Goal: Information Seeking & Learning: Learn about a topic

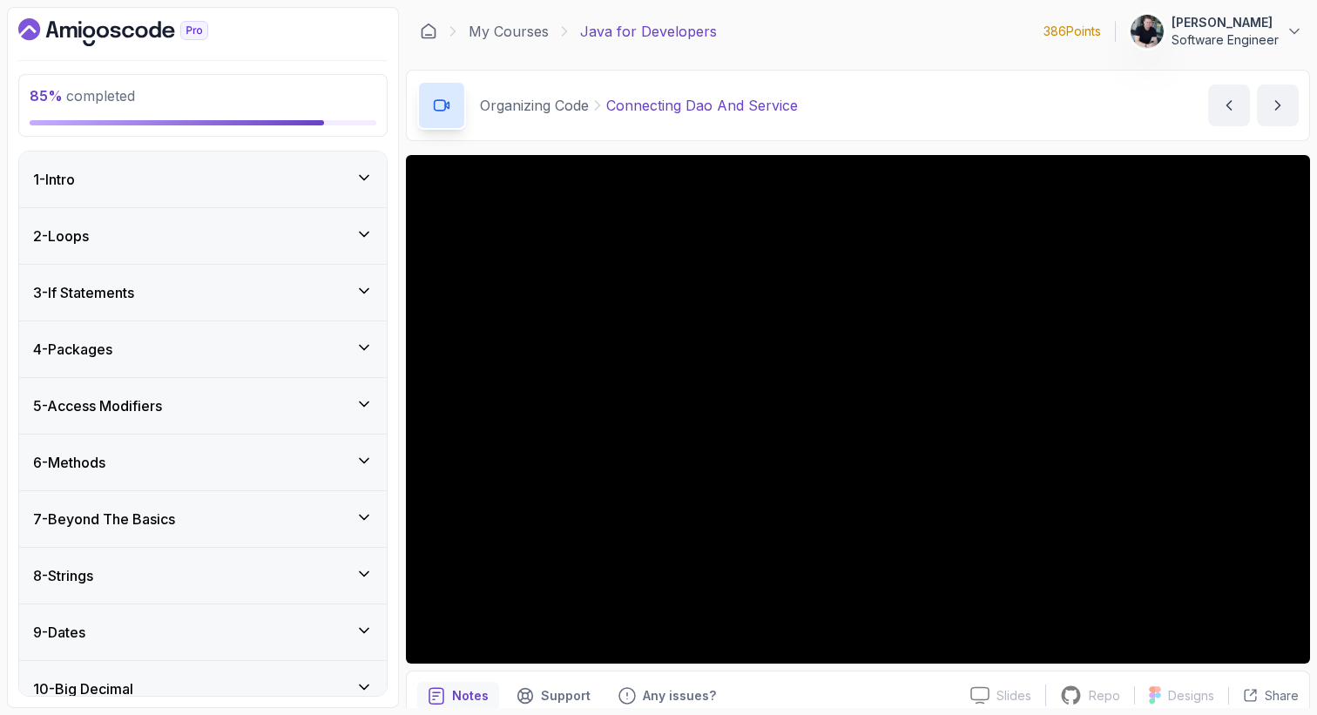
scroll to position [1023, 0]
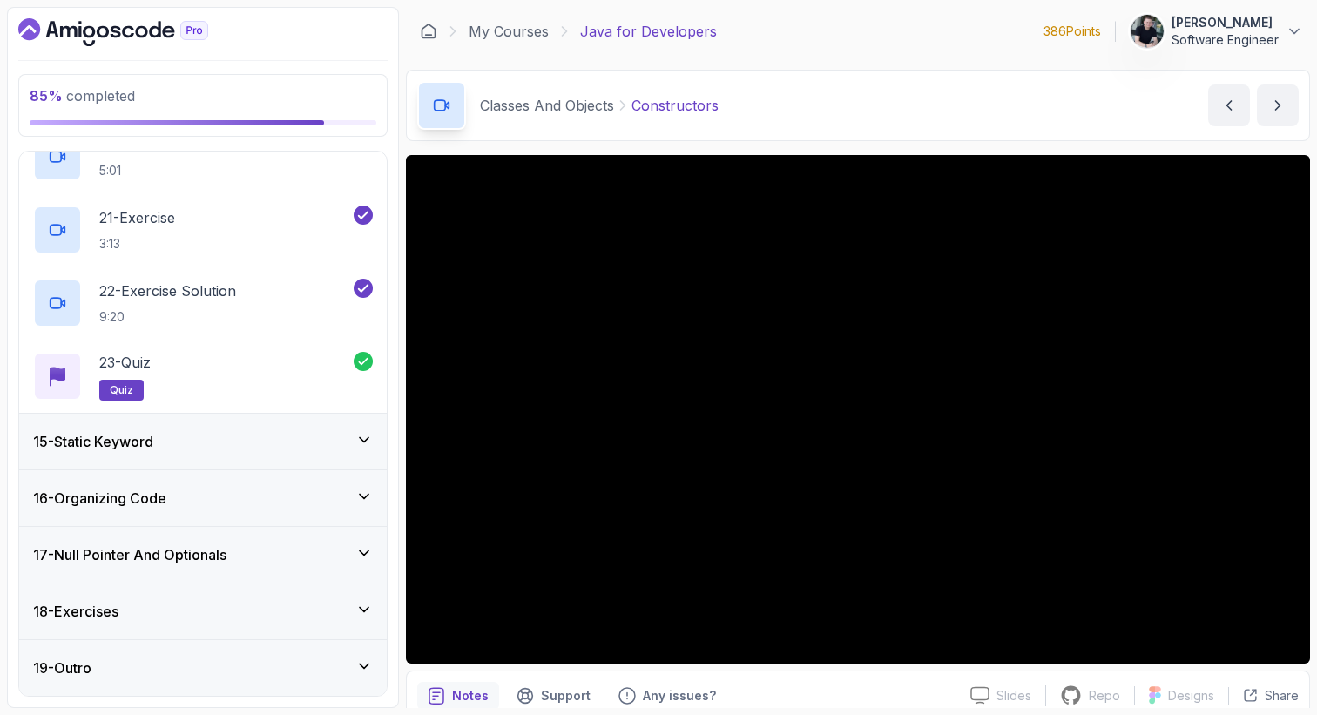
click at [210, 455] on div "15 - Static Keyword" at bounding box center [203, 442] width 368 height 56
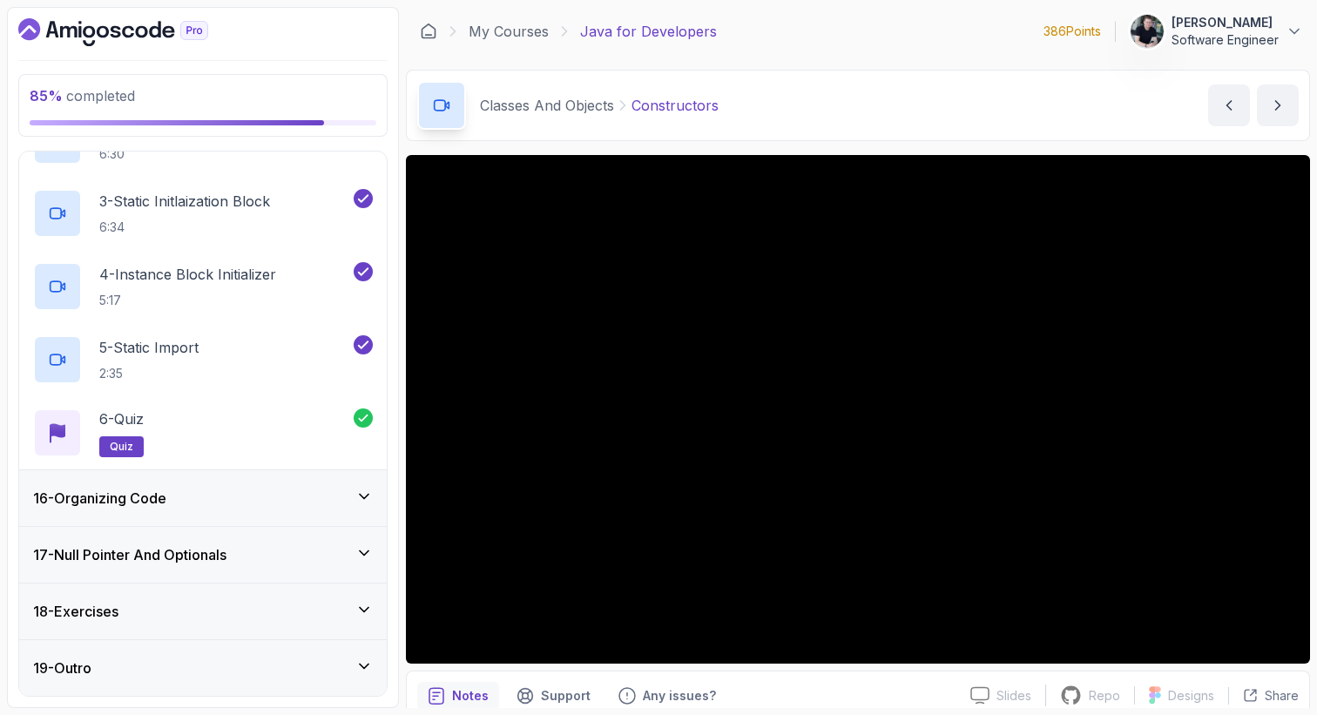
click at [199, 493] on div "16 - Organizing Code" at bounding box center [203, 498] width 340 height 21
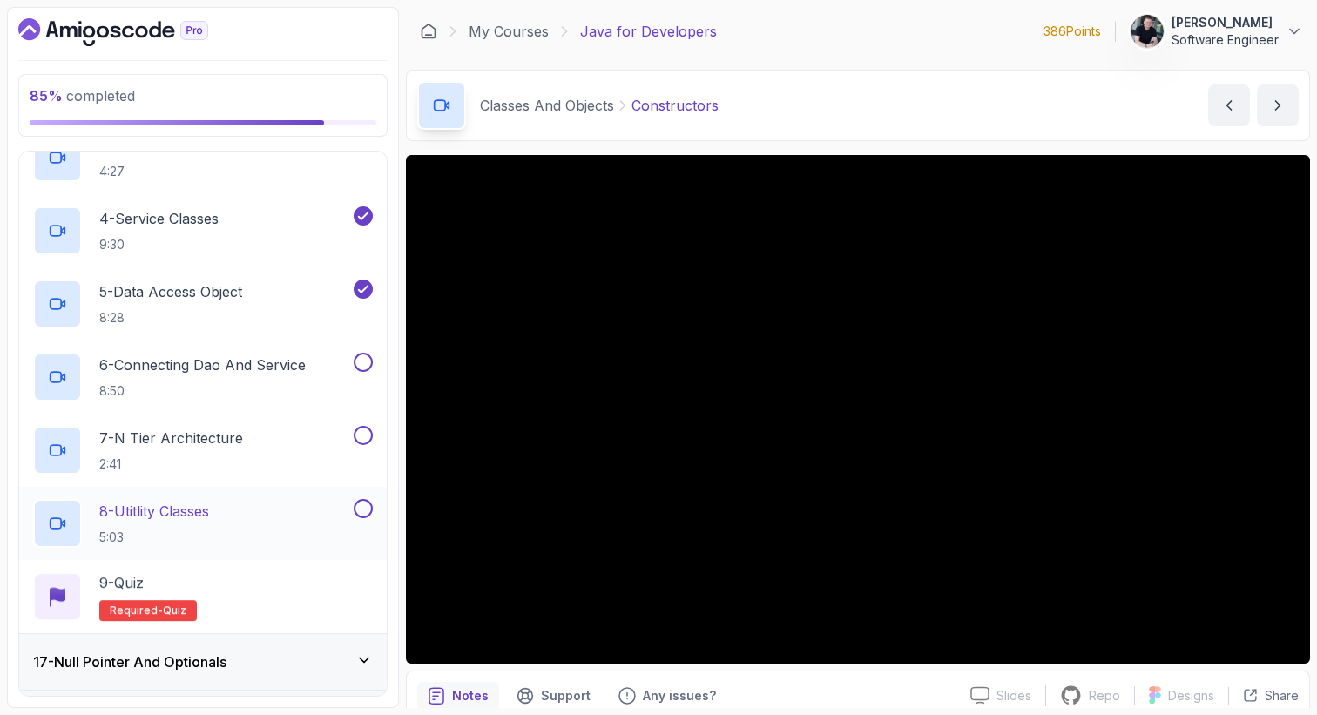
scroll to position [1088, 0]
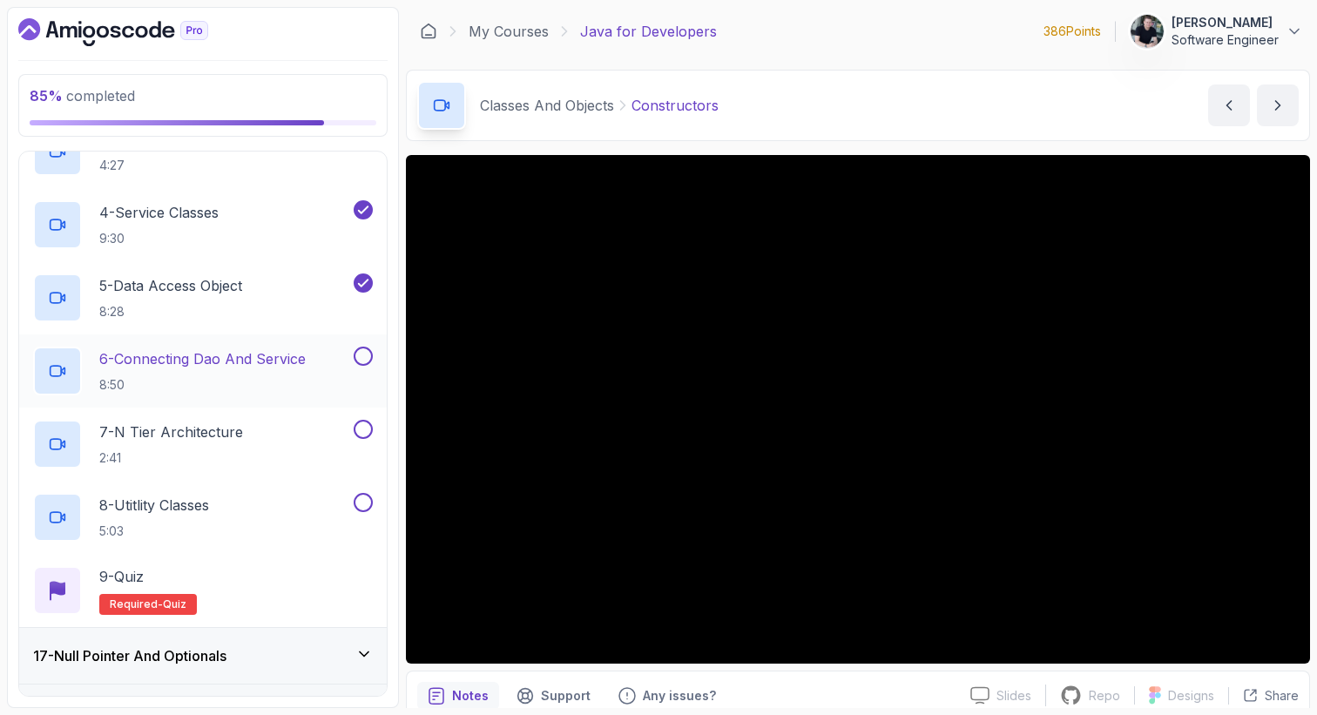
click at [207, 367] on p "6 - Connecting Dao And Service" at bounding box center [202, 358] width 206 height 21
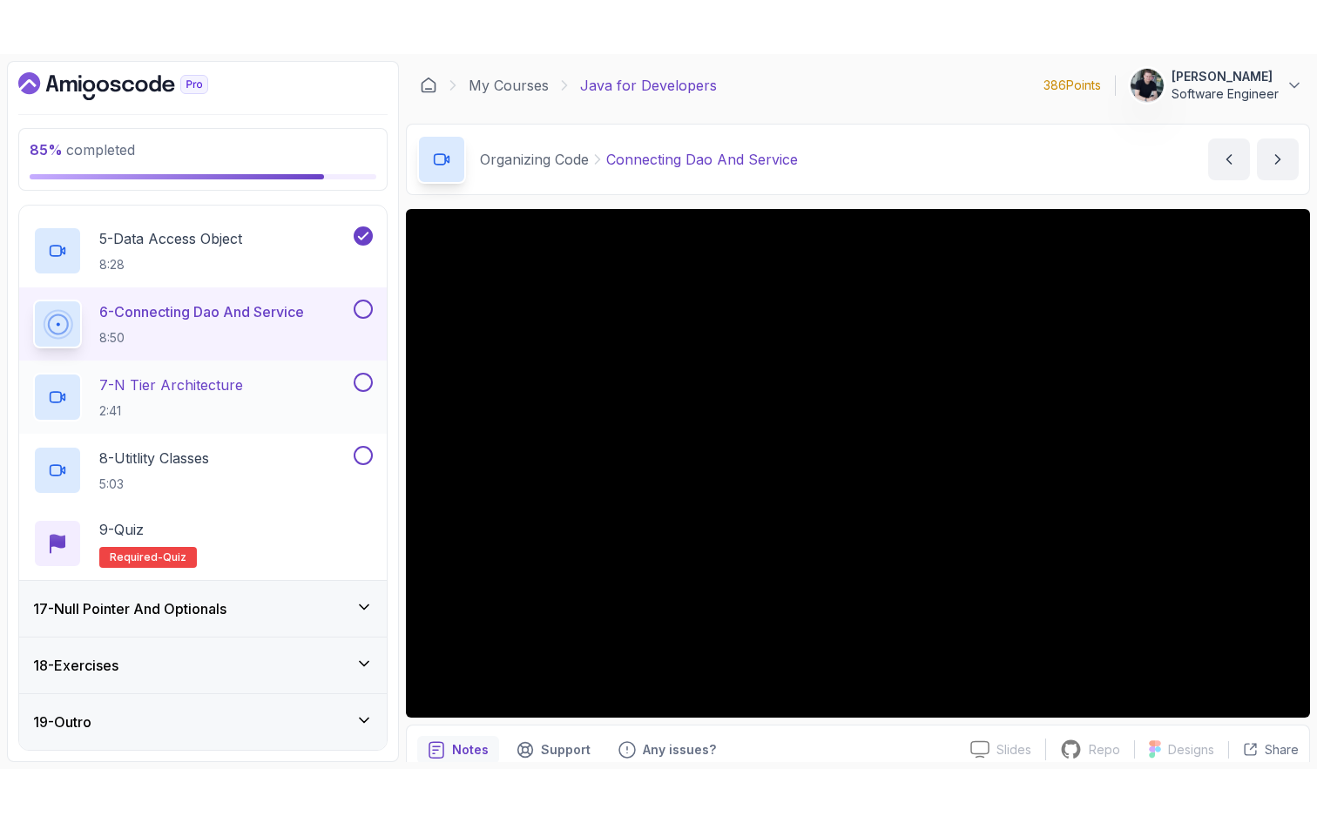
scroll to position [1189, 0]
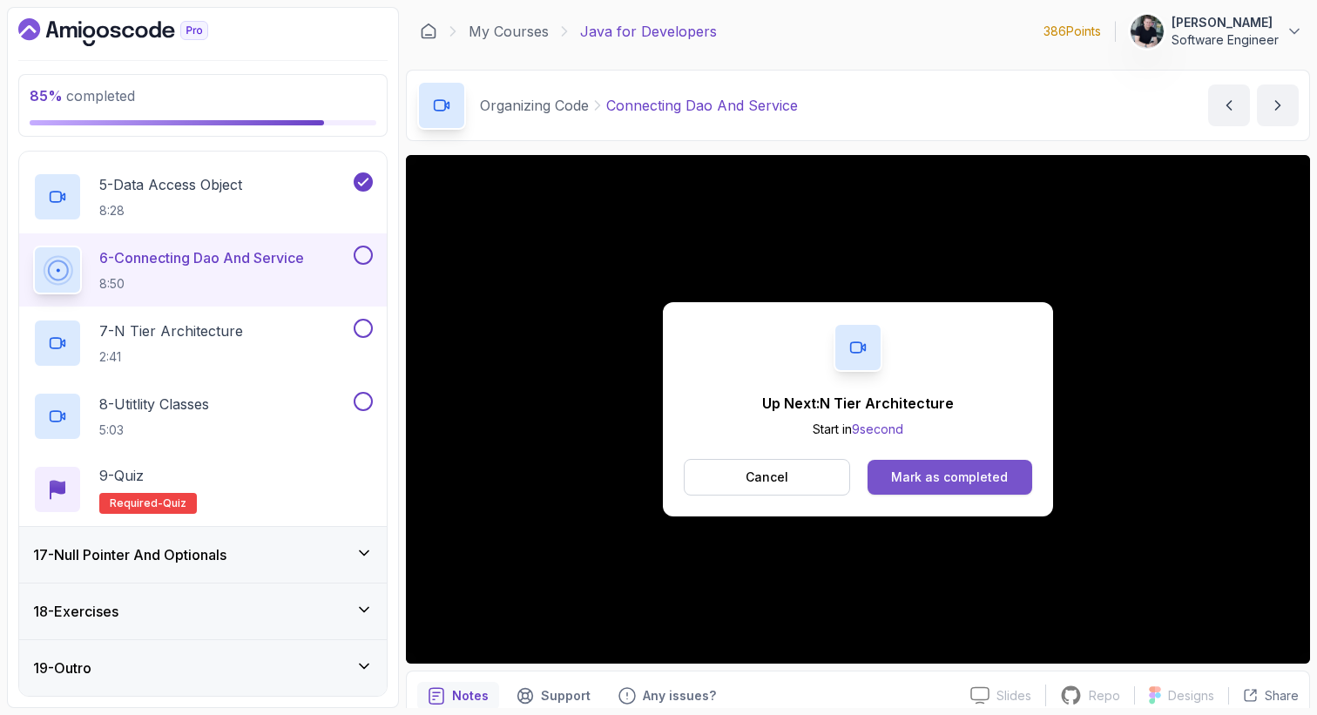
click at [1026, 485] on button "Mark as completed" at bounding box center [949, 477] width 165 height 35
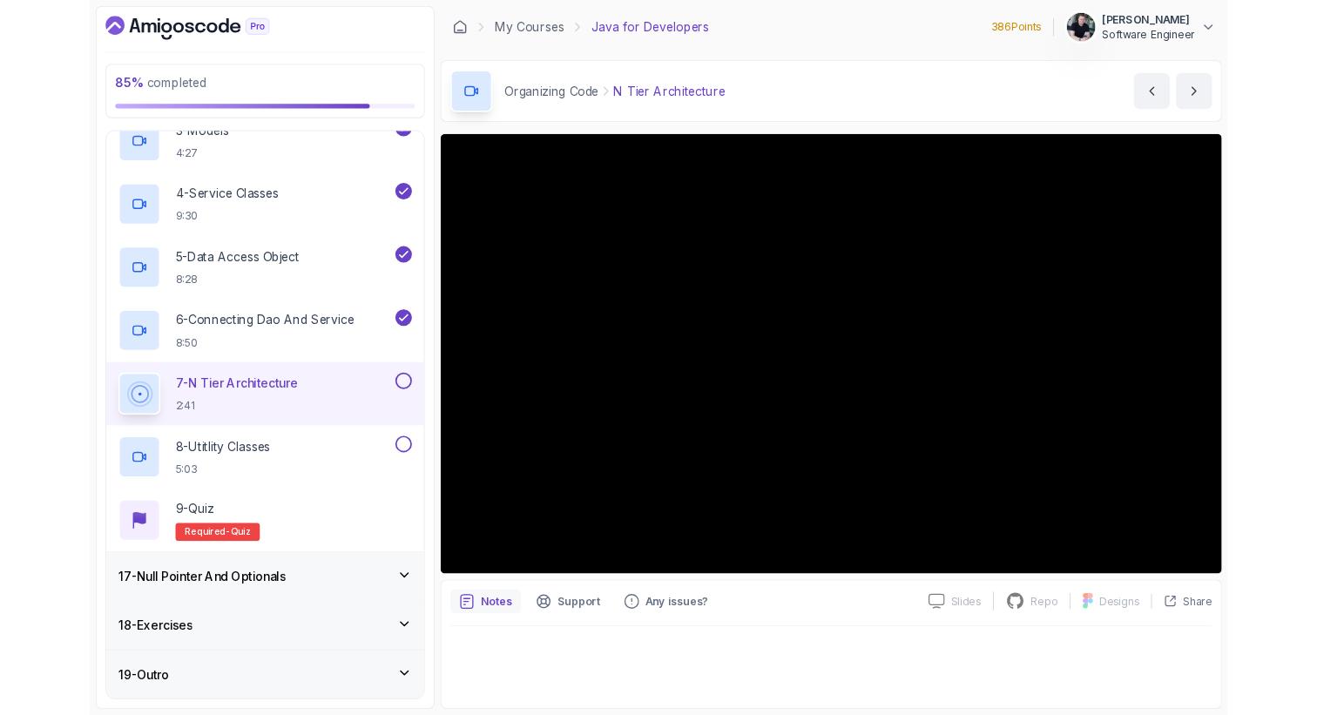
scroll to position [1076, 0]
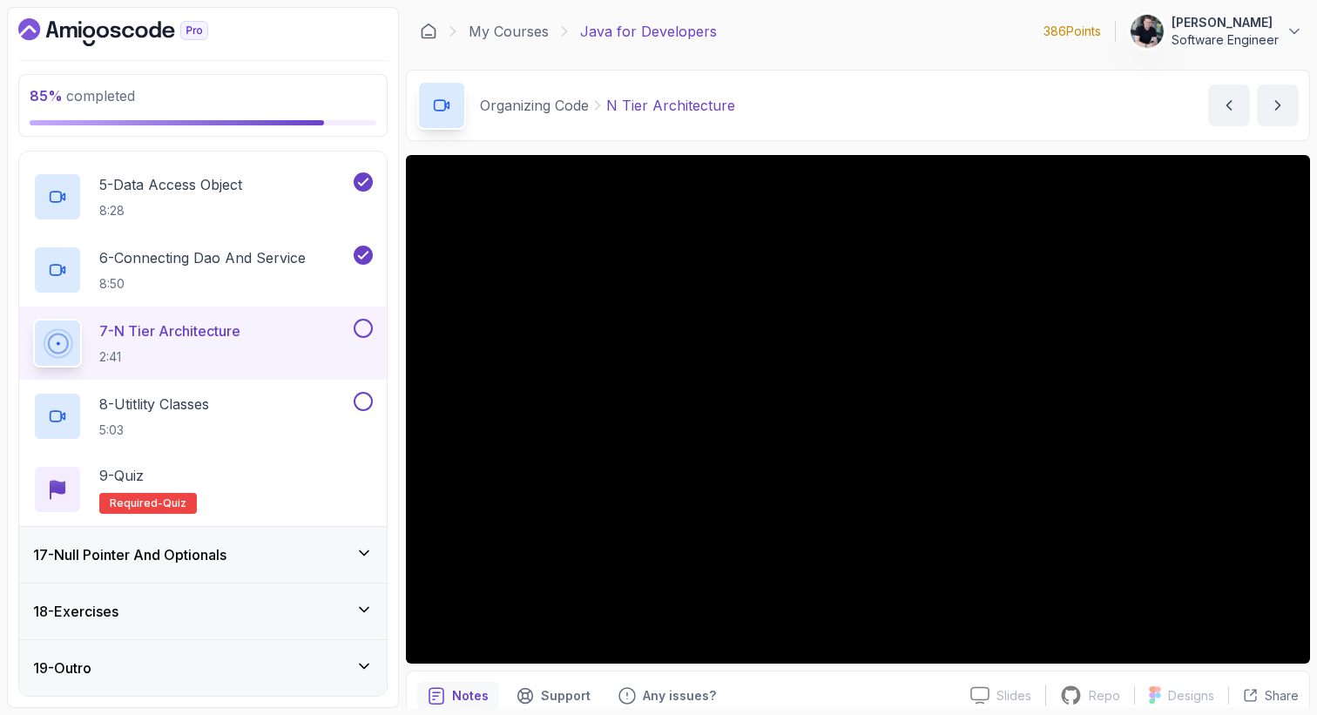
click at [202, 546] on h3 "17 - Null Pointer And Optionals" at bounding box center [129, 554] width 193 height 21
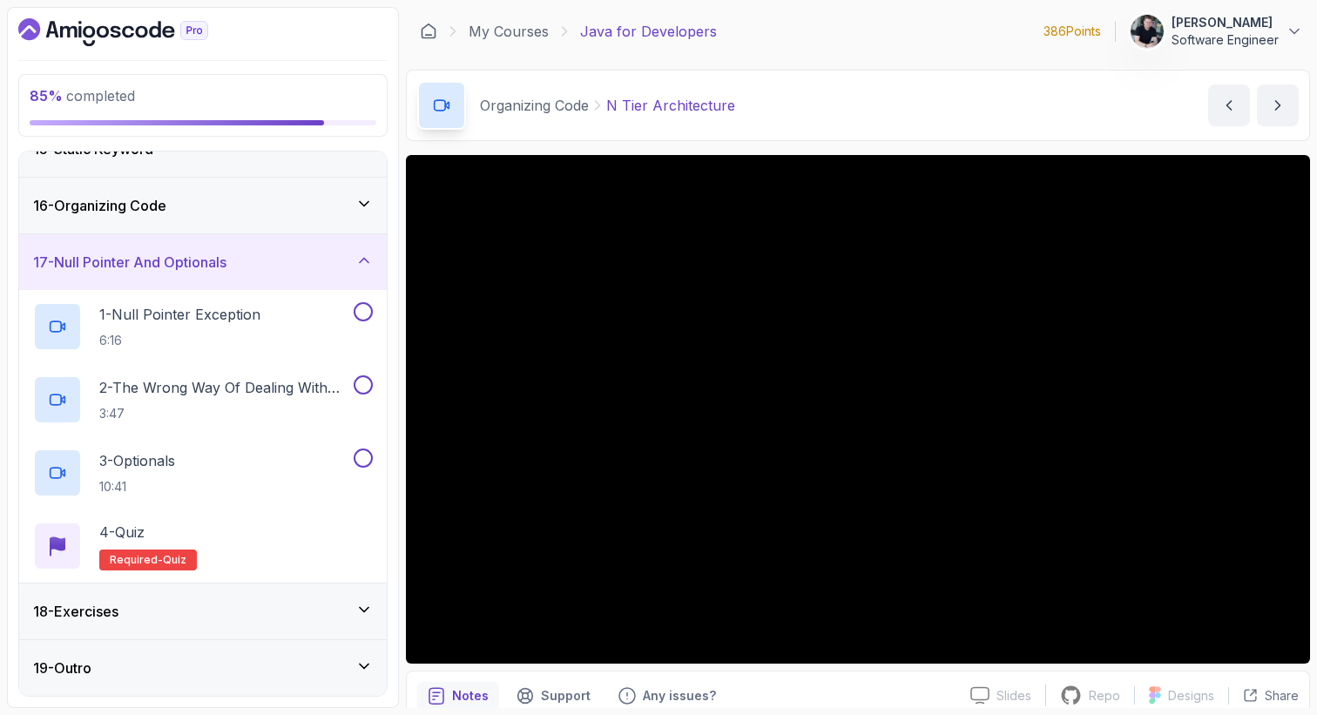
scroll to position [823, 0]
click at [191, 206] on div "16 - Organizing Code" at bounding box center [203, 205] width 340 height 21
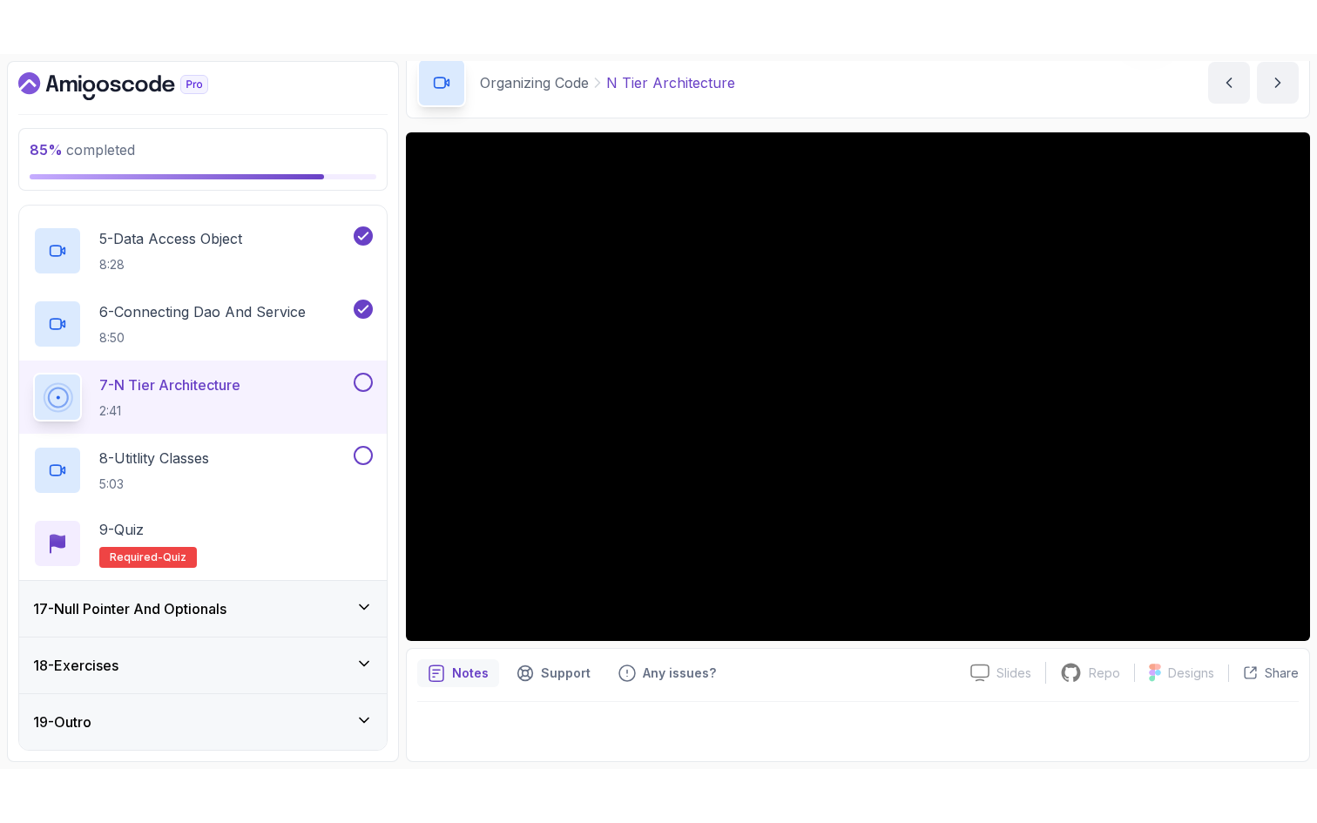
scroll to position [0, 0]
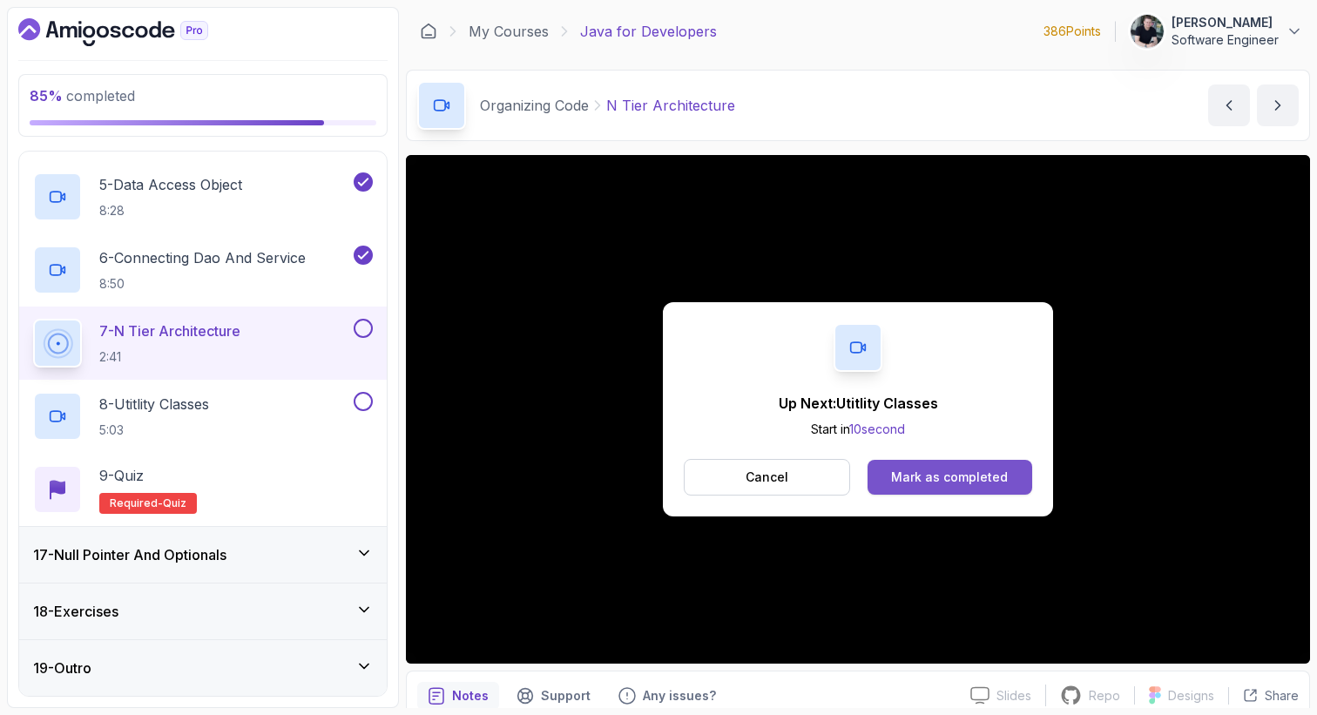
click at [1001, 469] on div "Mark as completed" at bounding box center [949, 477] width 117 height 17
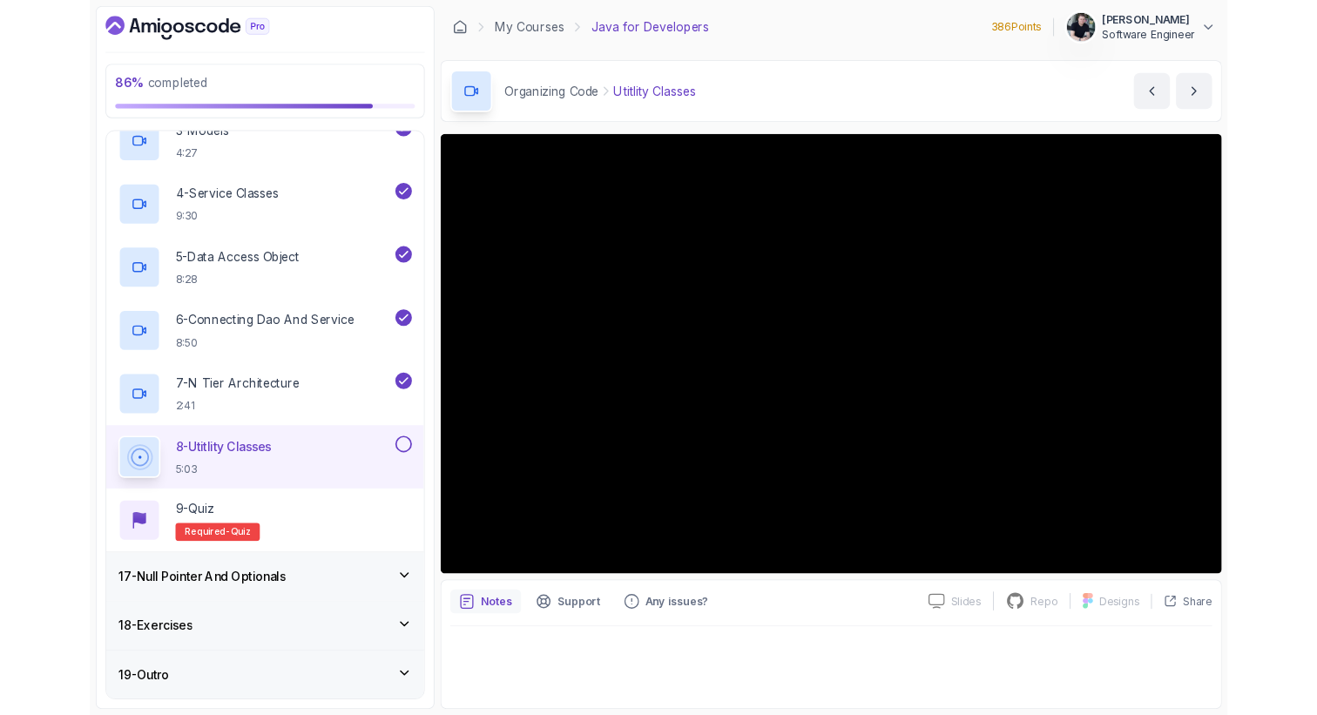
scroll to position [1076, 0]
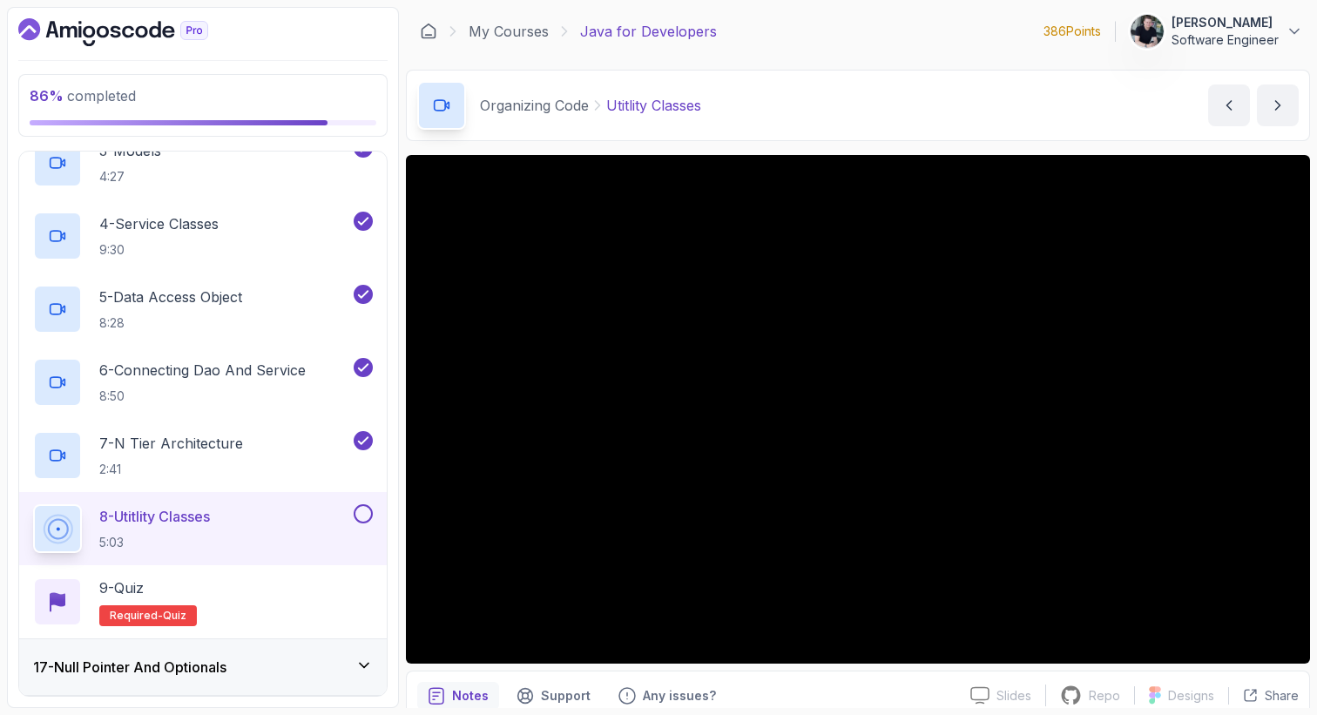
click at [860, 55] on div "My Courses Java for Developers 386 Points [PERSON_NAME] Software Engineer" at bounding box center [858, 31] width 904 height 49
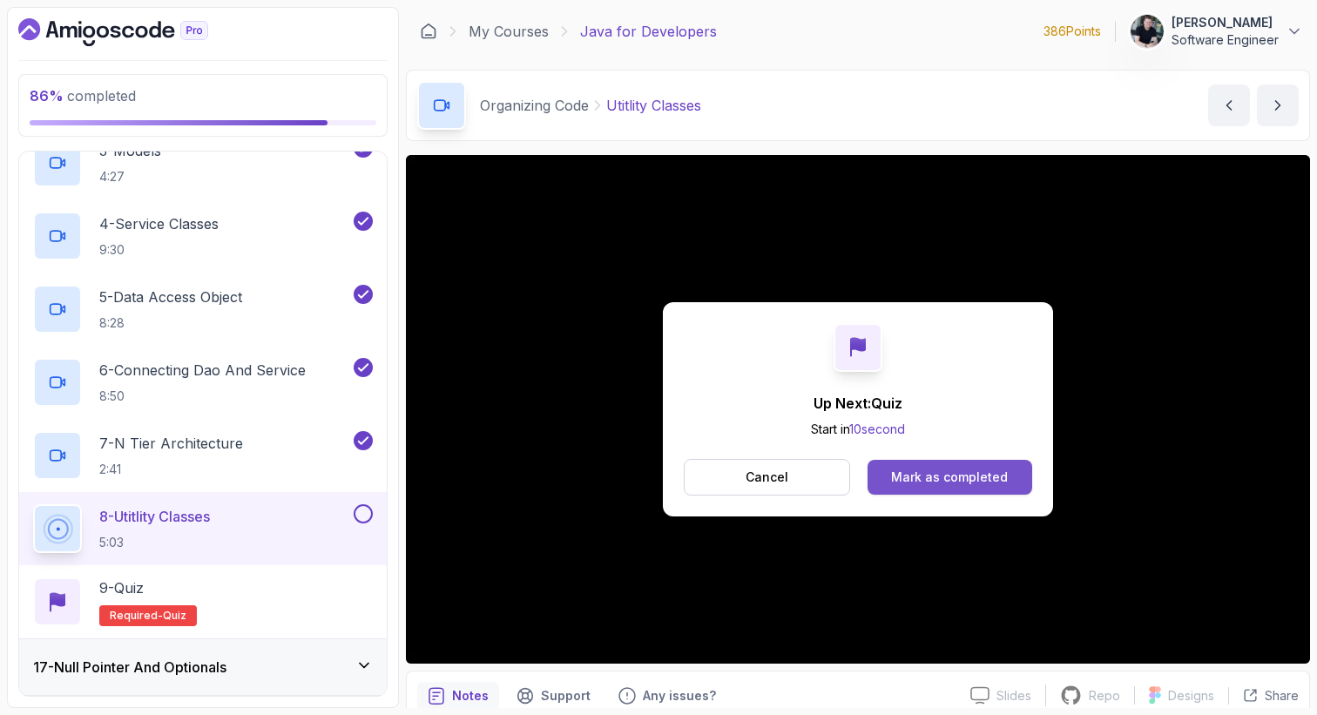
click at [956, 473] on div "Mark as completed" at bounding box center [949, 477] width 117 height 17
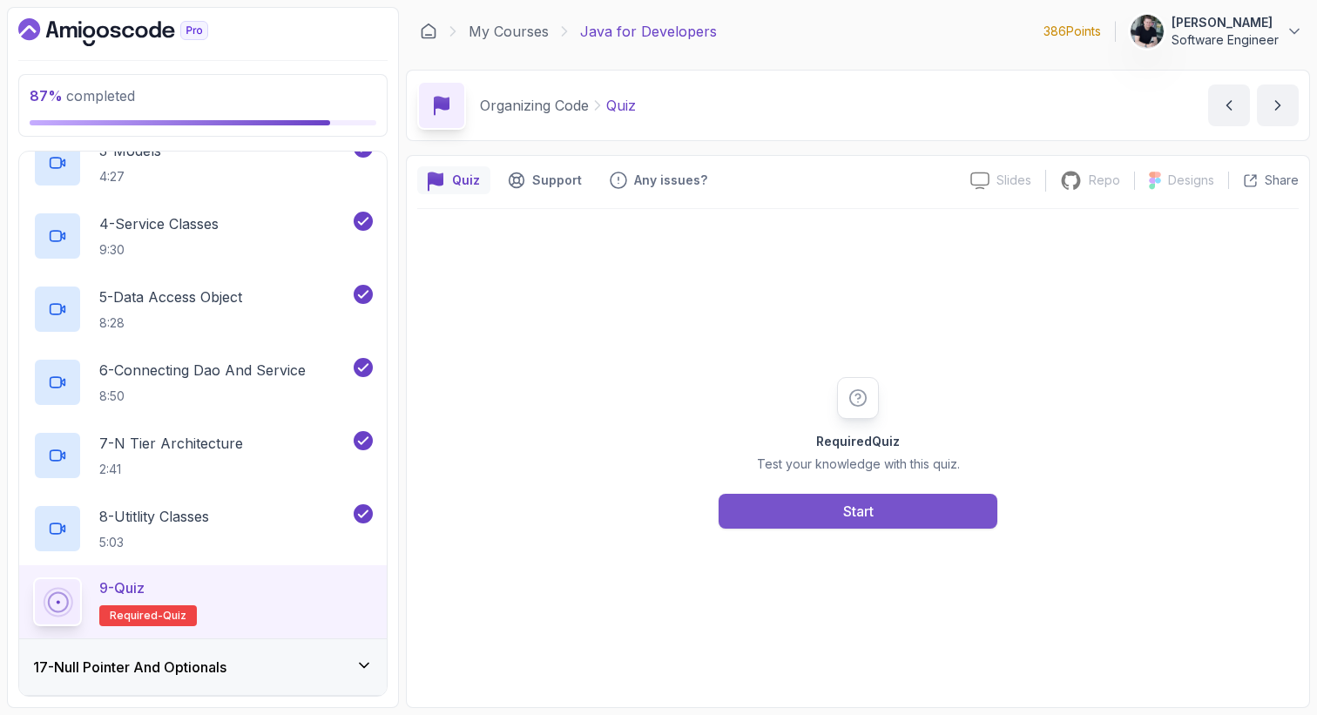
click at [932, 498] on button "Start" at bounding box center [857, 511] width 279 height 35
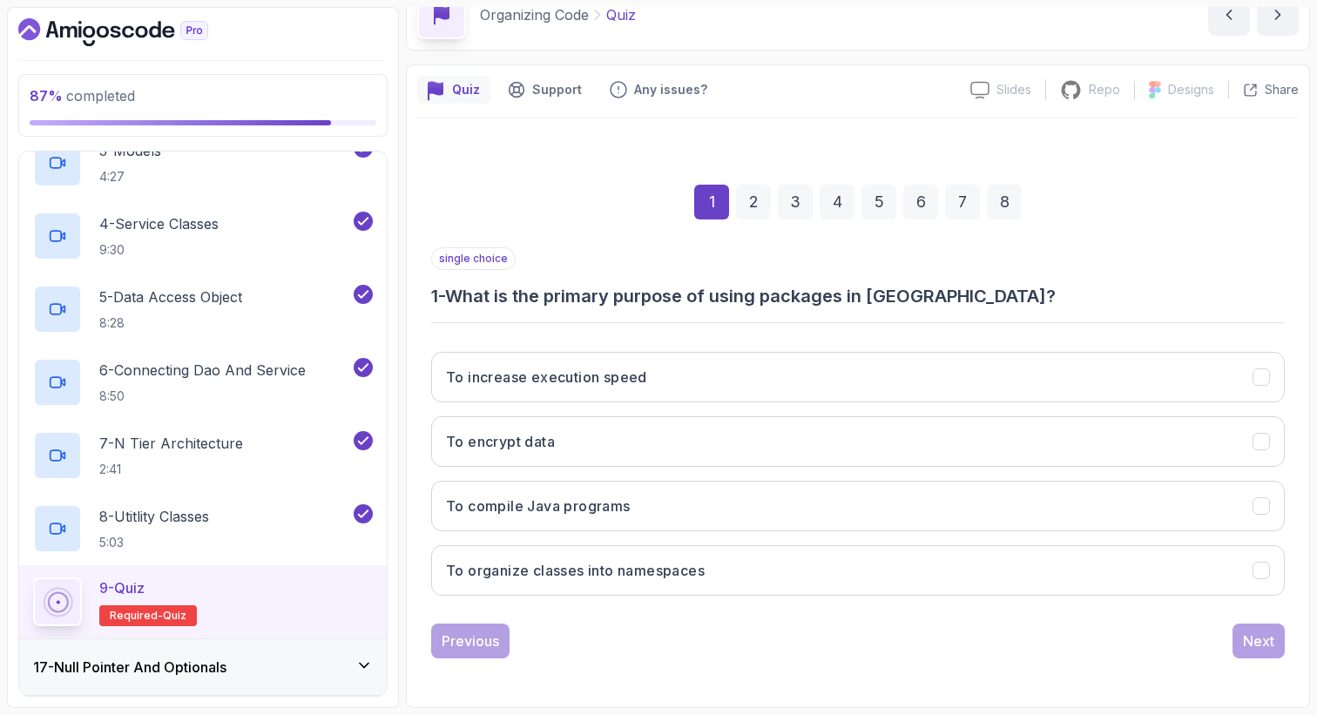
scroll to position [91, 0]
click at [677, 573] on h3 "To organize classes into namespaces" at bounding box center [575, 570] width 259 height 21
click at [1249, 639] on div "Next" at bounding box center [1258, 641] width 31 height 21
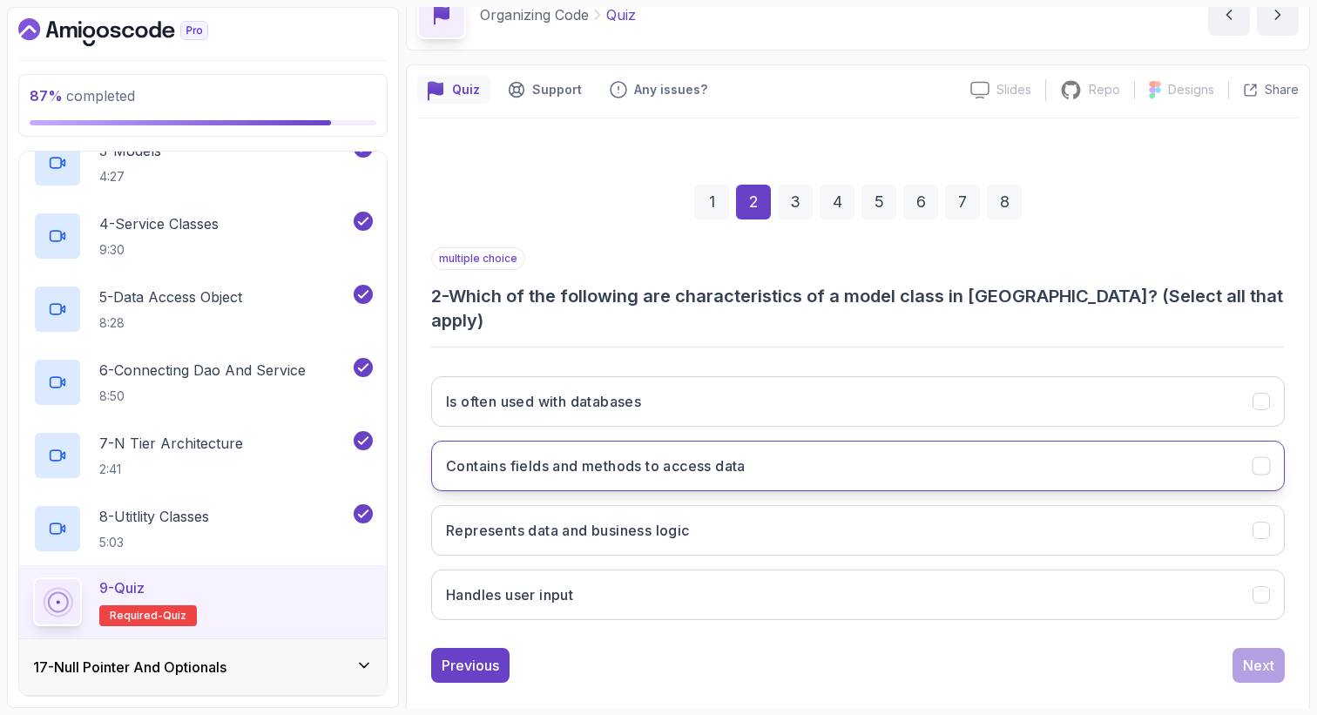
scroll to position [0, 0]
click at [706, 455] on button "Contains fields and methods to access data" at bounding box center [857, 466] width 853 height 51
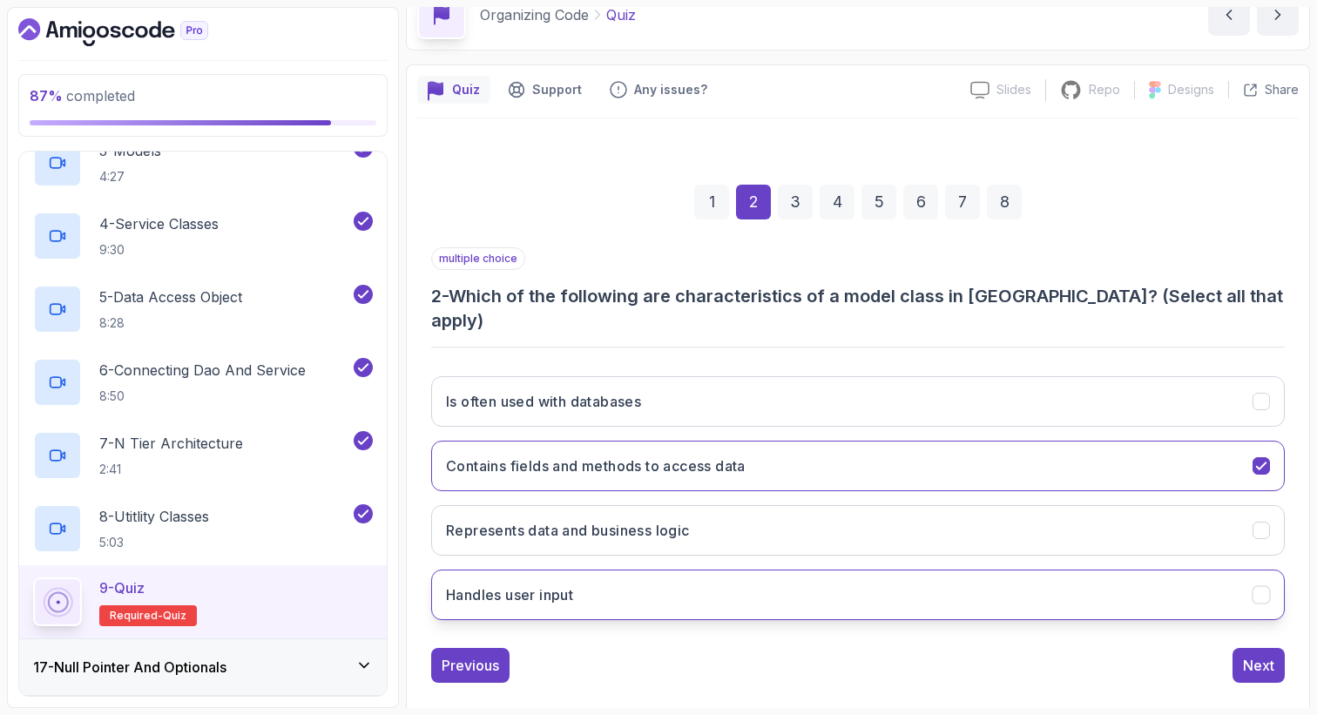
click at [655, 570] on button "Handles user input" at bounding box center [857, 595] width 853 height 51
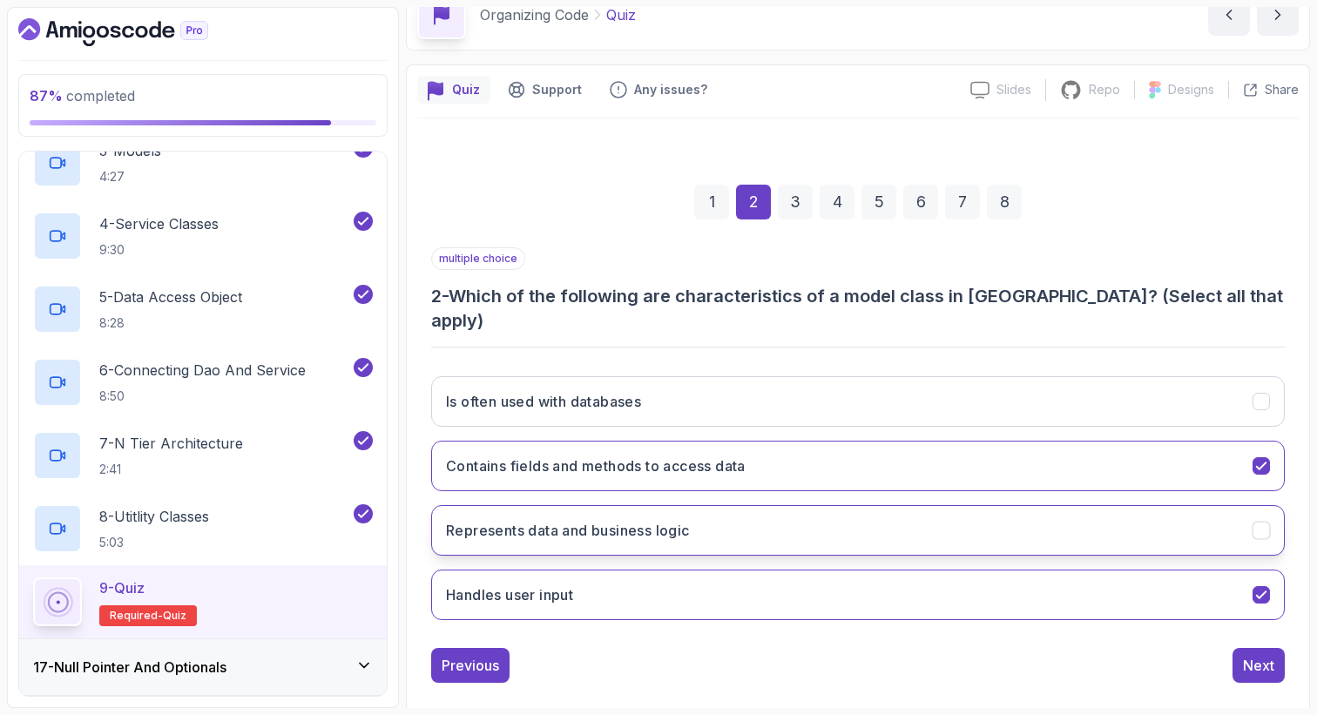
click at [674, 519] on button "Represents data and business logic" at bounding box center [857, 530] width 853 height 51
click at [1166, 509] on button "Represents data and business logic" at bounding box center [857, 530] width 853 height 51
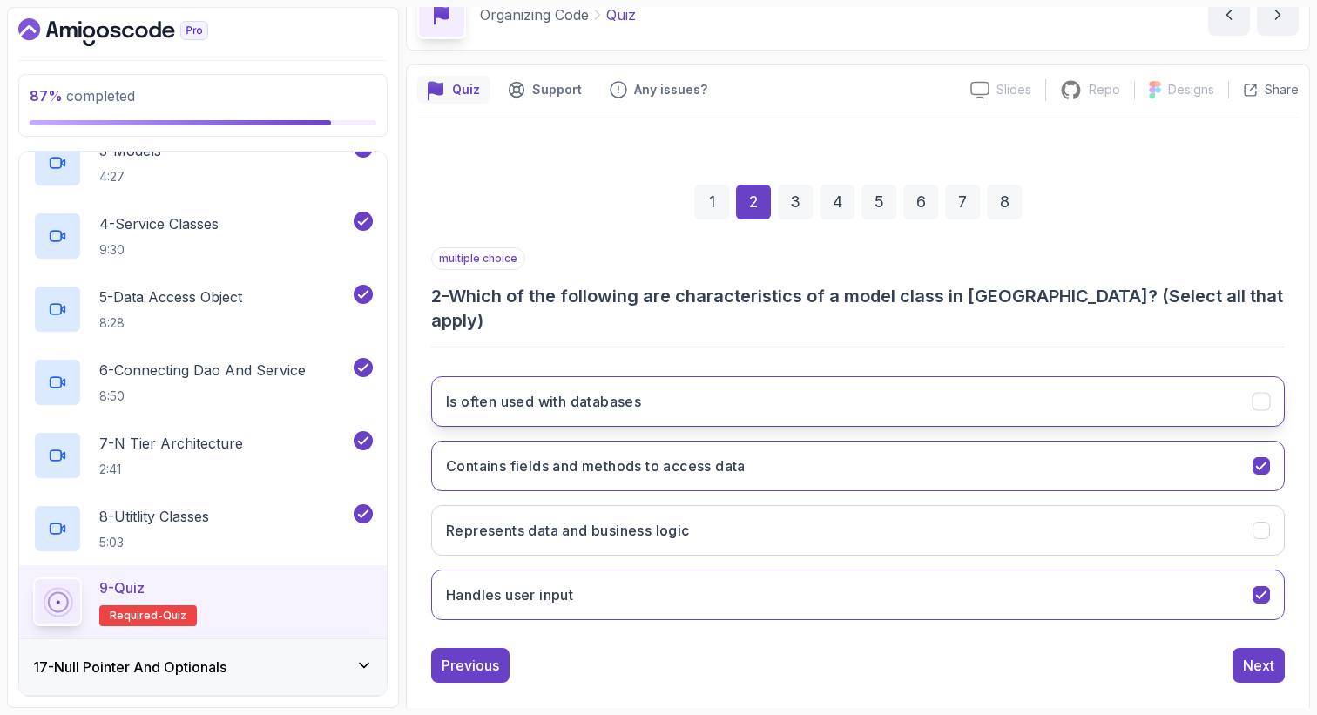
click at [1130, 376] on button "Is often used with databases" at bounding box center [857, 401] width 853 height 51
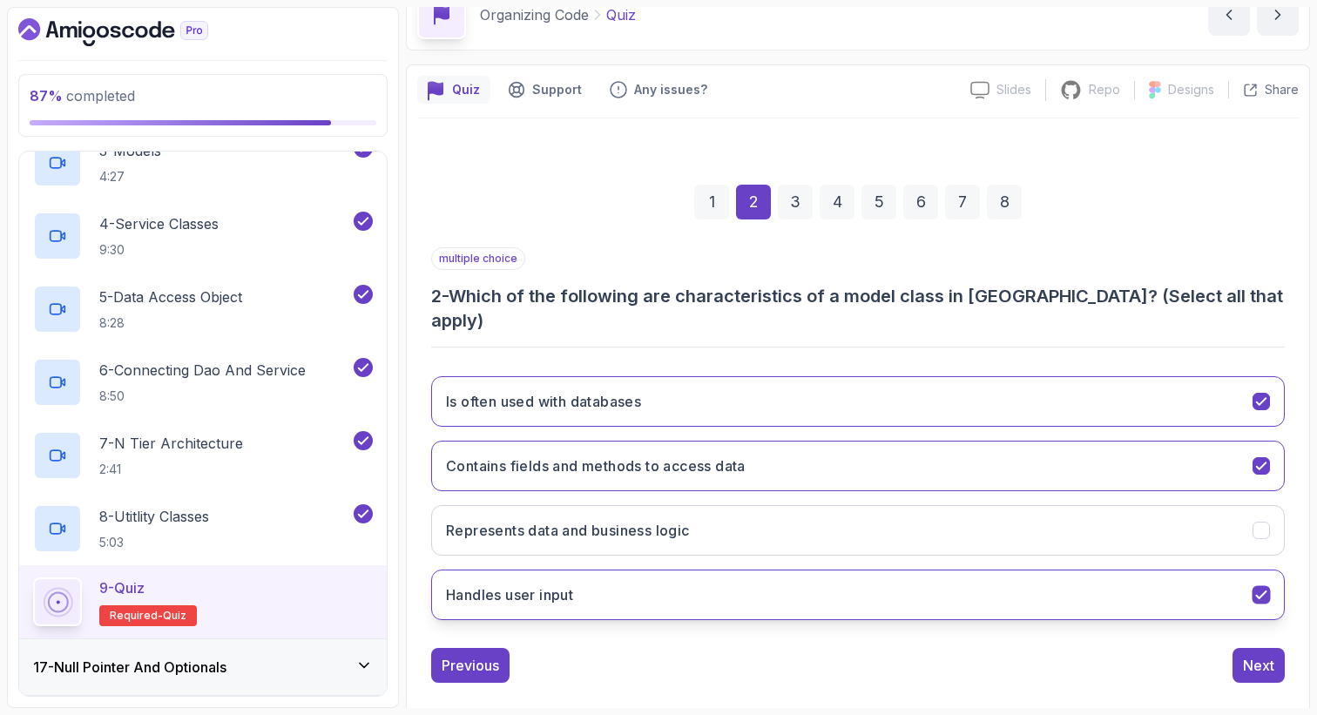
click at [1217, 577] on button "Handles user input" at bounding box center [857, 595] width 853 height 51
click at [1254, 587] on icon "Handles user input" at bounding box center [1261, 595] width 17 height 17
click at [1264, 655] on div "Next" at bounding box center [1258, 665] width 31 height 21
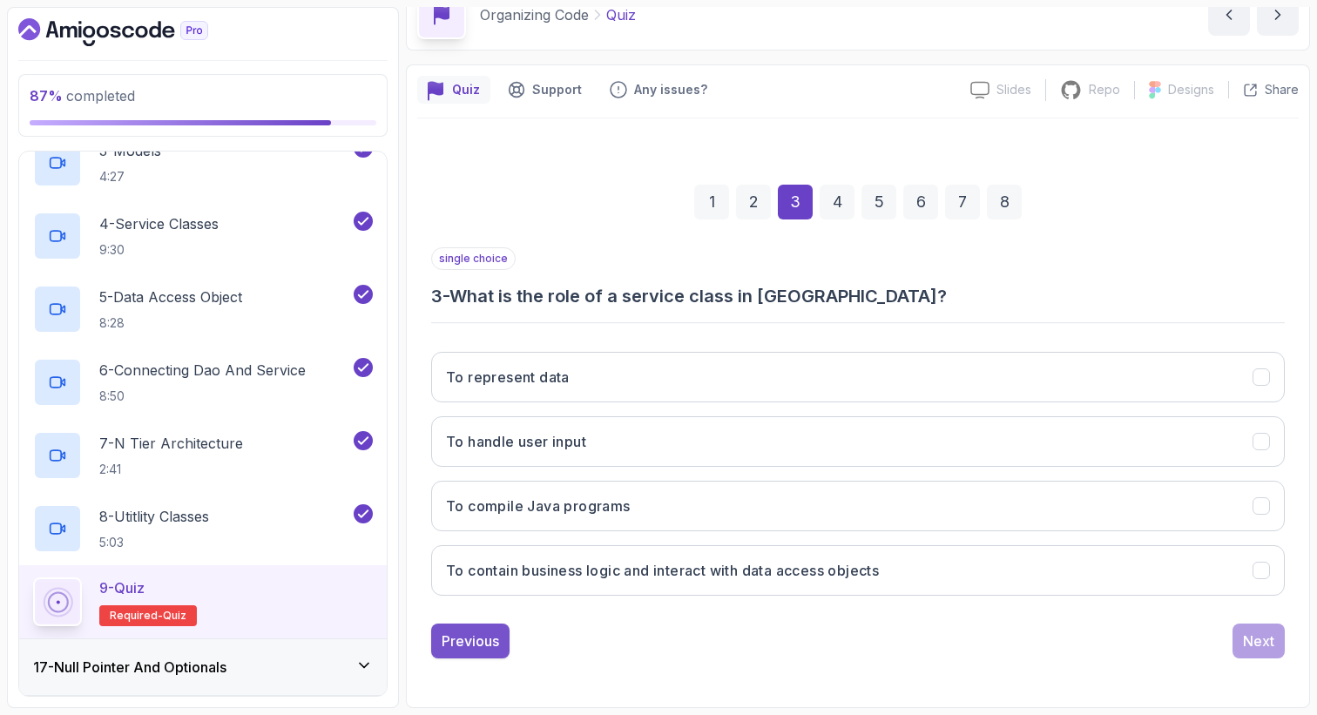
click at [484, 635] on div "Previous" at bounding box center [470, 641] width 57 height 21
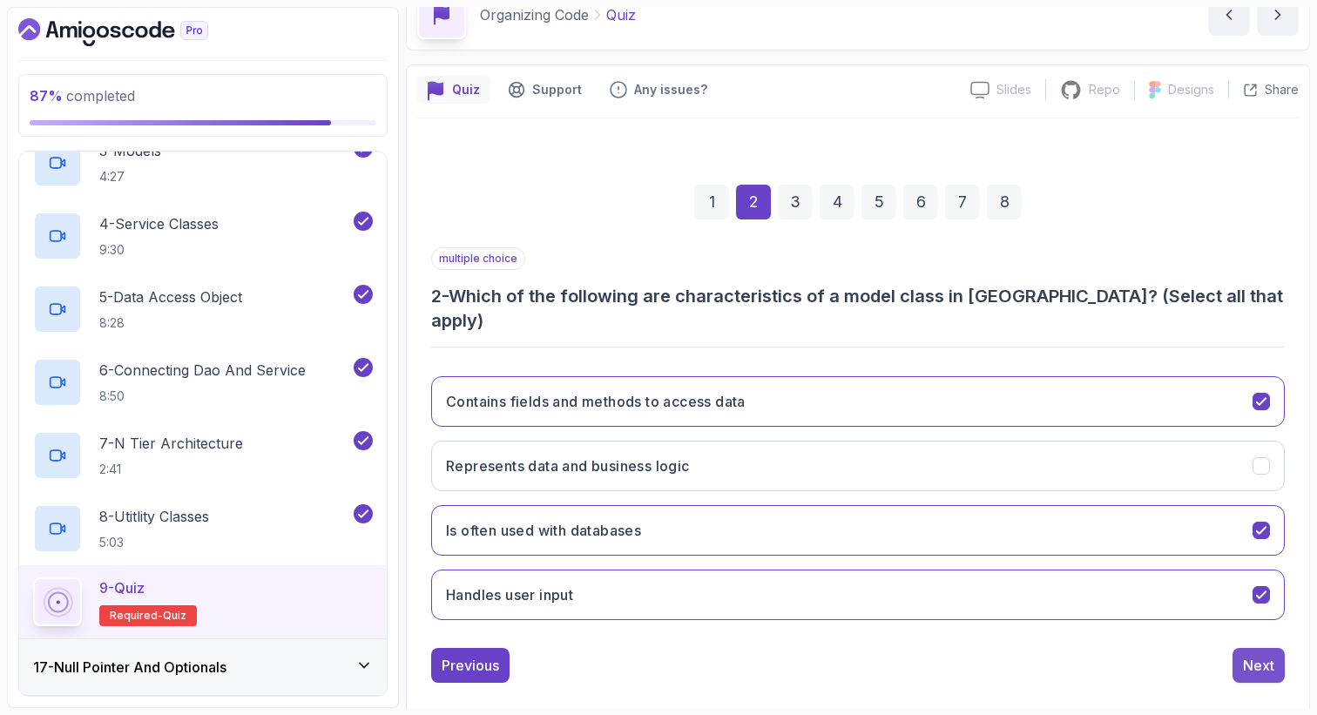
click at [1256, 655] on div "Next" at bounding box center [1258, 665] width 31 height 21
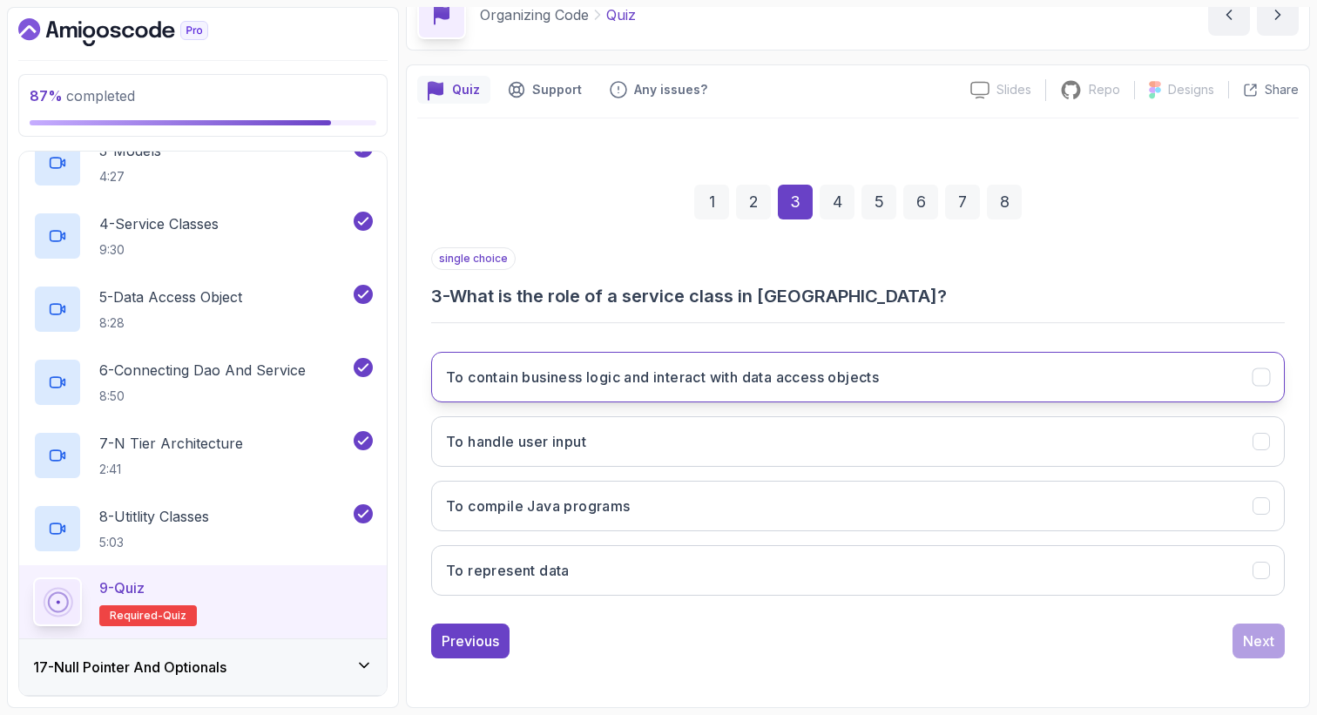
click at [581, 392] on button "To contain business logic and interact with data access objects" at bounding box center [857, 377] width 853 height 51
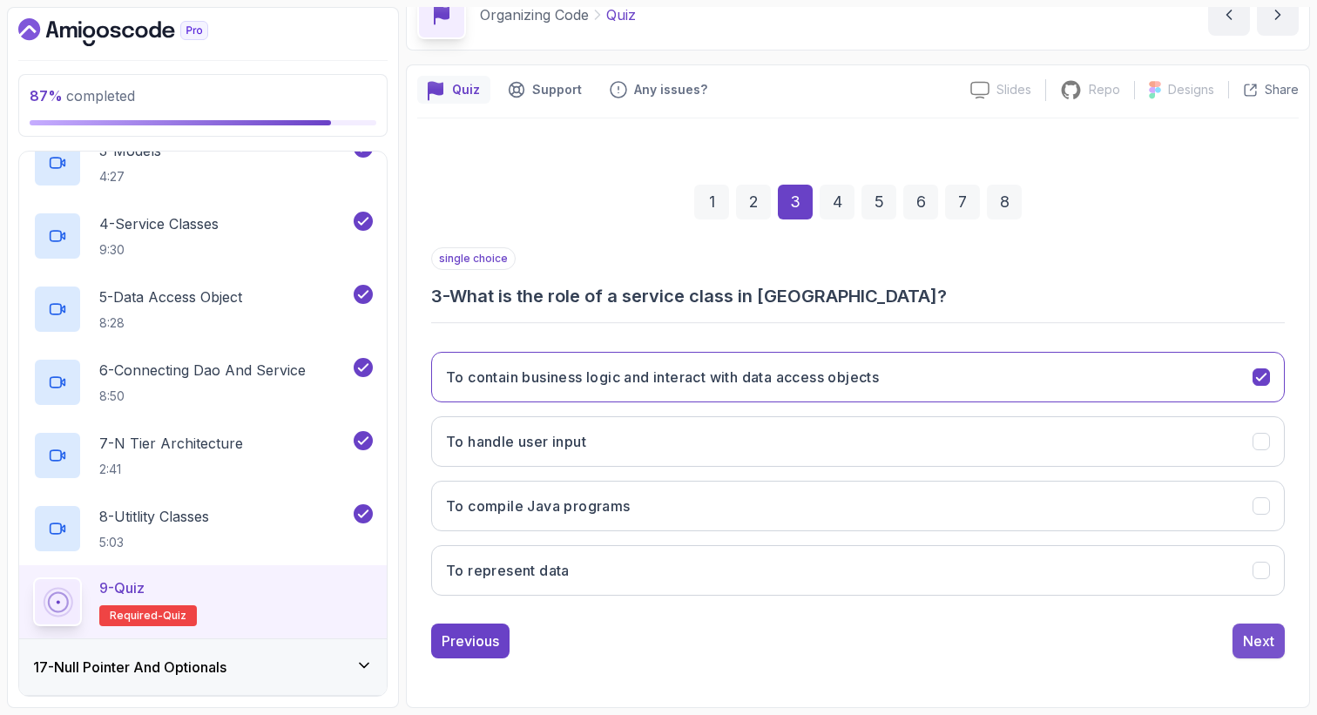
click at [1253, 642] on div "Next" at bounding box center [1258, 641] width 31 height 21
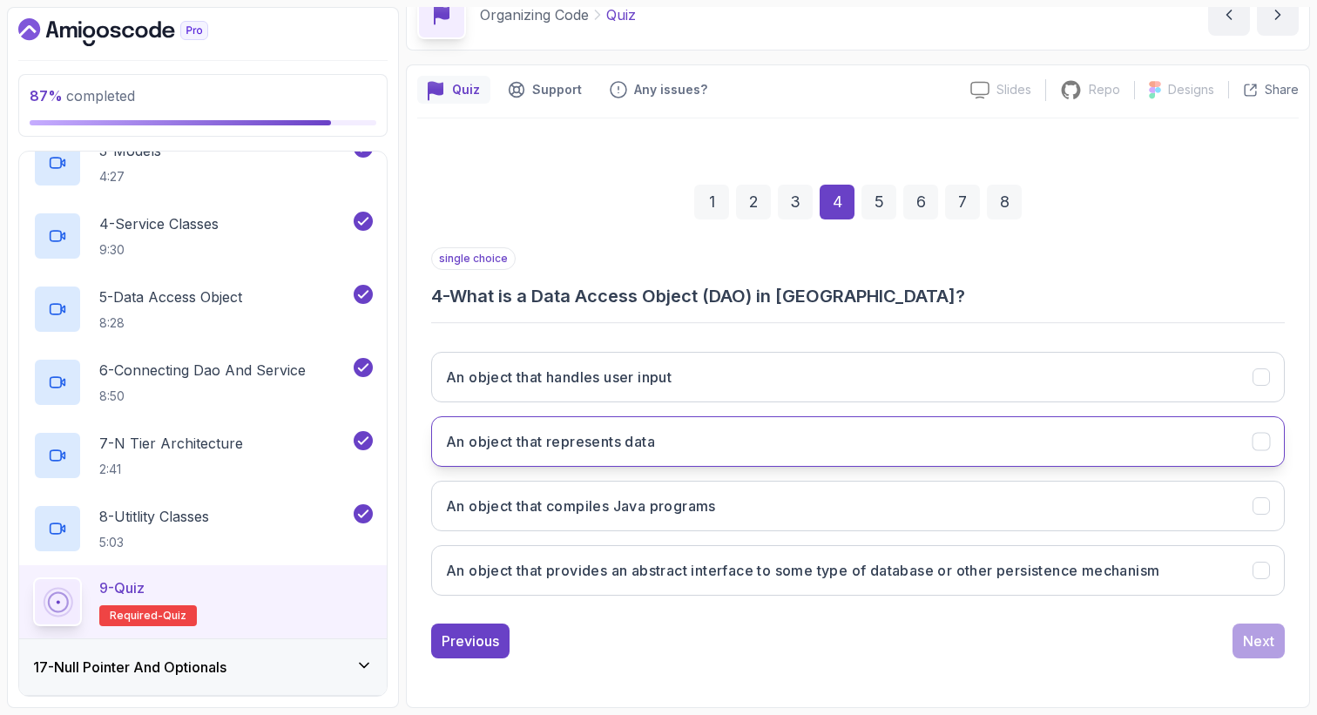
click at [685, 460] on button "An object that represents data" at bounding box center [857, 441] width 853 height 51
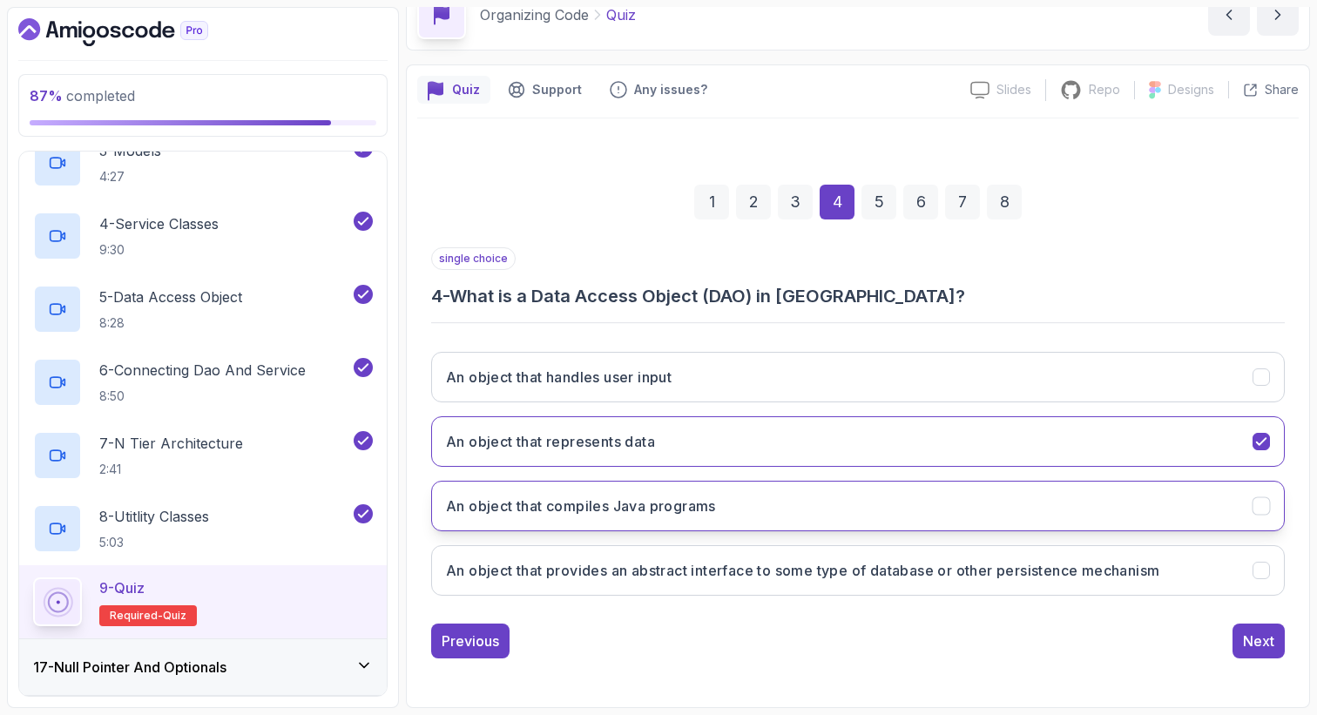
click at [687, 507] on h3 "An object that compiles Java programs" at bounding box center [581, 506] width 270 height 21
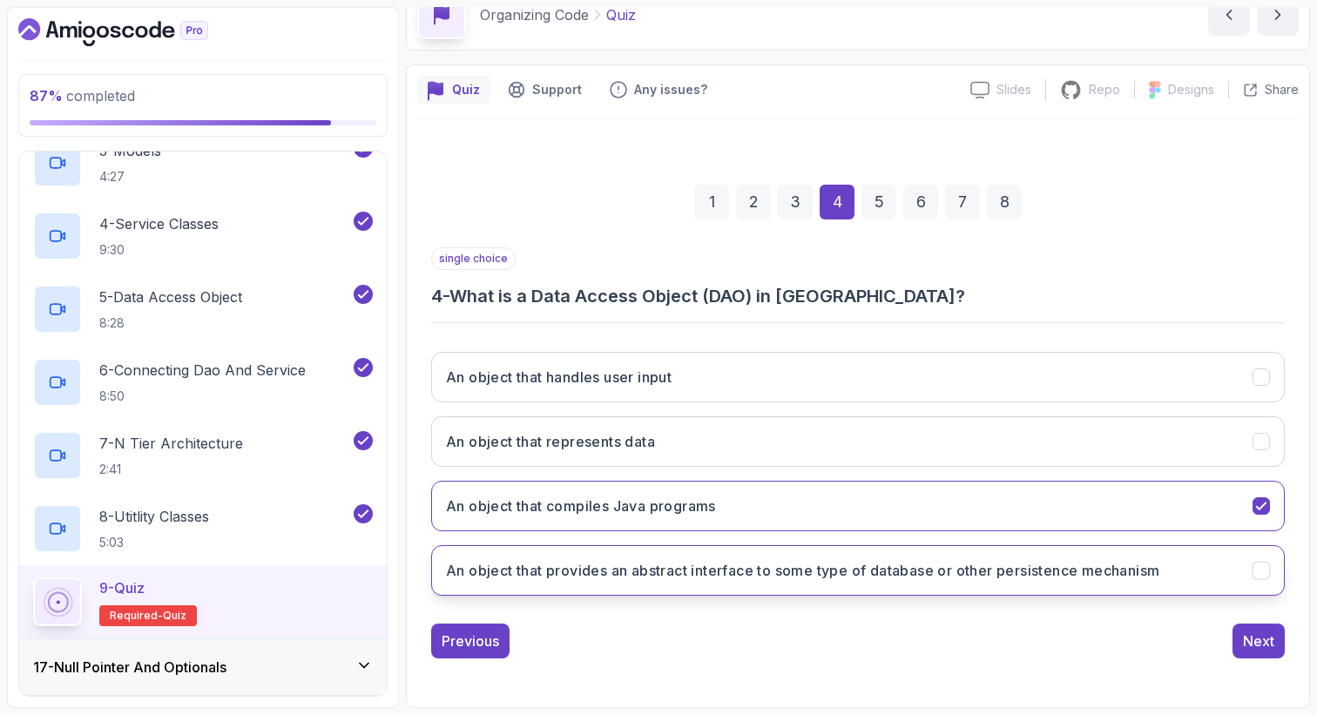
click at [671, 563] on h3 "An object that provides an abstract interface to some type of database or other…" at bounding box center [802, 570] width 713 height 21
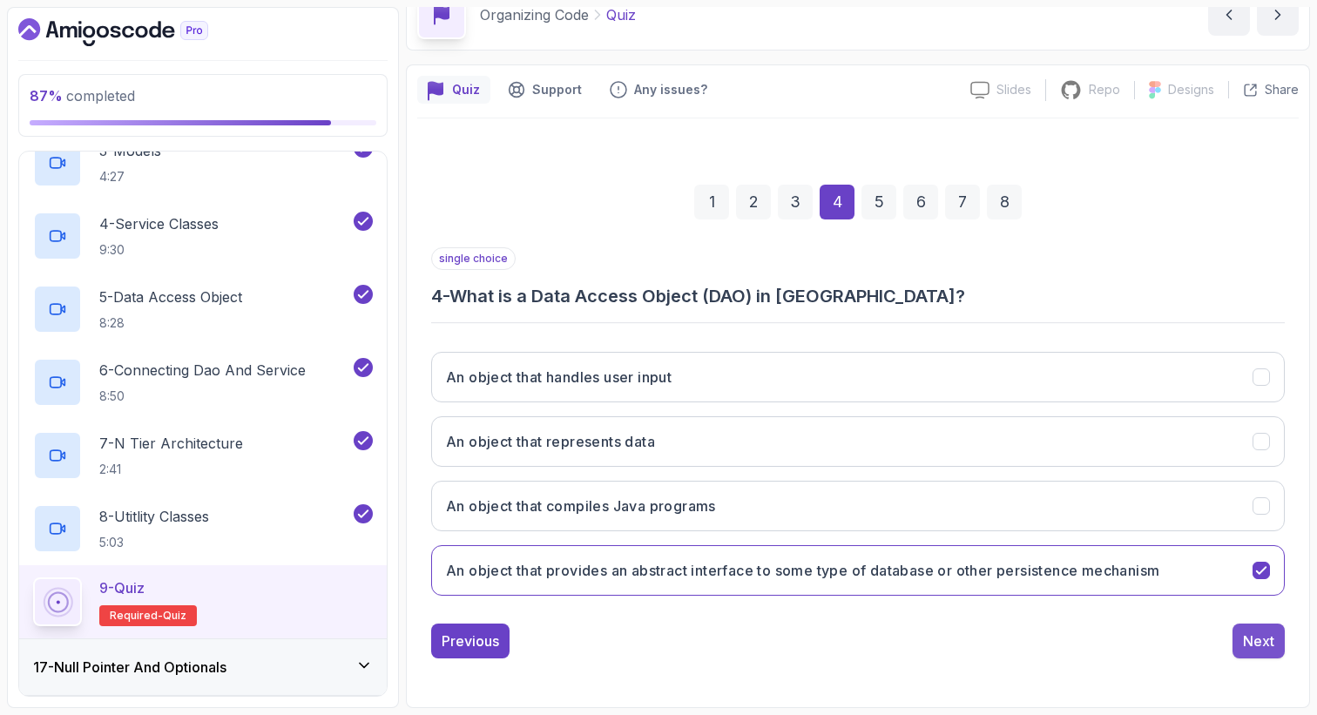
click at [1247, 637] on div "Next" at bounding box center [1258, 641] width 31 height 21
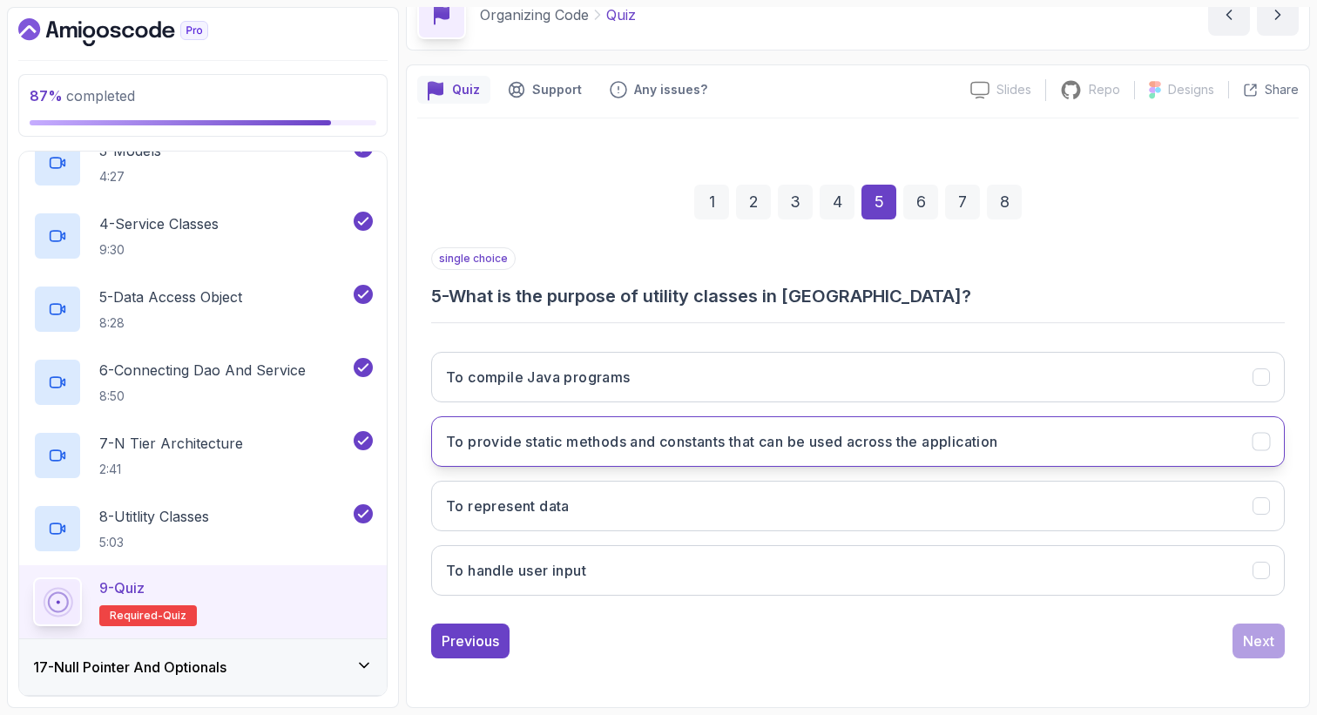
click at [557, 454] on button "To provide static methods and constants that can be used across the application" at bounding box center [857, 441] width 853 height 51
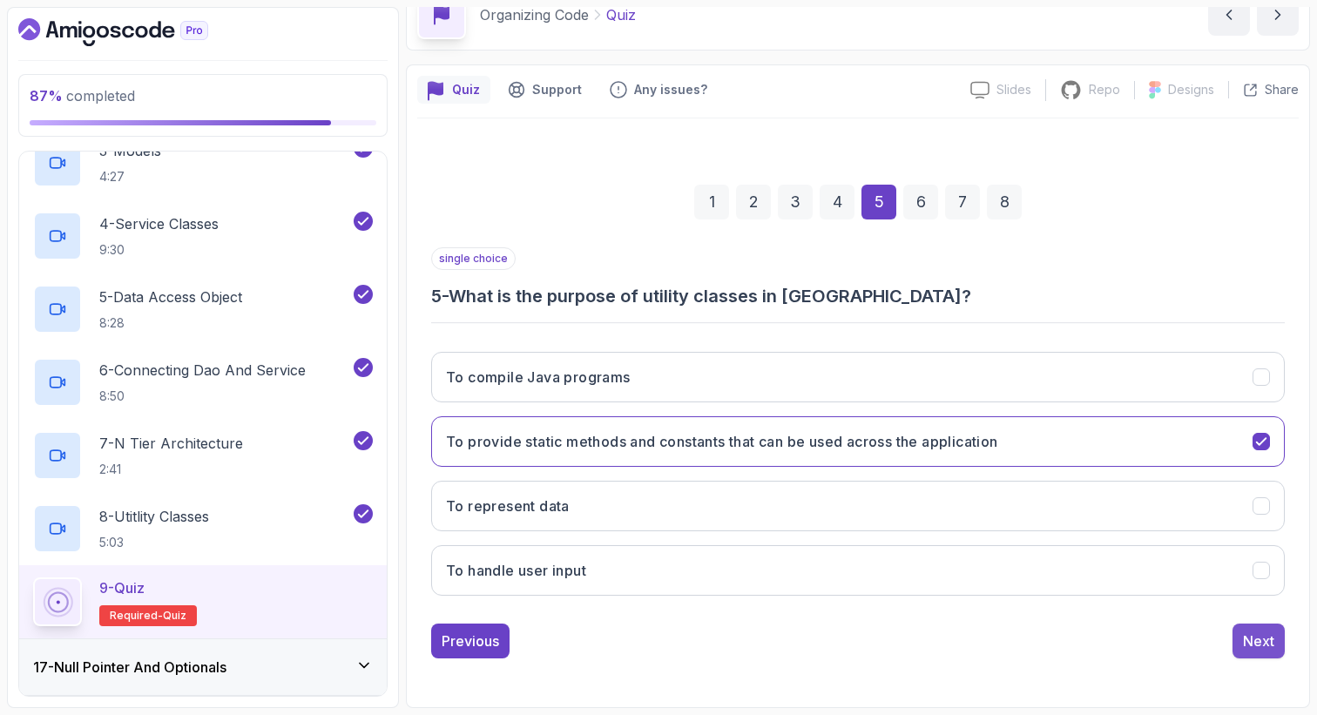
click at [1258, 642] on div "Next" at bounding box center [1258, 641] width 31 height 21
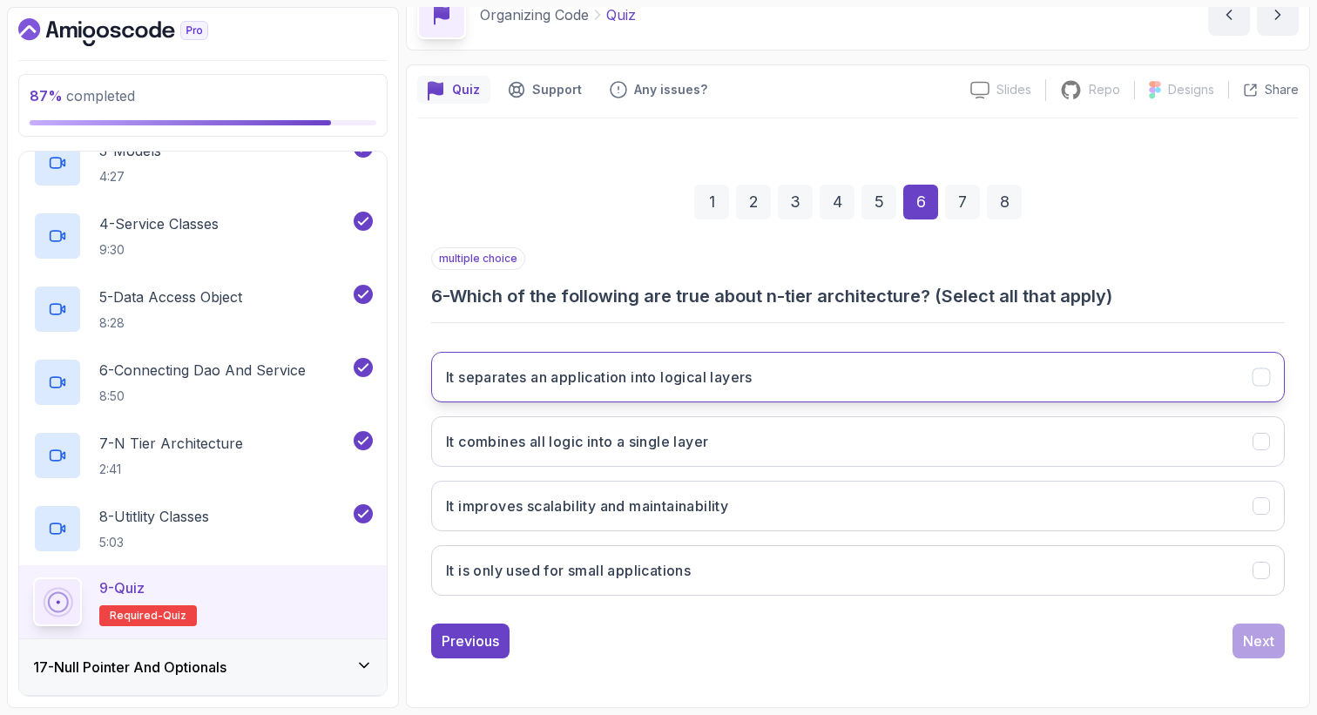
click at [752, 391] on button "It separates an application into logical layers" at bounding box center [857, 377] width 853 height 51
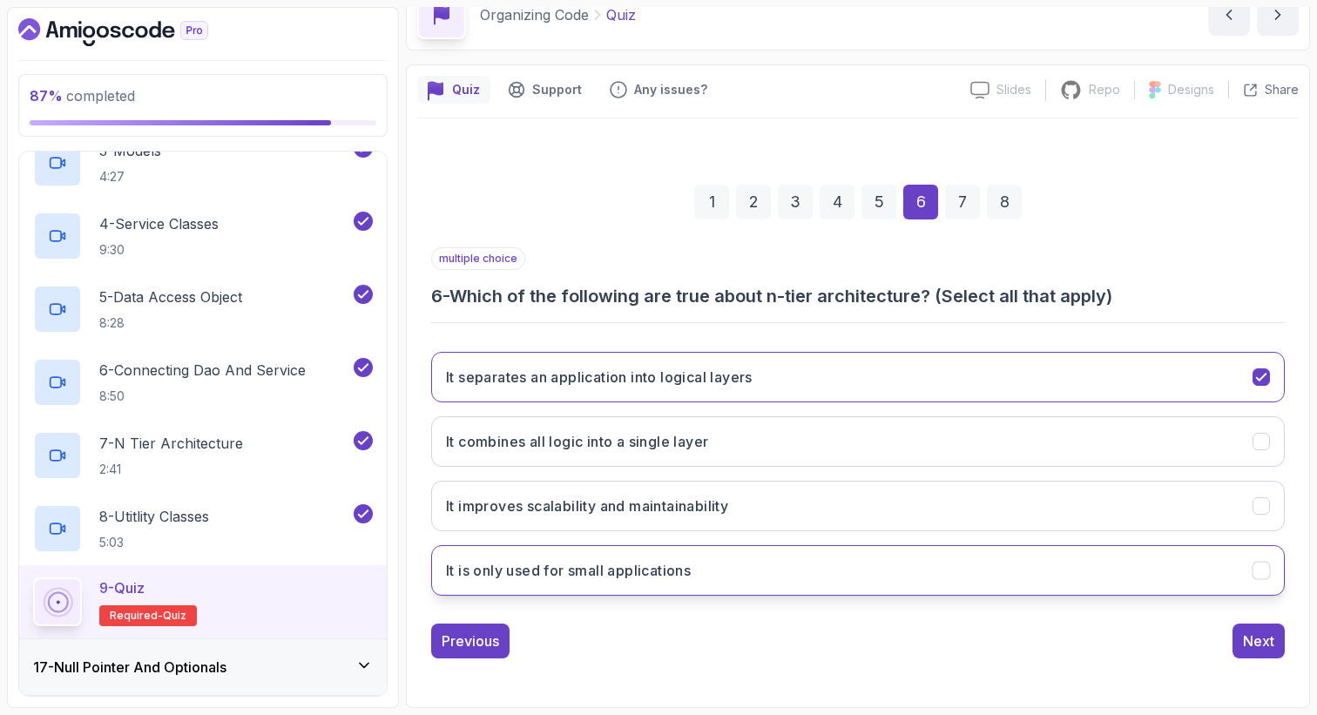
click at [709, 571] on button "It is only used for small applications" at bounding box center [857, 570] width 853 height 51
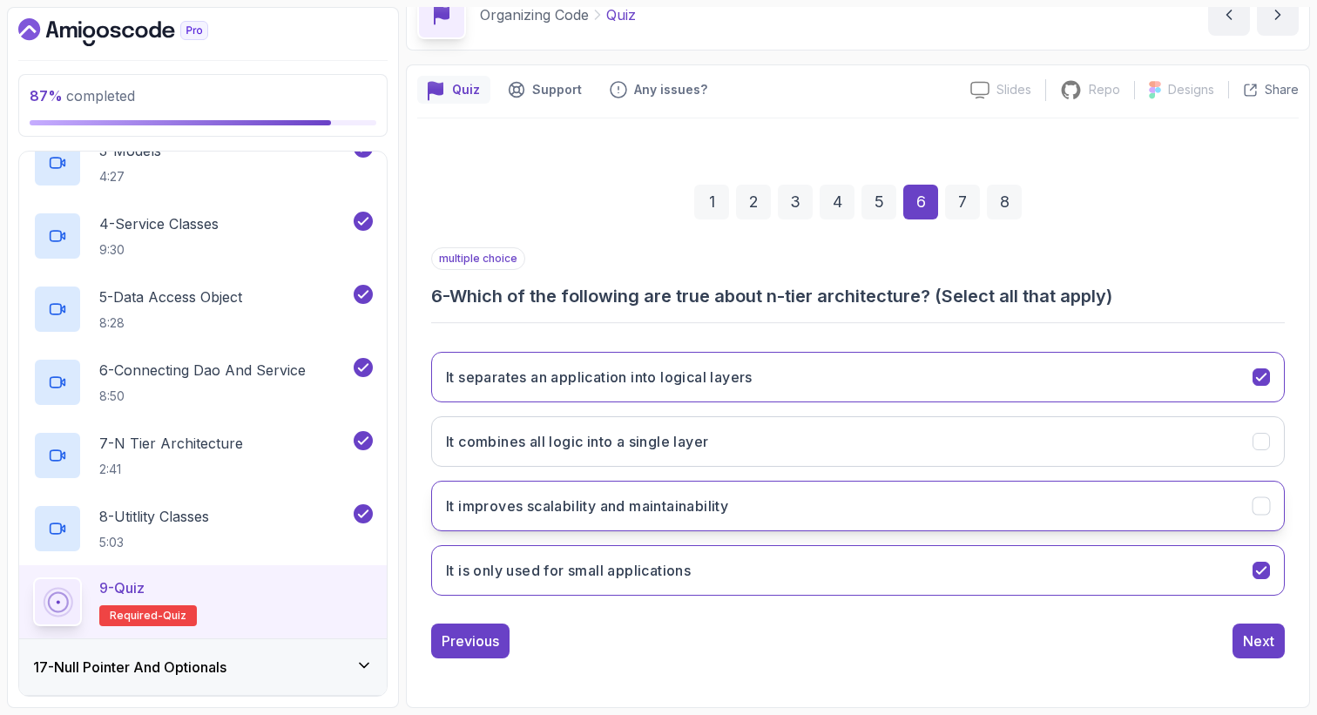
click at [714, 512] on h3 "It improves scalability and maintainability" at bounding box center [587, 506] width 282 height 21
click at [1260, 641] on div "Next" at bounding box center [1258, 641] width 31 height 21
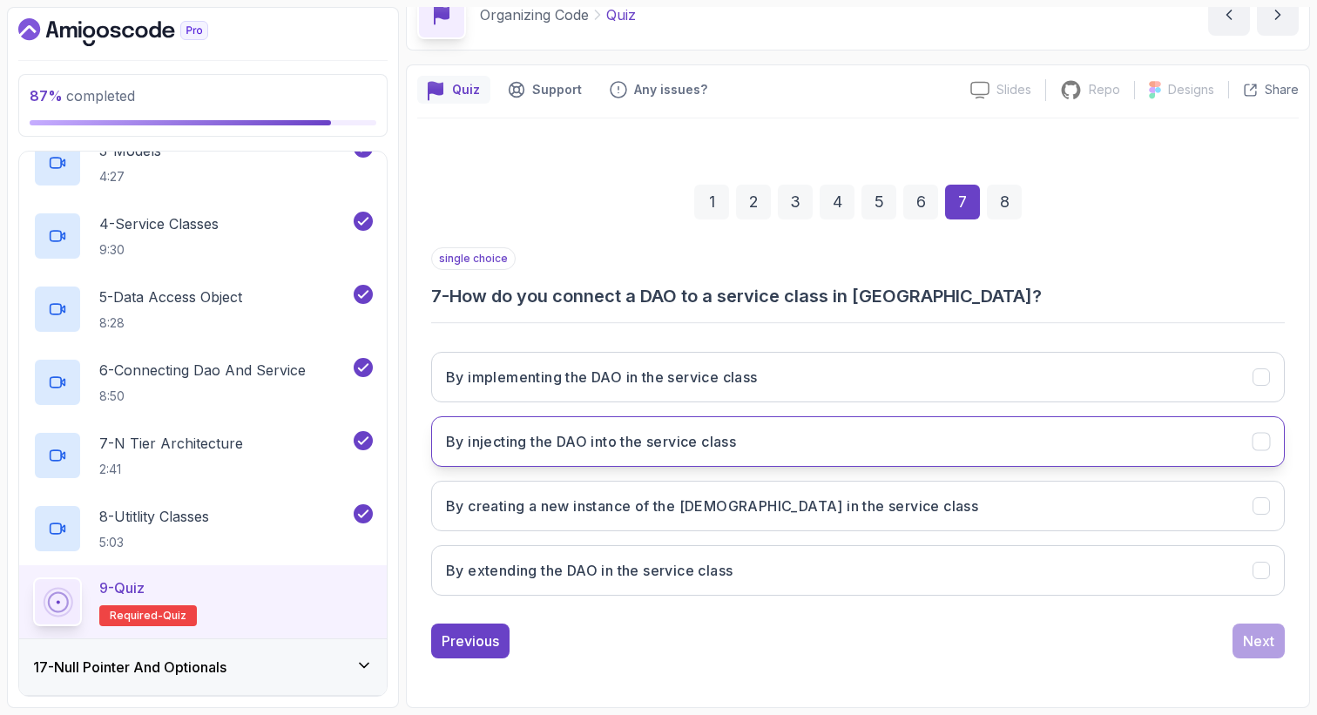
click at [869, 437] on button "By injecting the DAO into the service class" at bounding box center [857, 441] width 853 height 51
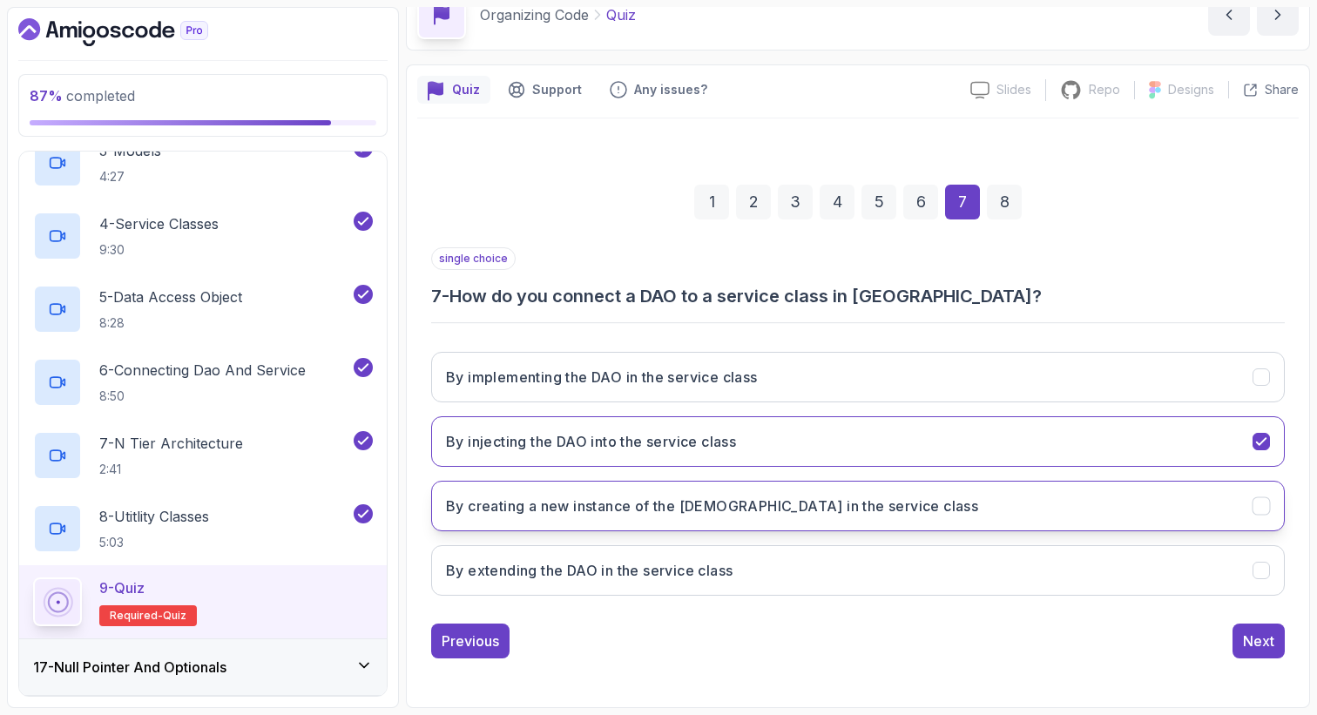
click at [883, 517] on button "By creating a new instance of the [DEMOGRAPHIC_DATA] in the service class" at bounding box center [857, 506] width 853 height 51
click at [873, 438] on button "By injecting the DAO into the service class" at bounding box center [857, 441] width 853 height 51
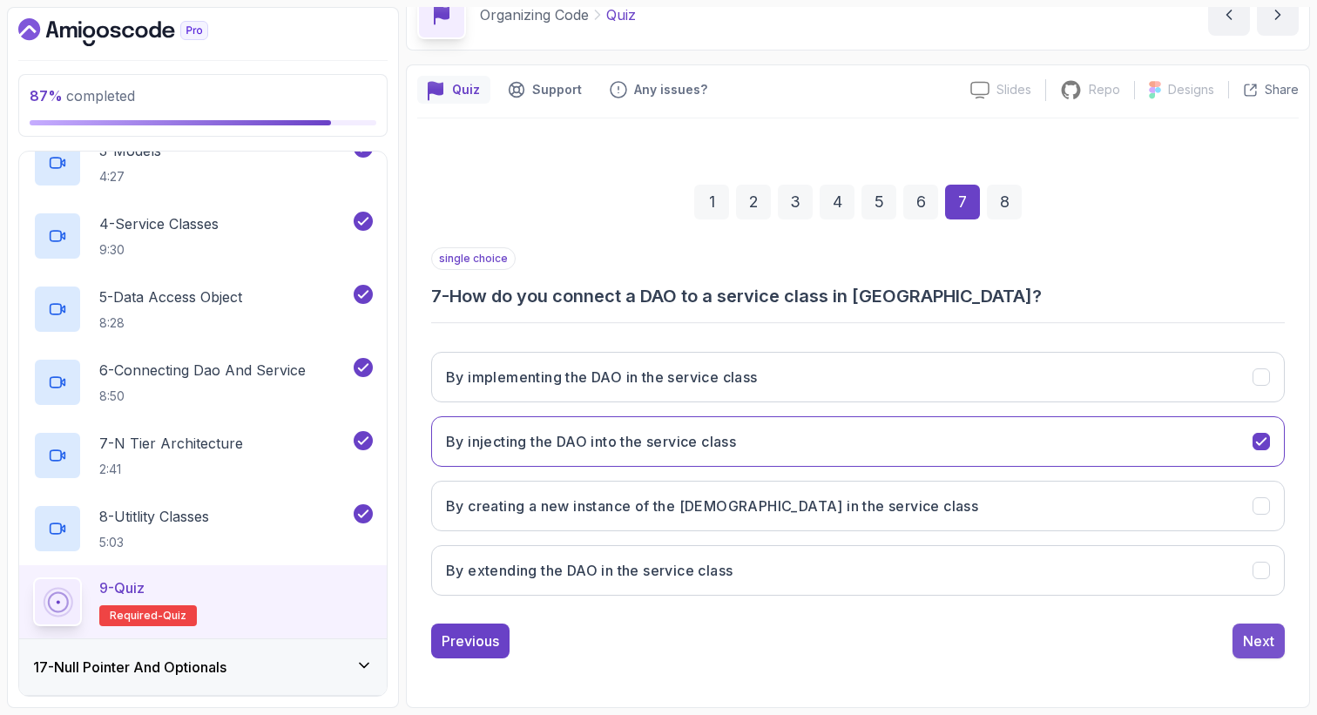
click at [1248, 648] on div "Next" at bounding box center [1258, 641] width 31 height 21
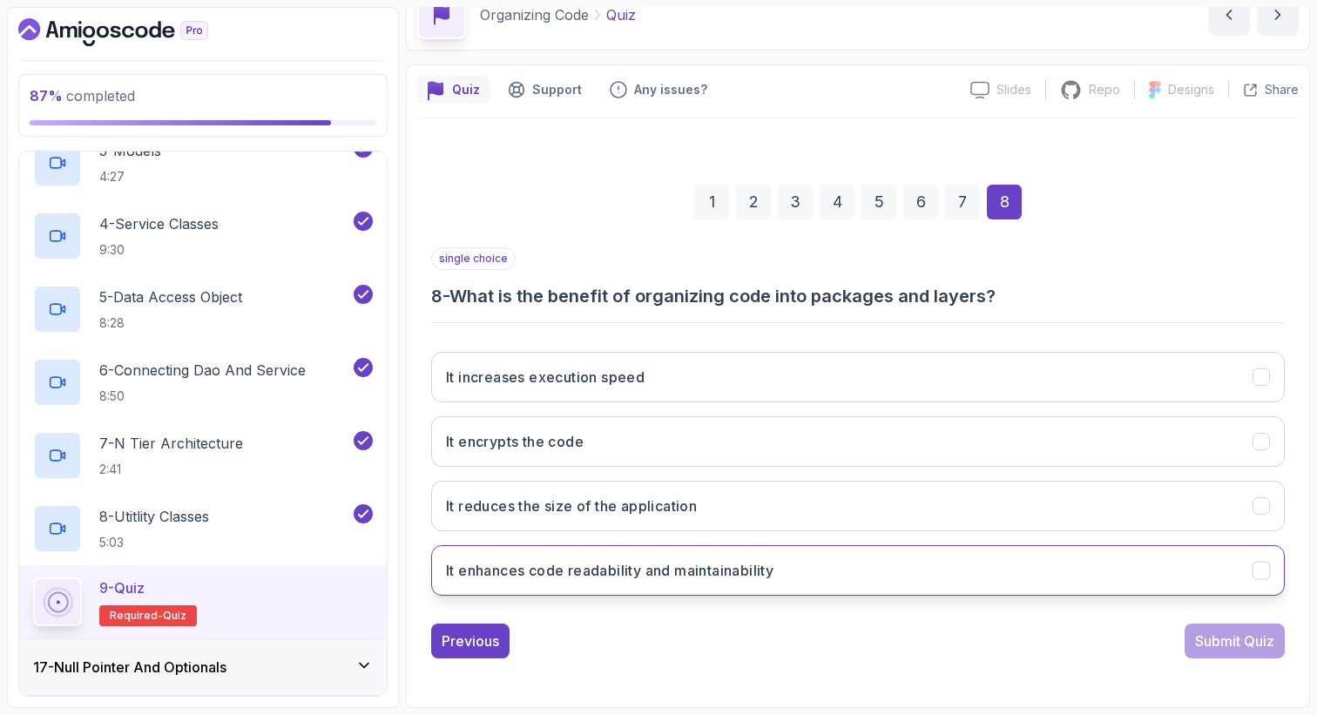
click at [736, 575] on h3 "It enhances code readability and maintainability" at bounding box center [609, 570] width 327 height 21
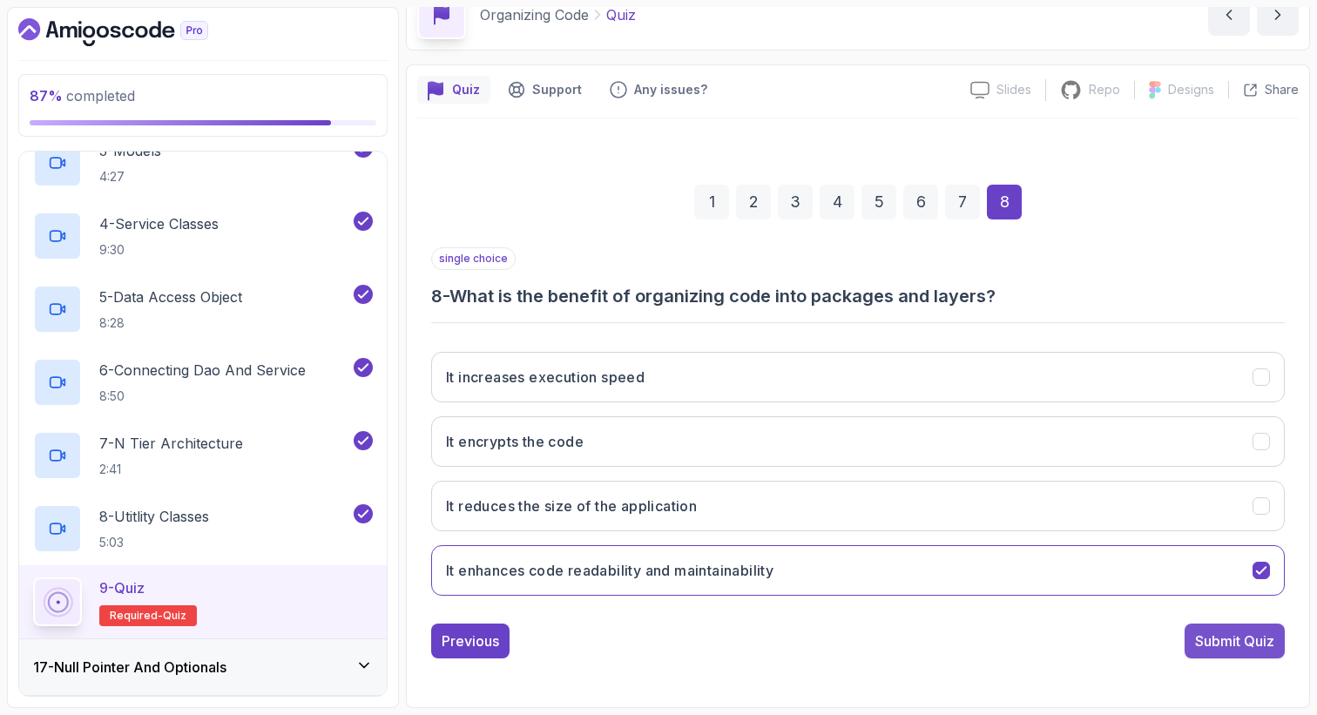
click at [1188, 649] on button "Submit Quiz" at bounding box center [1234, 641] width 100 height 35
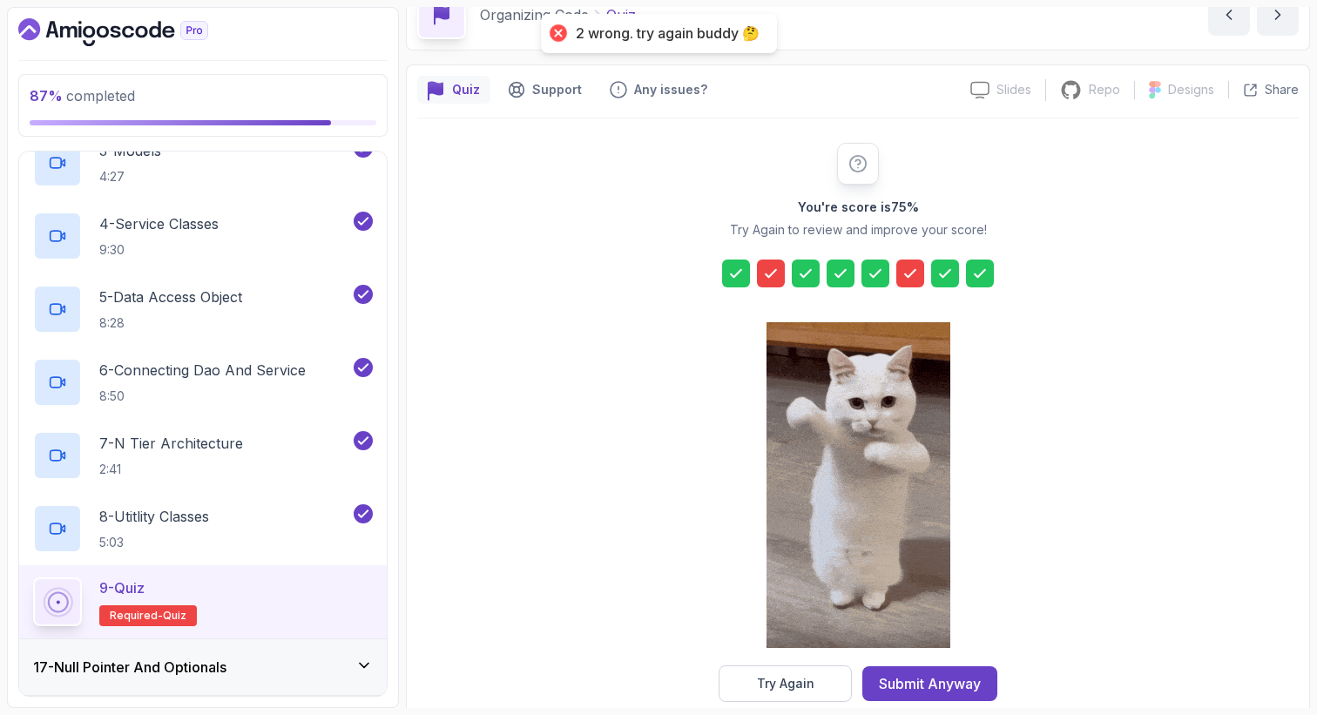
click at [907, 266] on icon at bounding box center [909, 273] width 17 height 17
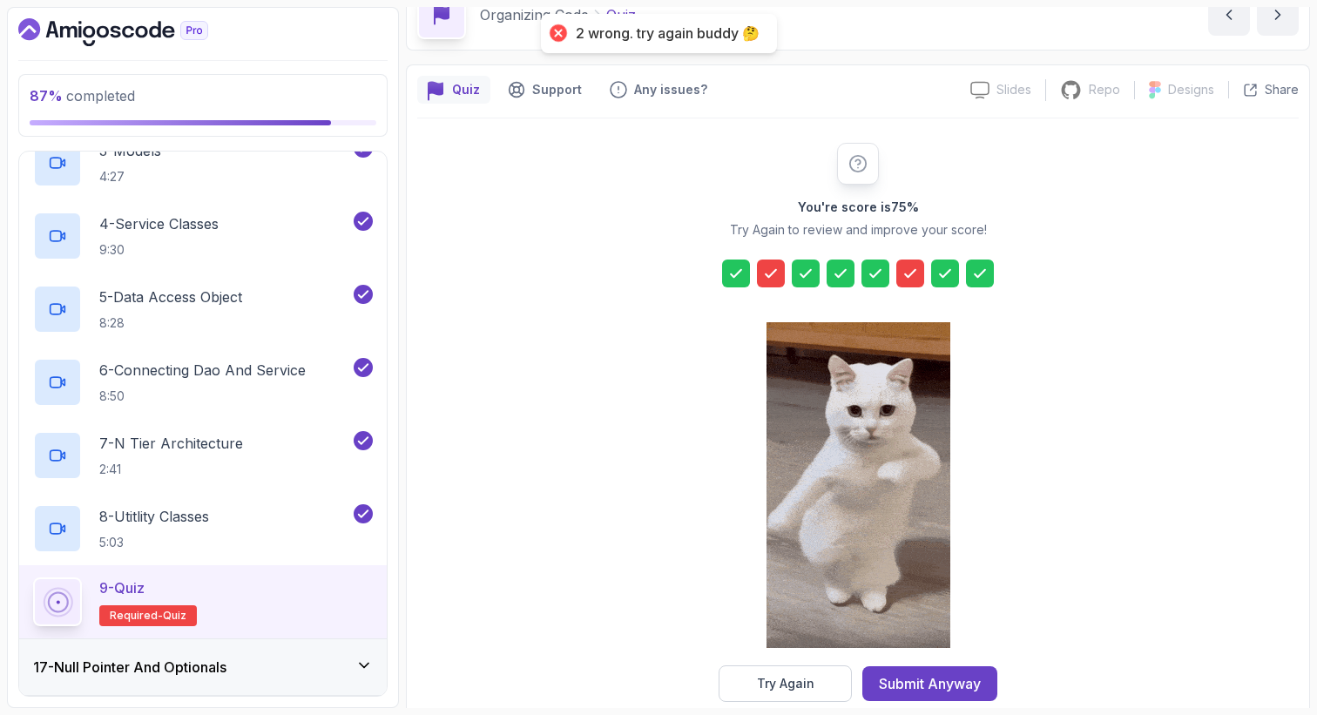
click at [773, 268] on icon at bounding box center [770, 273] width 17 height 17
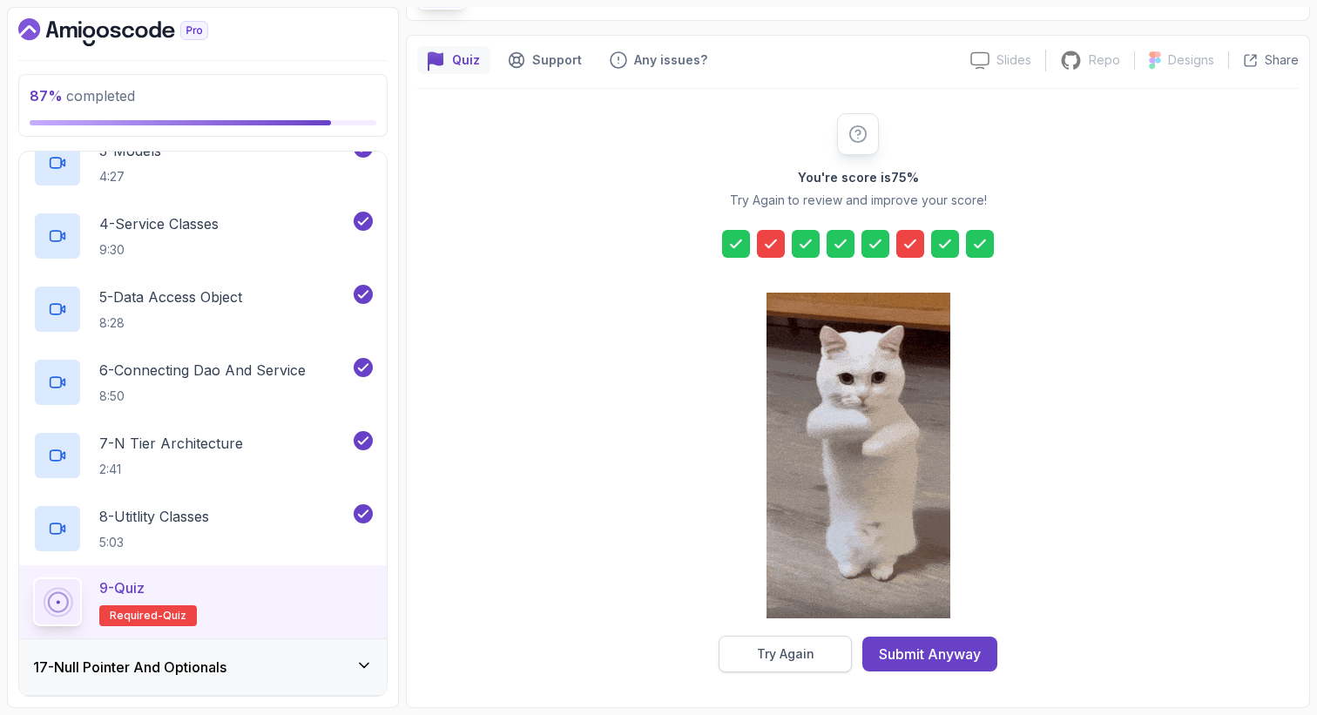
scroll to position [120, 0]
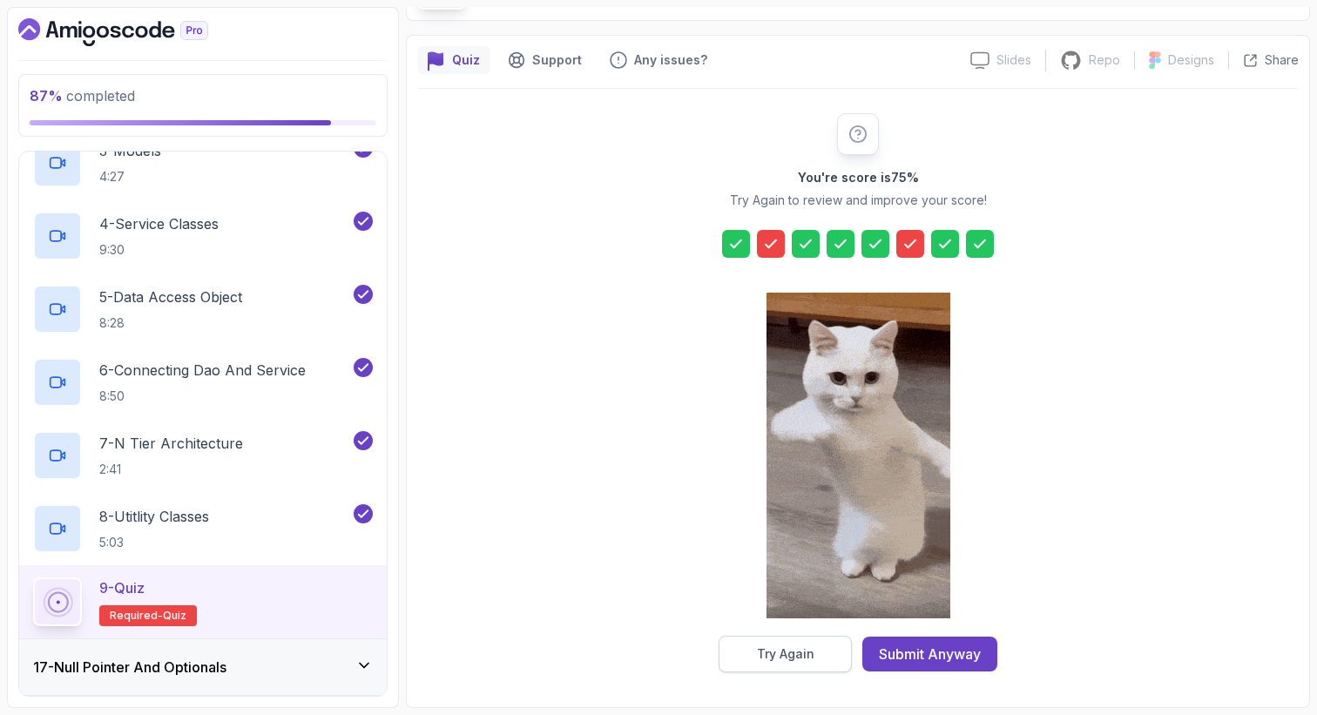
click at [809, 664] on button "Try Again" at bounding box center [784, 654] width 133 height 37
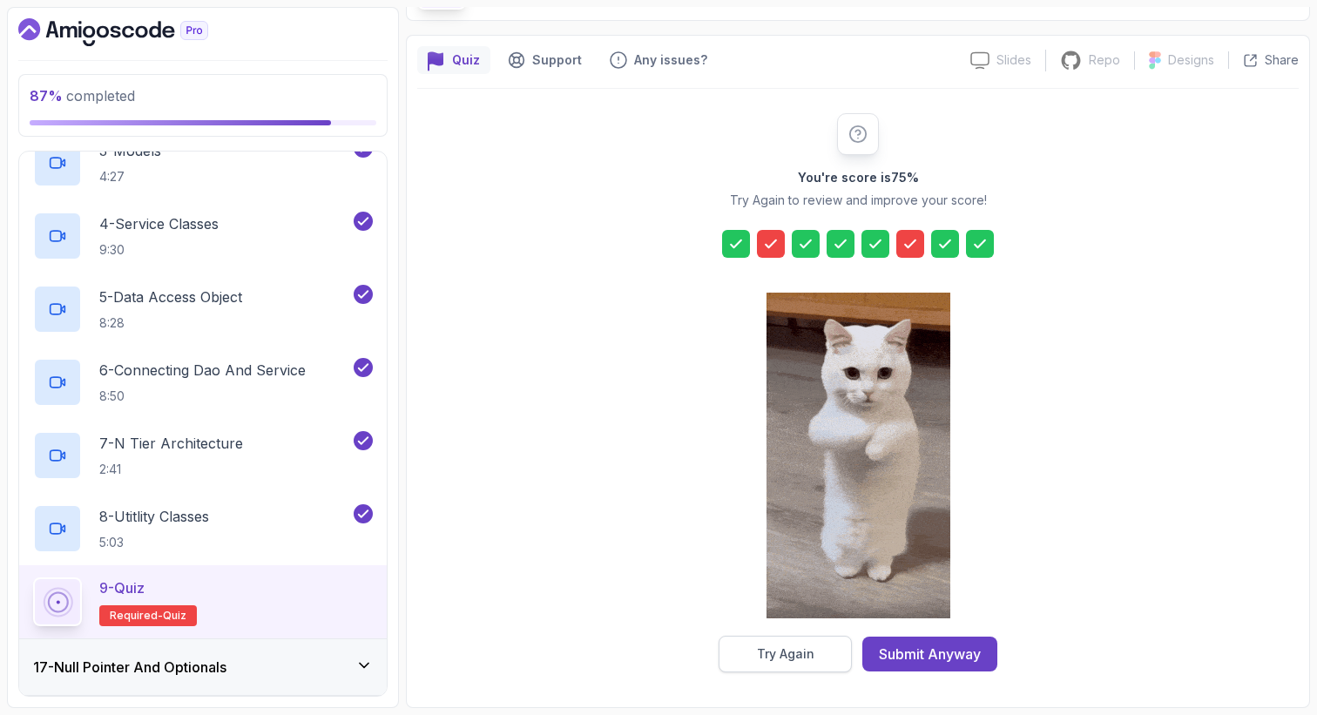
scroll to position [91, 0]
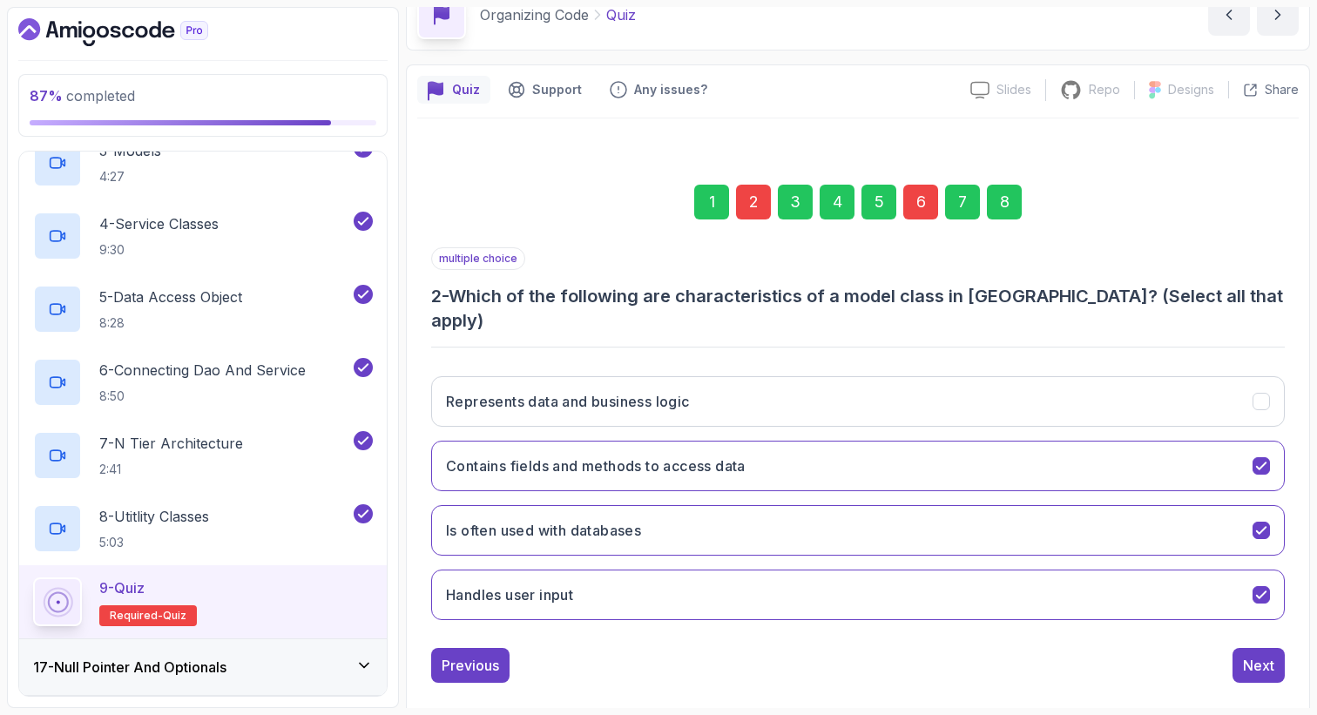
click at [750, 200] on div "2" at bounding box center [753, 202] width 35 height 35
click at [487, 655] on div "Previous" at bounding box center [470, 665] width 57 height 21
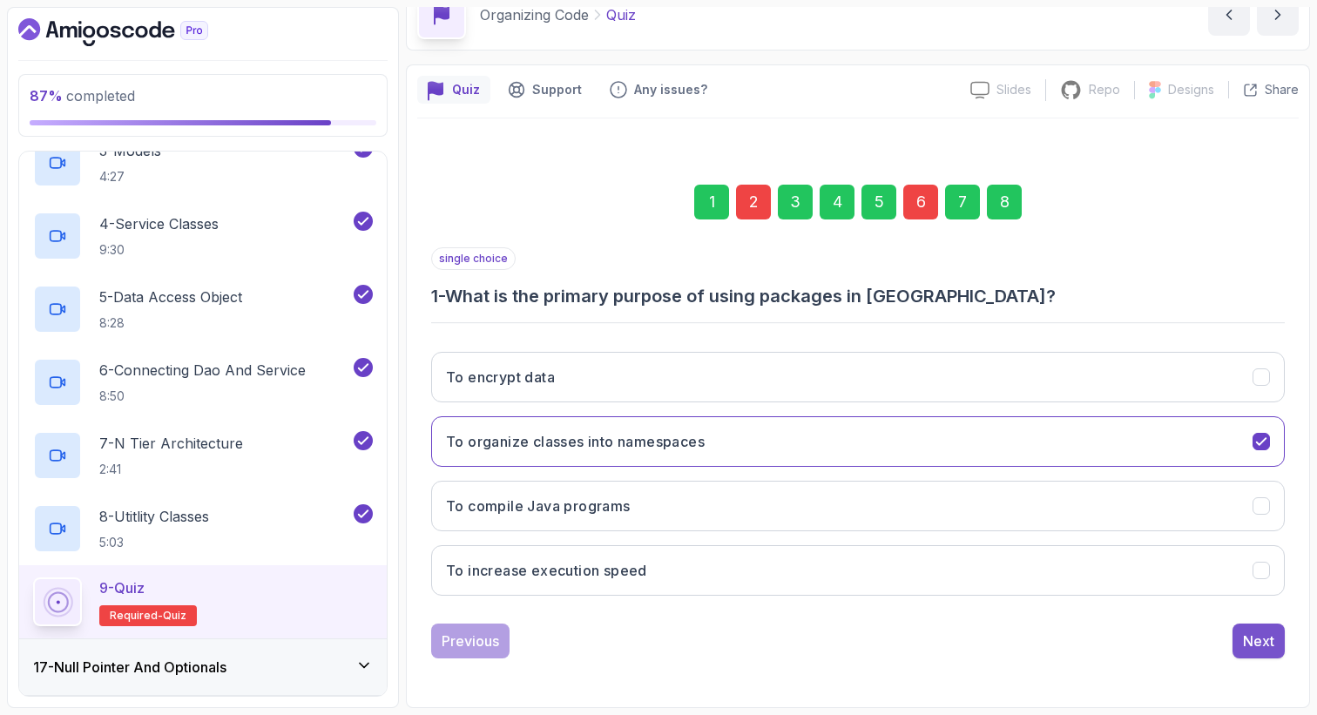
click at [1253, 648] on div "Next" at bounding box center [1258, 641] width 31 height 21
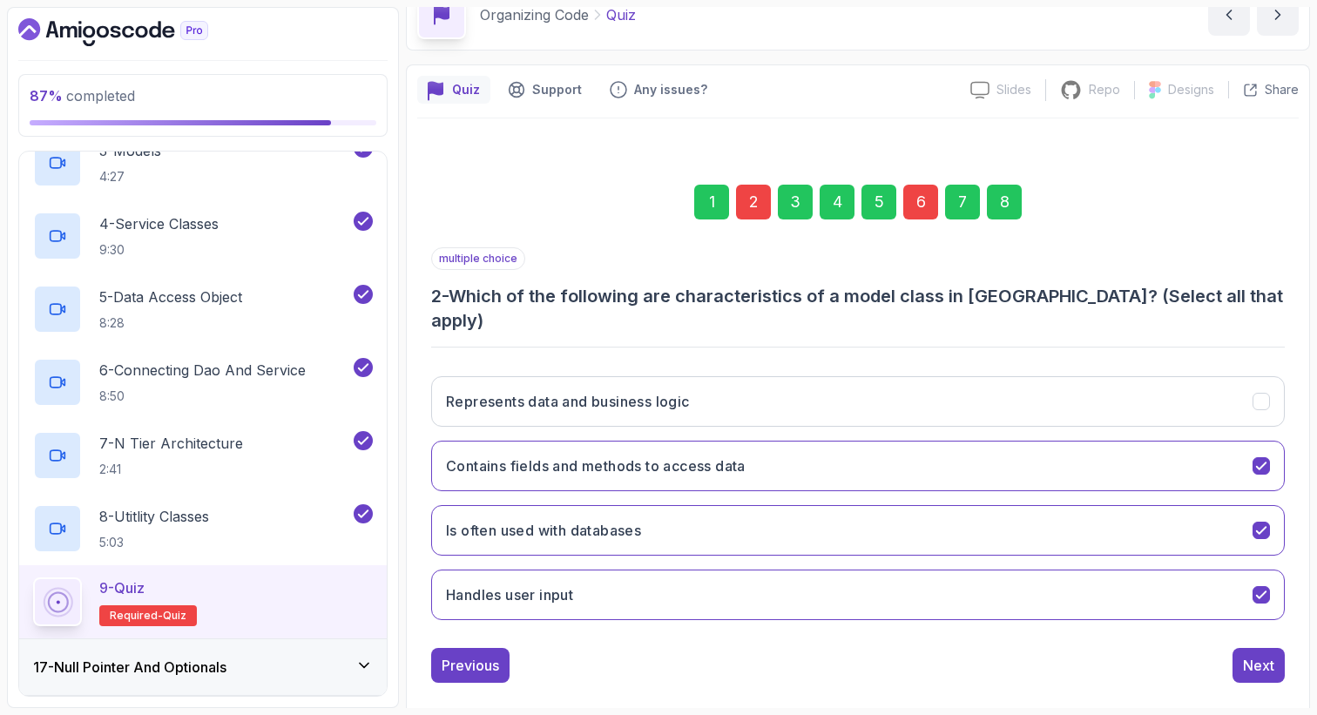
click at [919, 200] on div "6" at bounding box center [920, 202] width 35 height 35
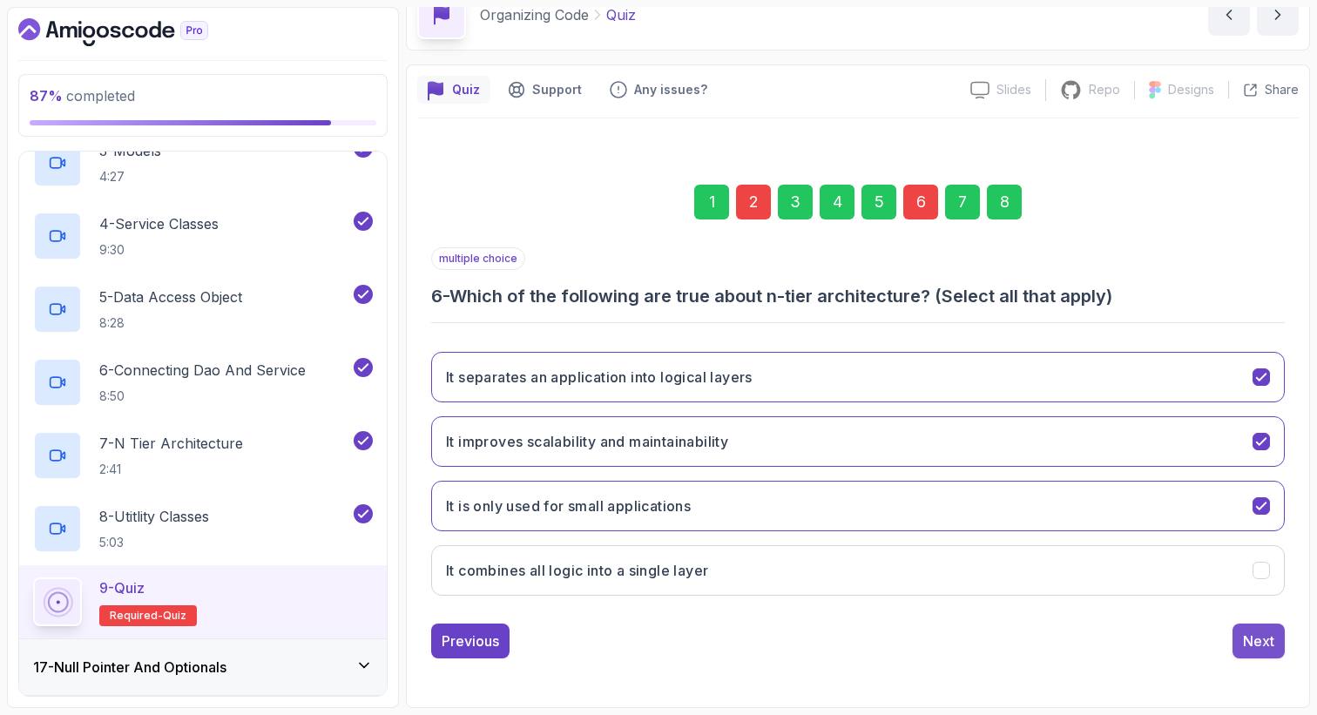
click at [1258, 641] on div "Next" at bounding box center [1258, 641] width 31 height 21
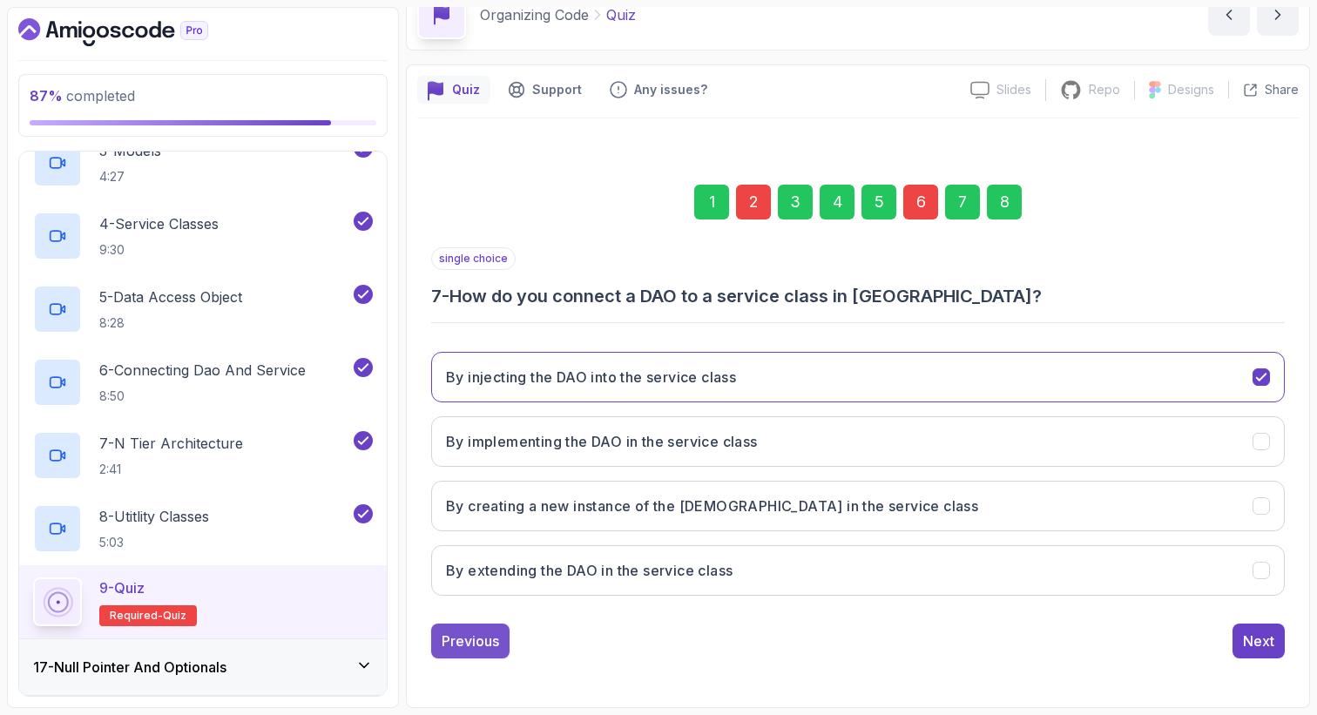
click at [469, 639] on div "Previous" at bounding box center [470, 641] width 57 height 21
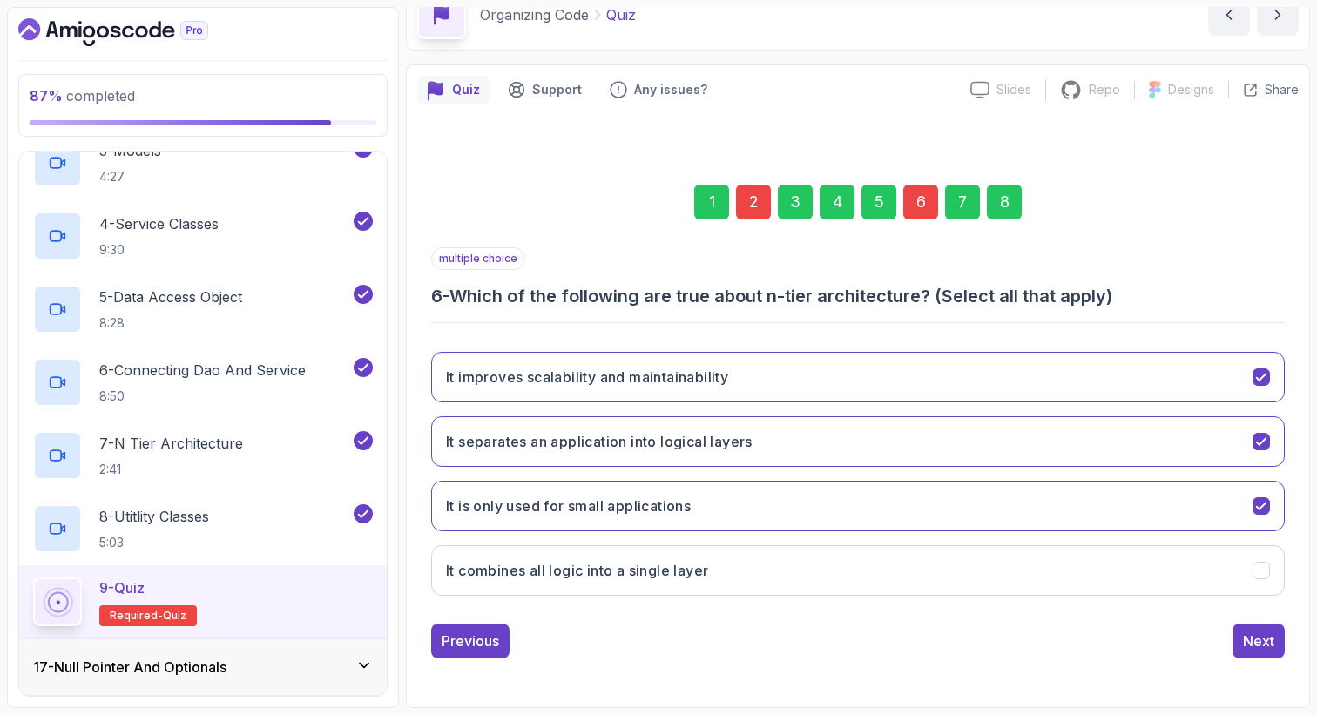
click at [911, 208] on div "6" at bounding box center [920, 202] width 35 height 35
click at [644, 488] on button "It is only used for small applications" at bounding box center [857, 506] width 853 height 51
click at [754, 200] on div "2" at bounding box center [753, 202] width 35 height 35
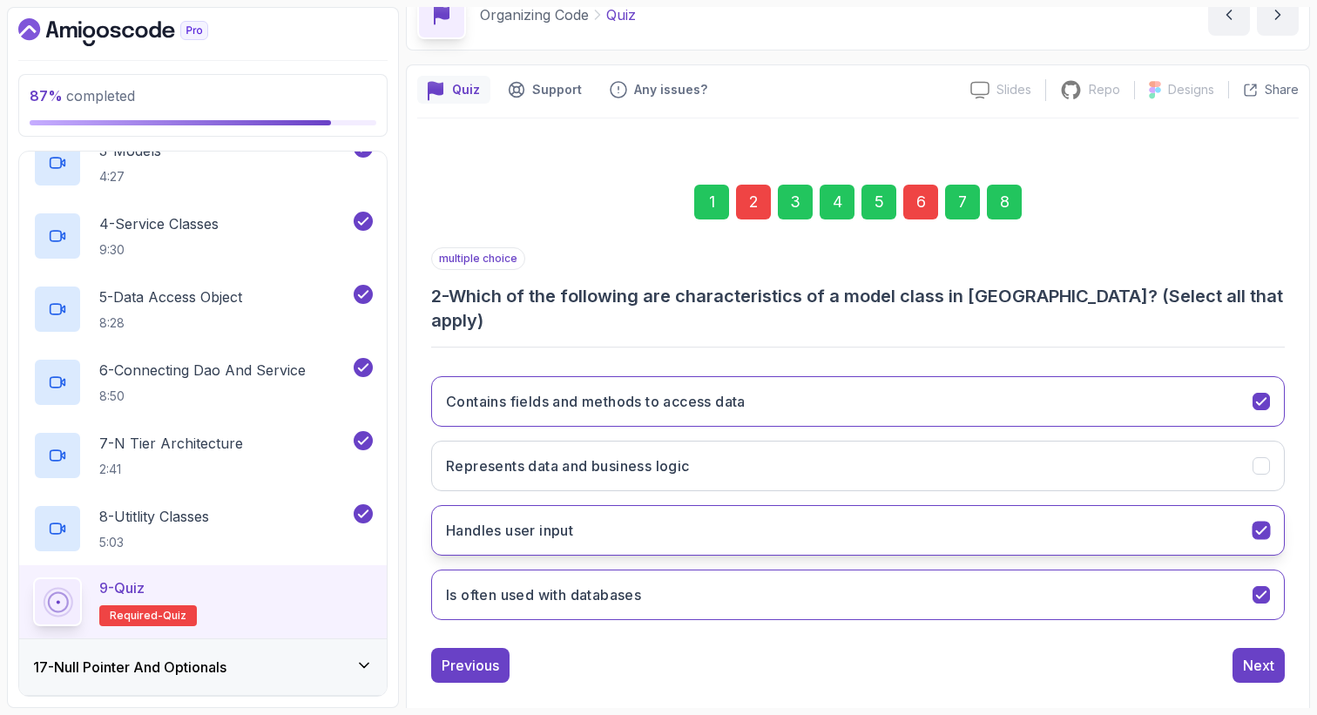
click at [629, 517] on button "Handles user input" at bounding box center [857, 530] width 853 height 51
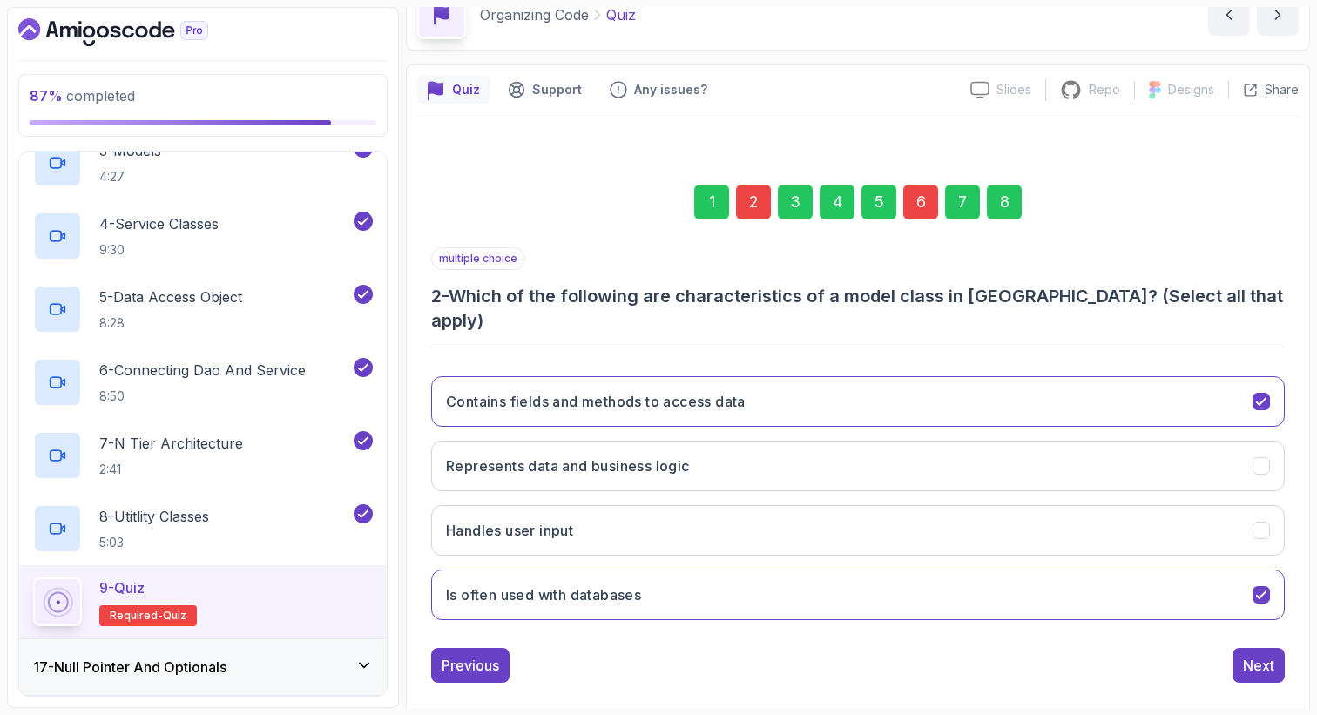
scroll to position [0, 0]
click at [1002, 215] on div "8" at bounding box center [1004, 202] width 35 height 35
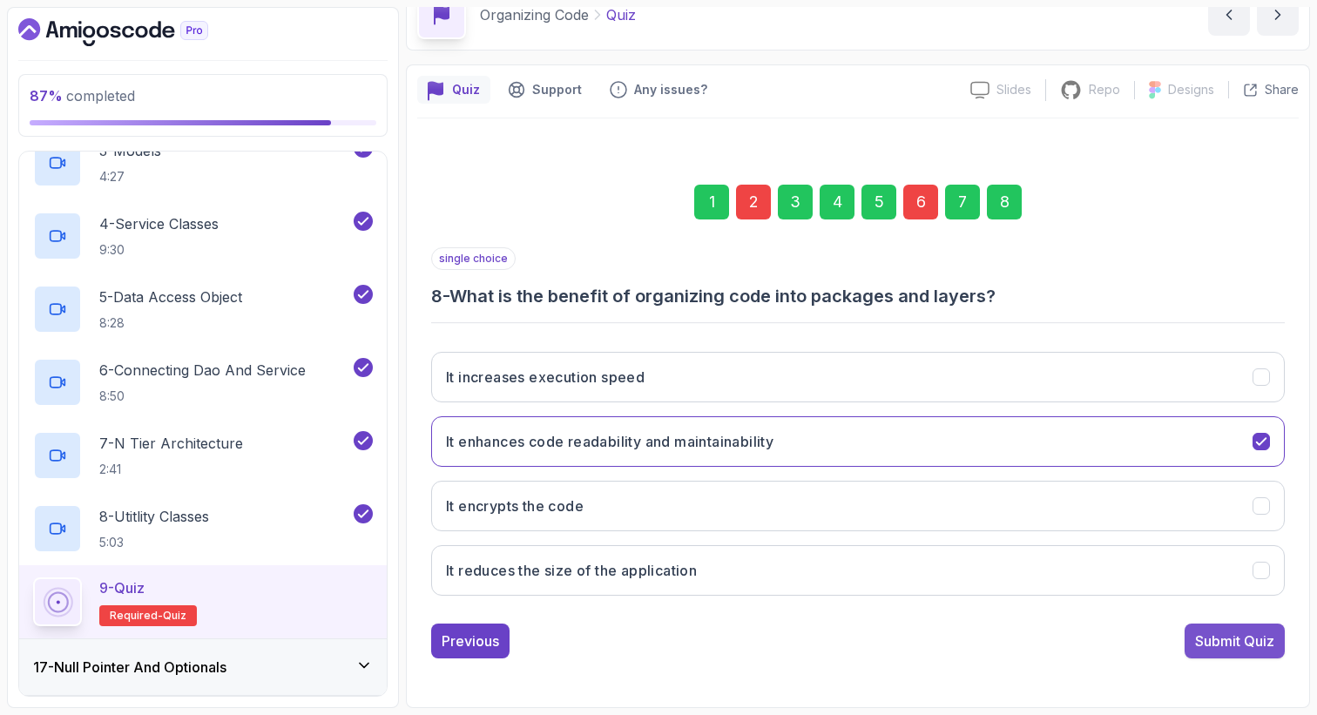
click at [1251, 639] on div "Submit Quiz" at bounding box center [1234, 641] width 79 height 21
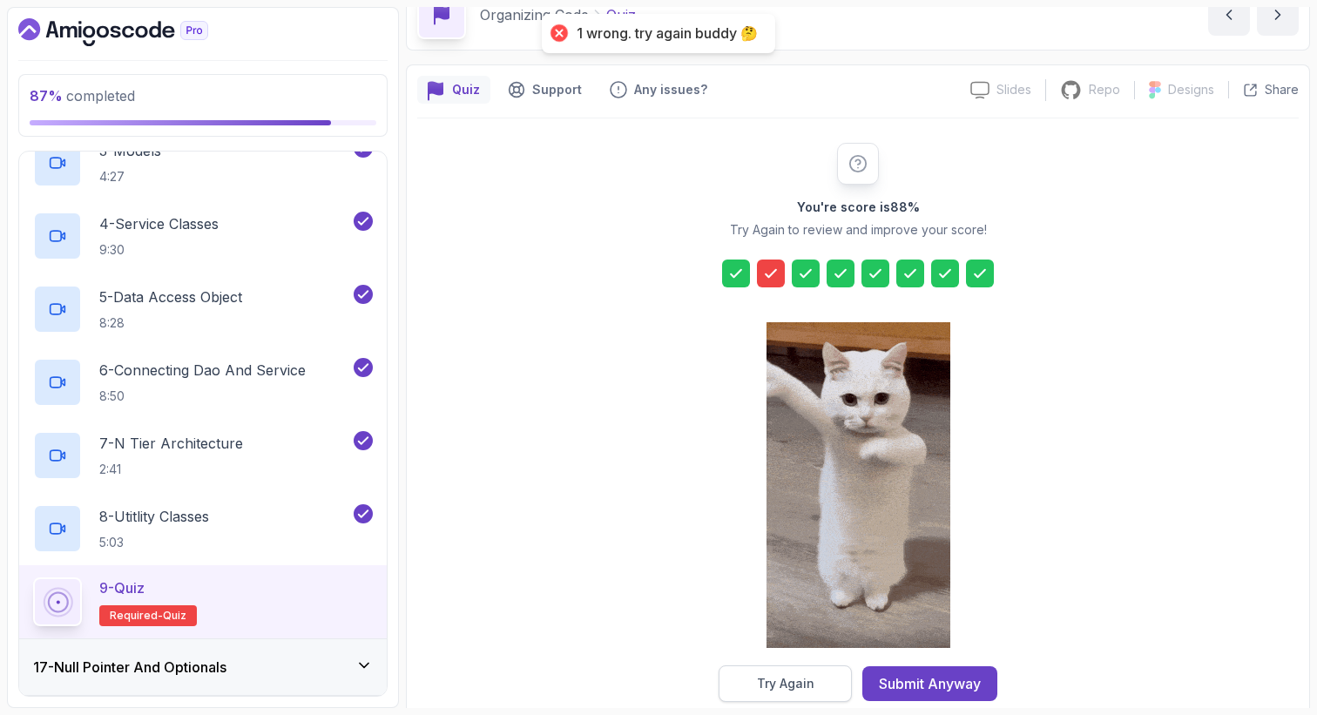
click at [787, 683] on div "Try Again" at bounding box center [785, 683] width 57 height 17
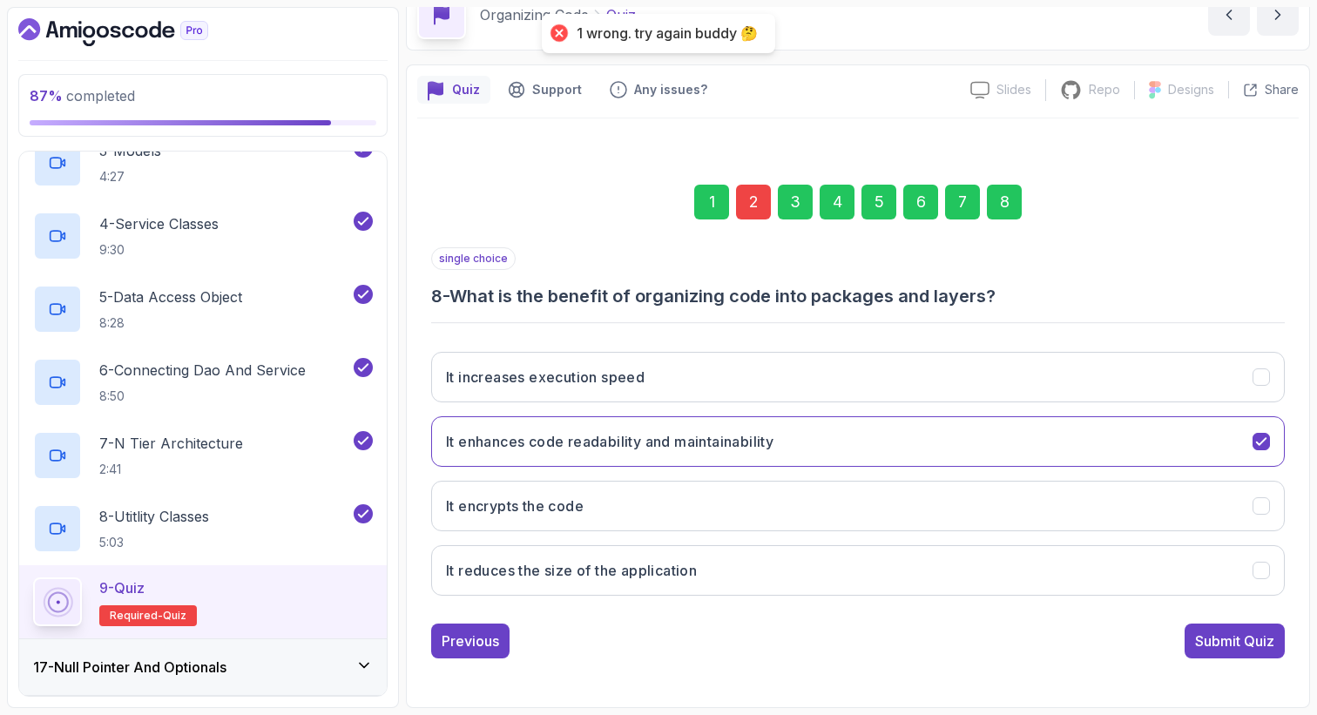
click at [757, 200] on div "2" at bounding box center [753, 202] width 35 height 35
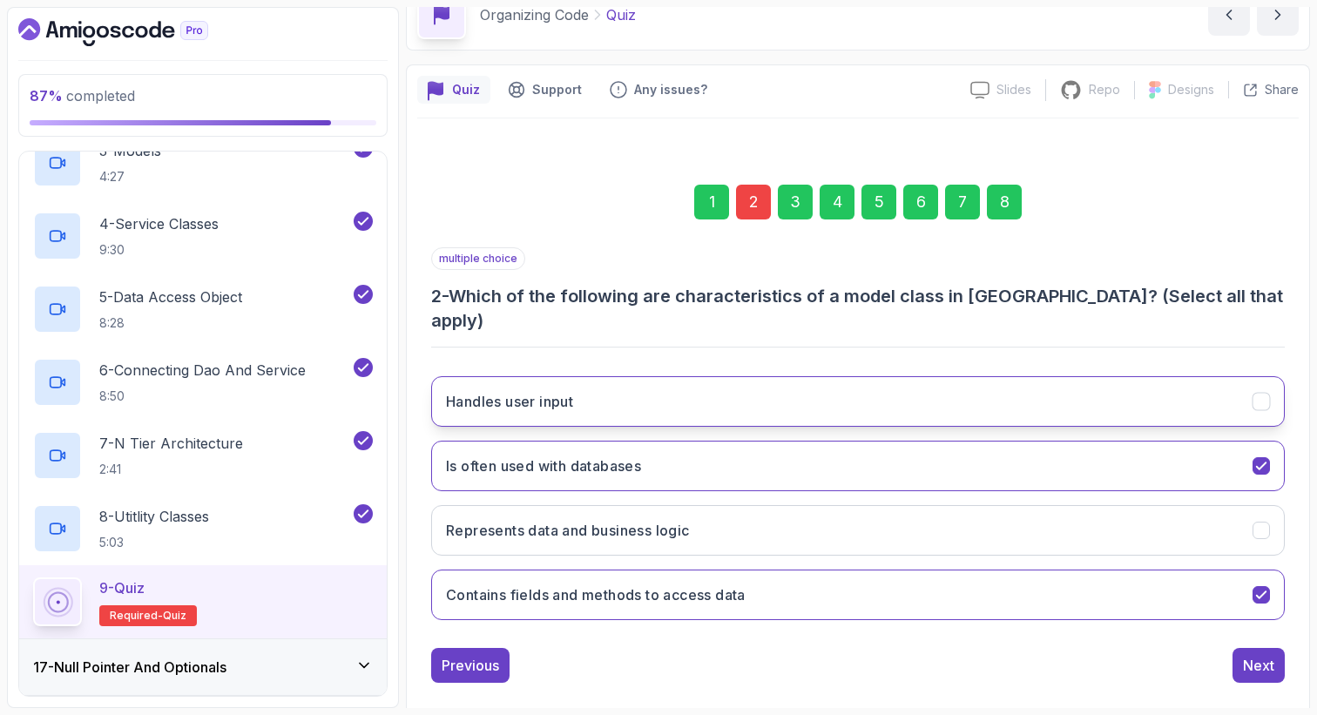
click at [595, 380] on button "Handles user input" at bounding box center [857, 401] width 853 height 51
click at [586, 455] on h3 "Is often used with databases" at bounding box center [543, 465] width 195 height 21
click at [1005, 208] on div "8" at bounding box center [1004, 202] width 35 height 35
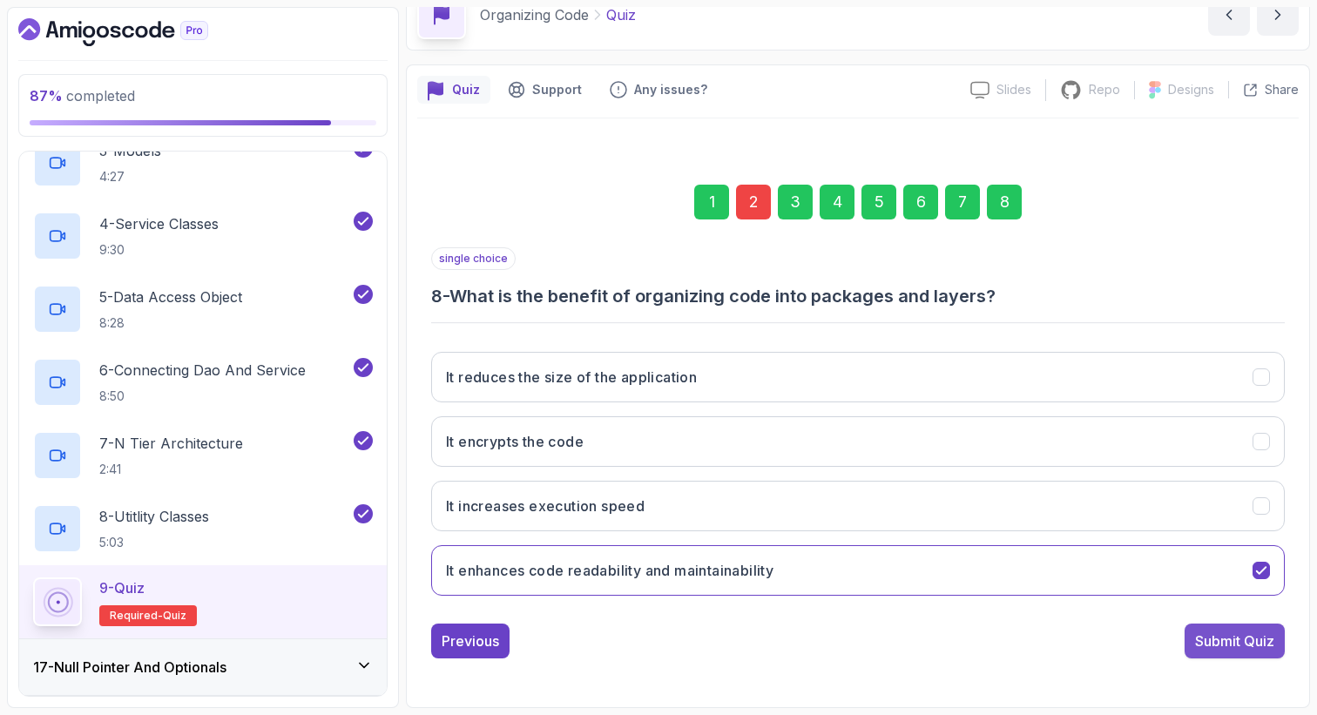
click at [1238, 644] on div "Submit Quiz" at bounding box center [1234, 641] width 79 height 21
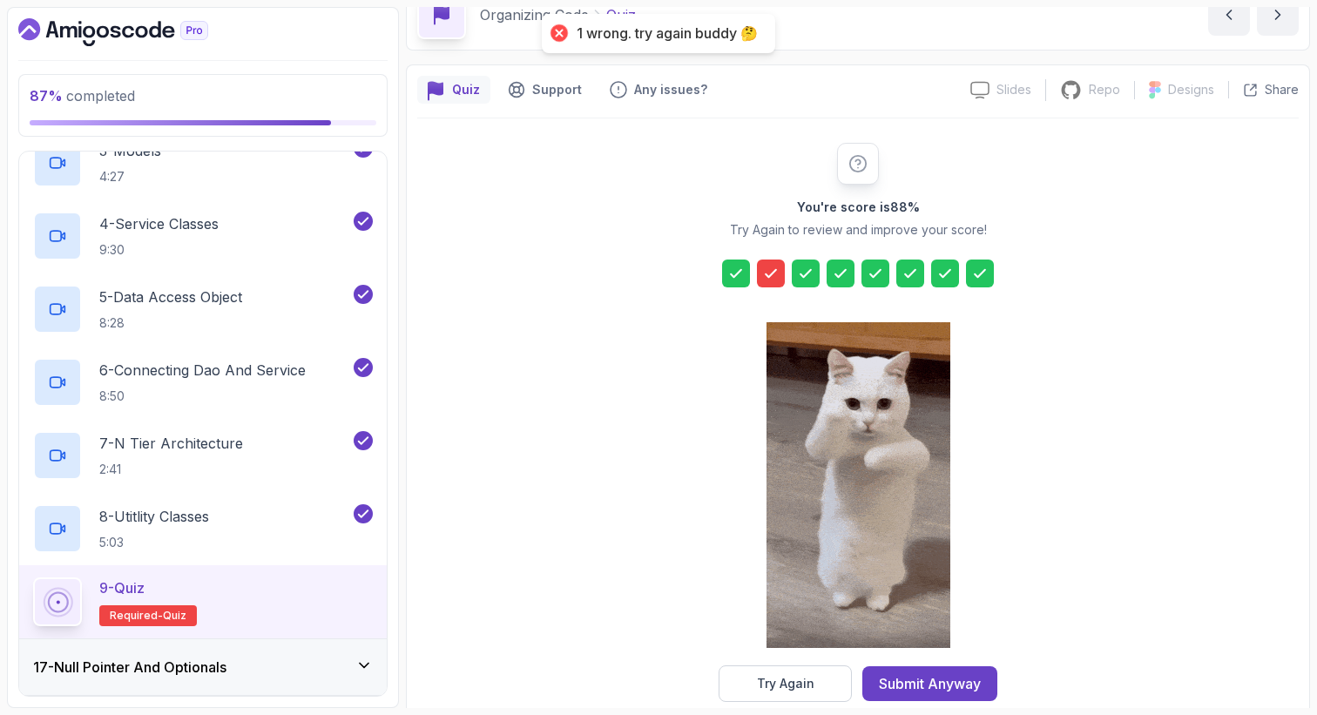
click at [773, 282] on div at bounding box center [771, 274] width 28 height 28
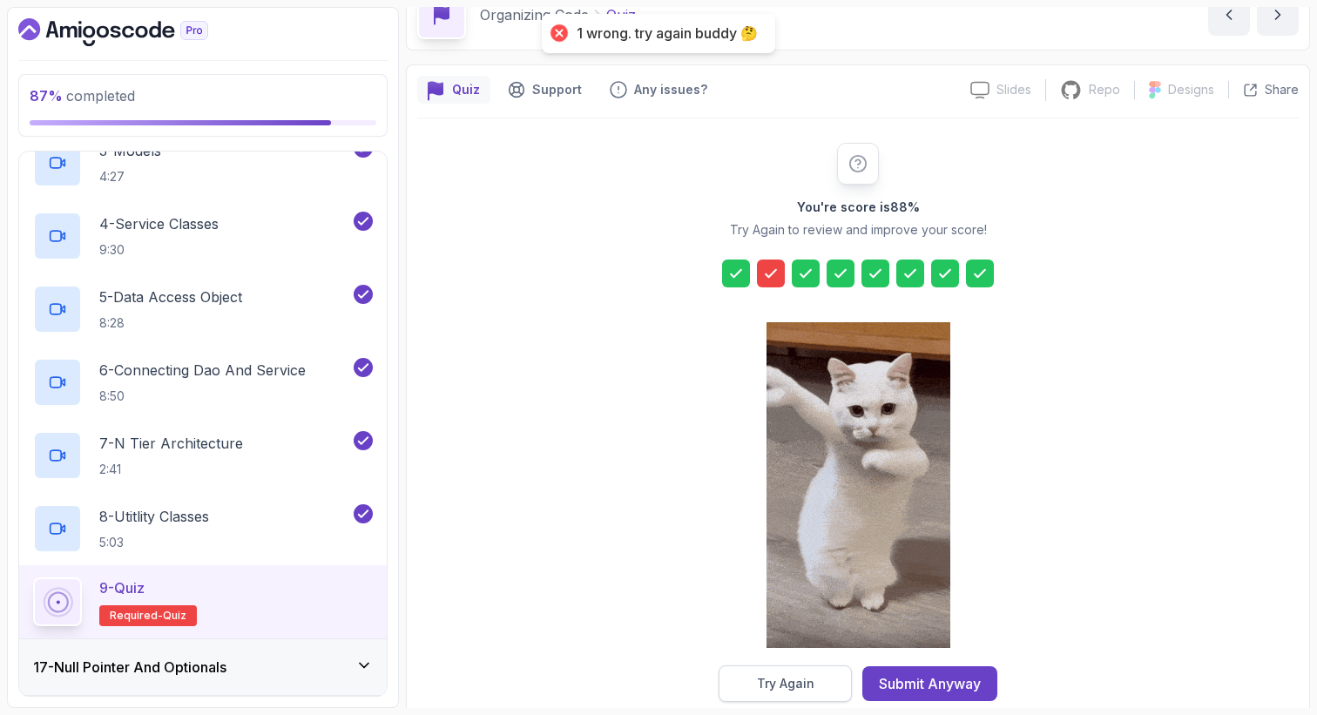
click at [811, 685] on div "Try Again" at bounding box center [785, 683] width 57 height 17
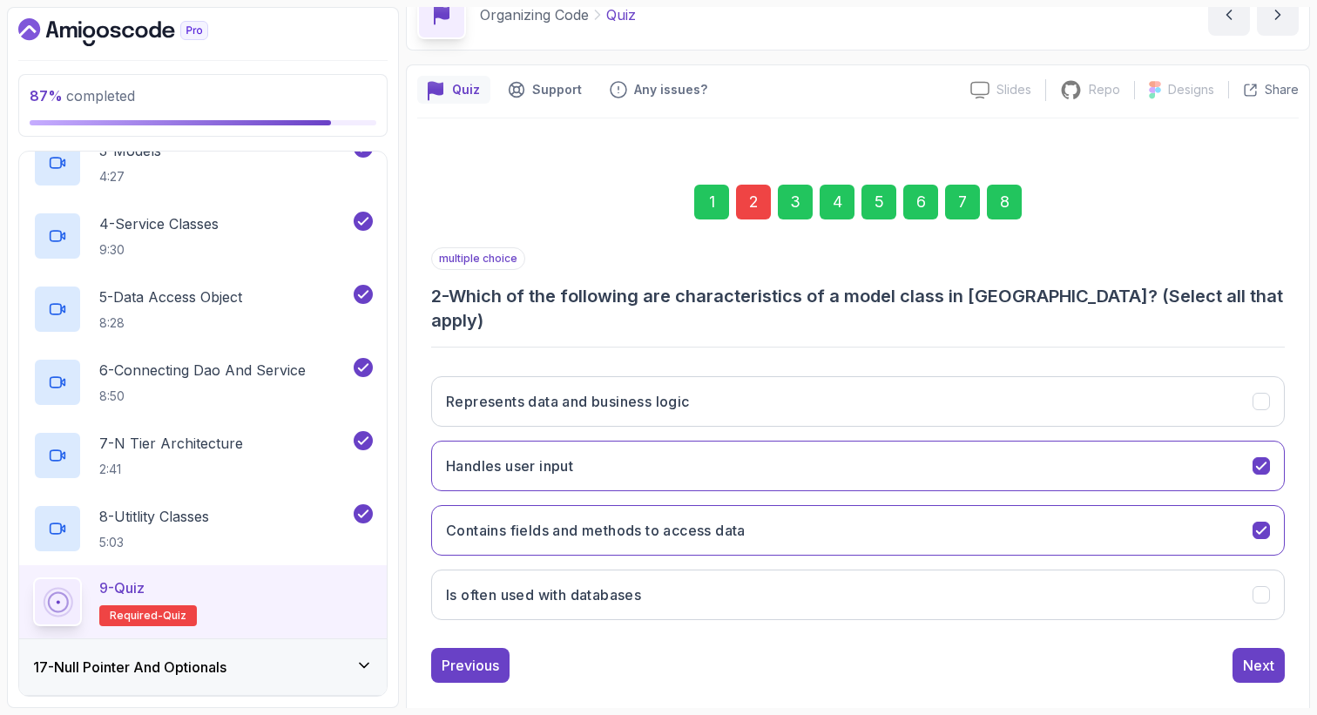
click at [758, 204] on div "2" at bounding box center [753, 202] width 35 height 35
click at [754, 188] on div "2" at bounding box center [753, 202] width 35 height 35
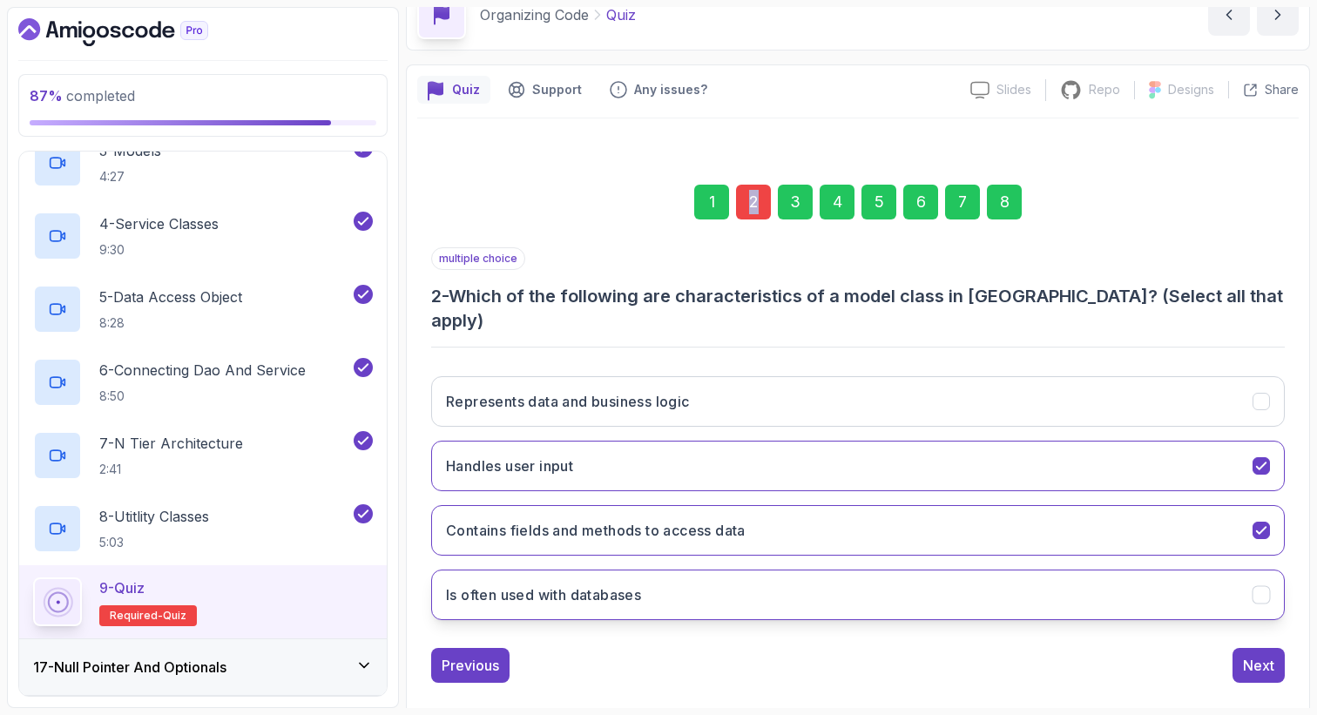
click at [579, 584] on h3 "Is often used with databases" at bounding box center [543, 594] width 195 height 21
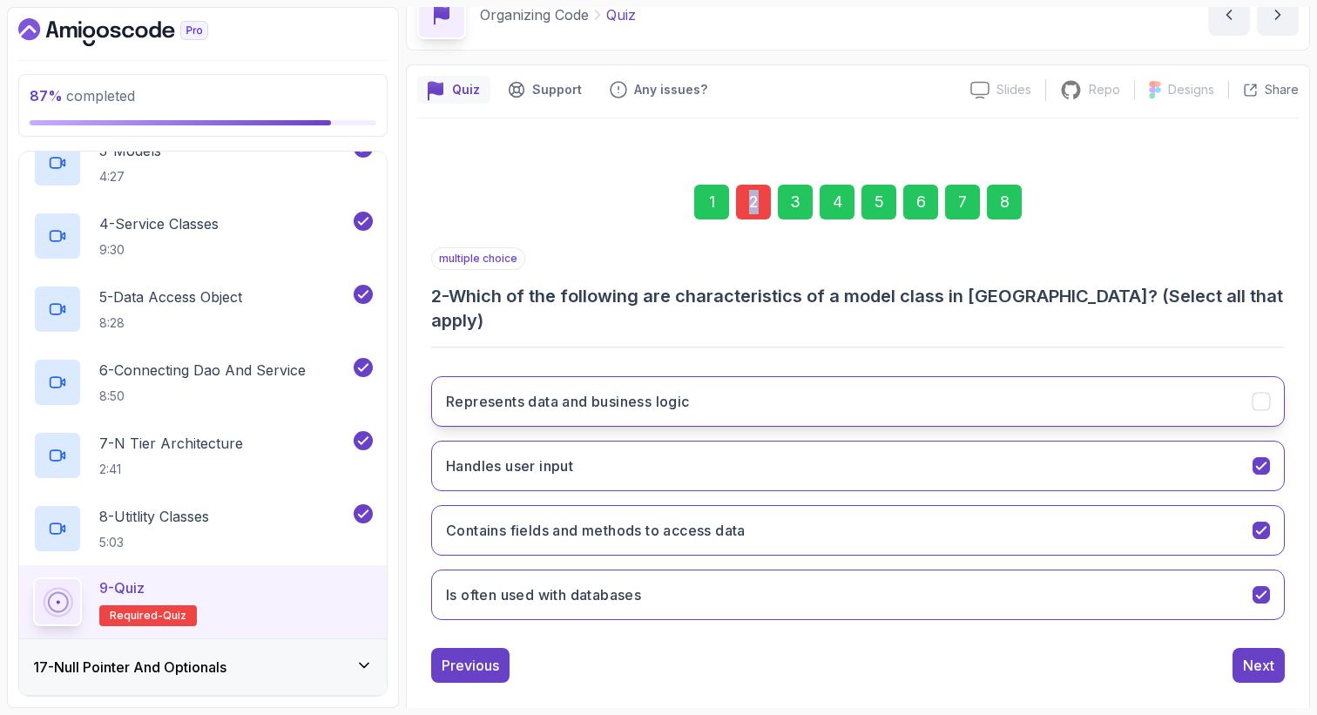
click at [590, 391] on h3 "Represents data and business logic" at bounding box center [568, 401] width 244 height 21
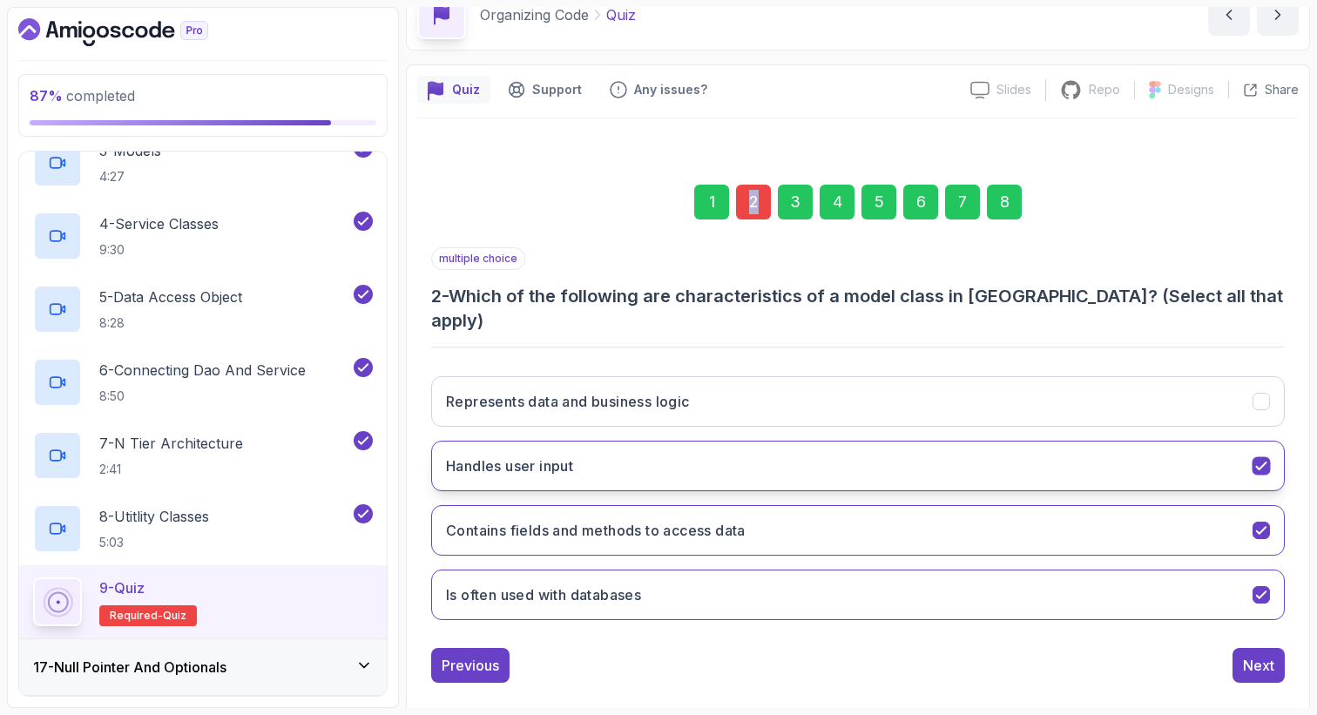
click at [602, 441] on button "Handles user input" at bounding box center [857, 466] width 853 height 51
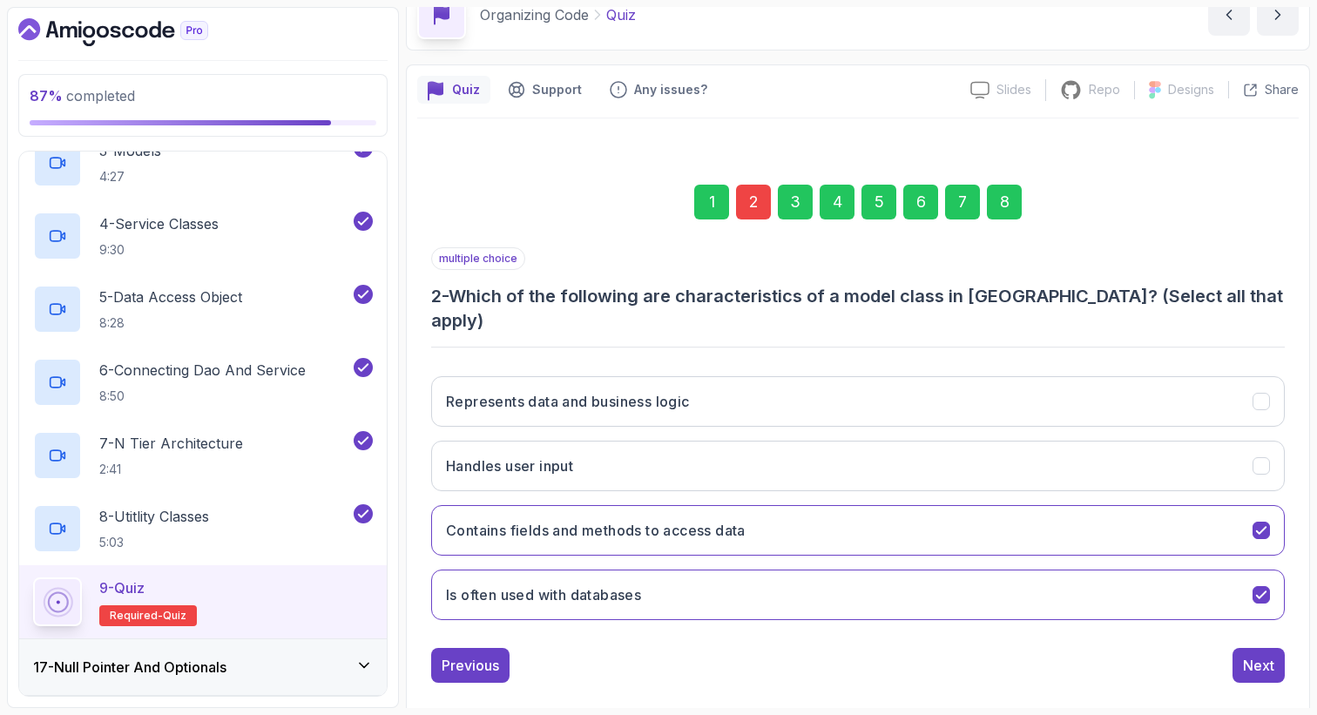
click at [1008, 205] on div "8" at bounding box center [1004, 202] width 35 height 35
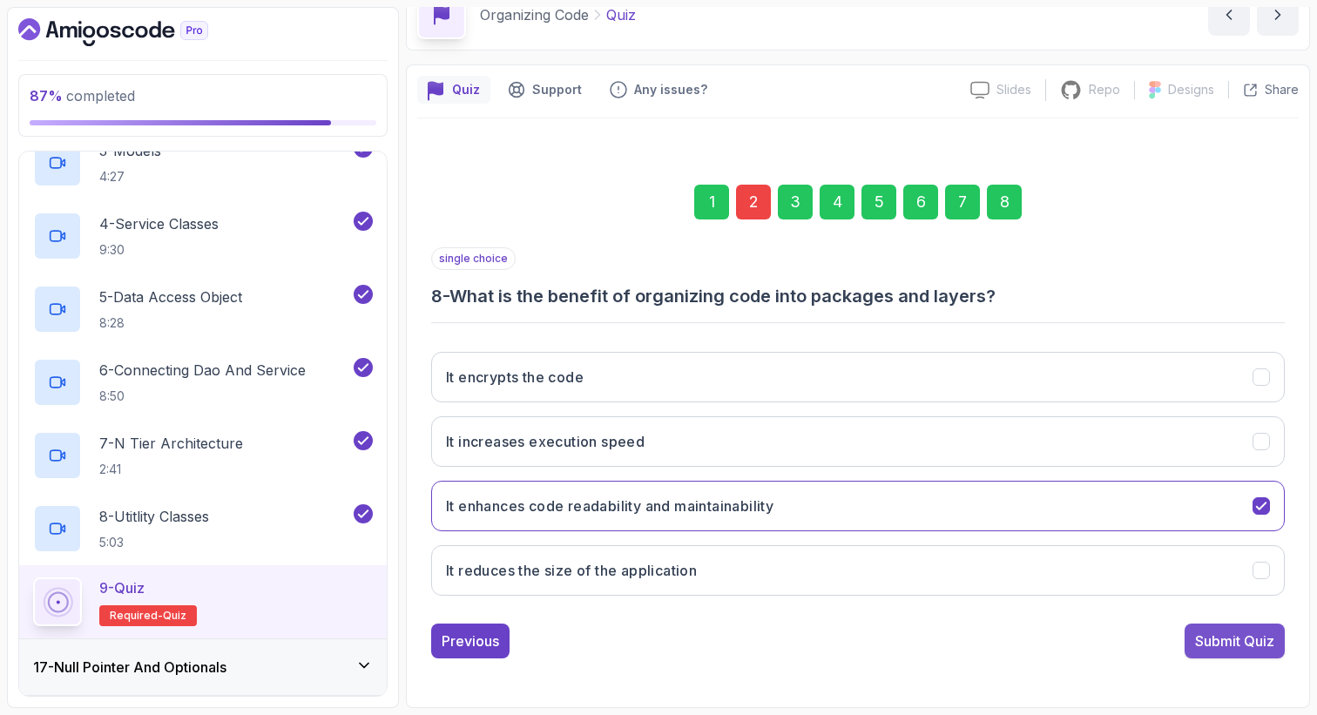
click at [1253, 631] on div "Submit Quiz" at bounding box center [1234, 641] width 79 height 21
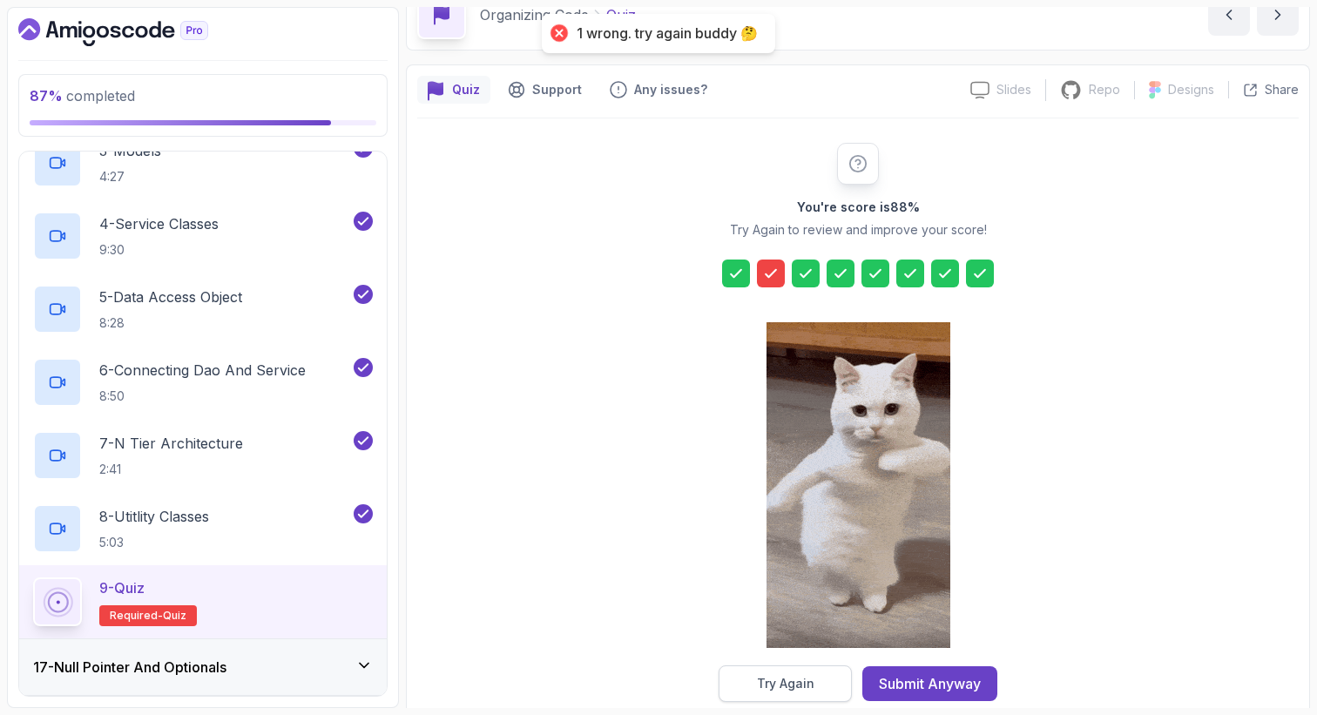
click at [799, 692] on button "Try Again" at bounding box center [784, 683] width 133 height 37
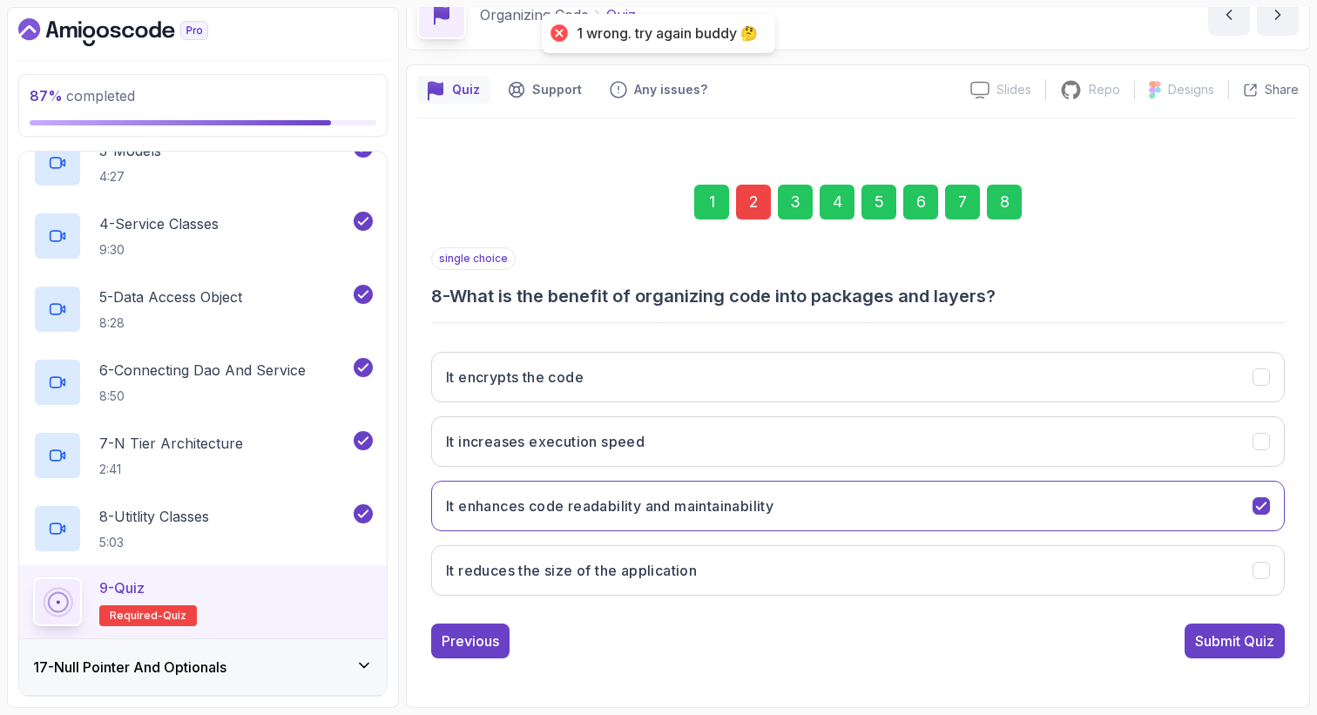
click at [760, 206] on div "2" at bounding box center [753, 202] width 35 height 35
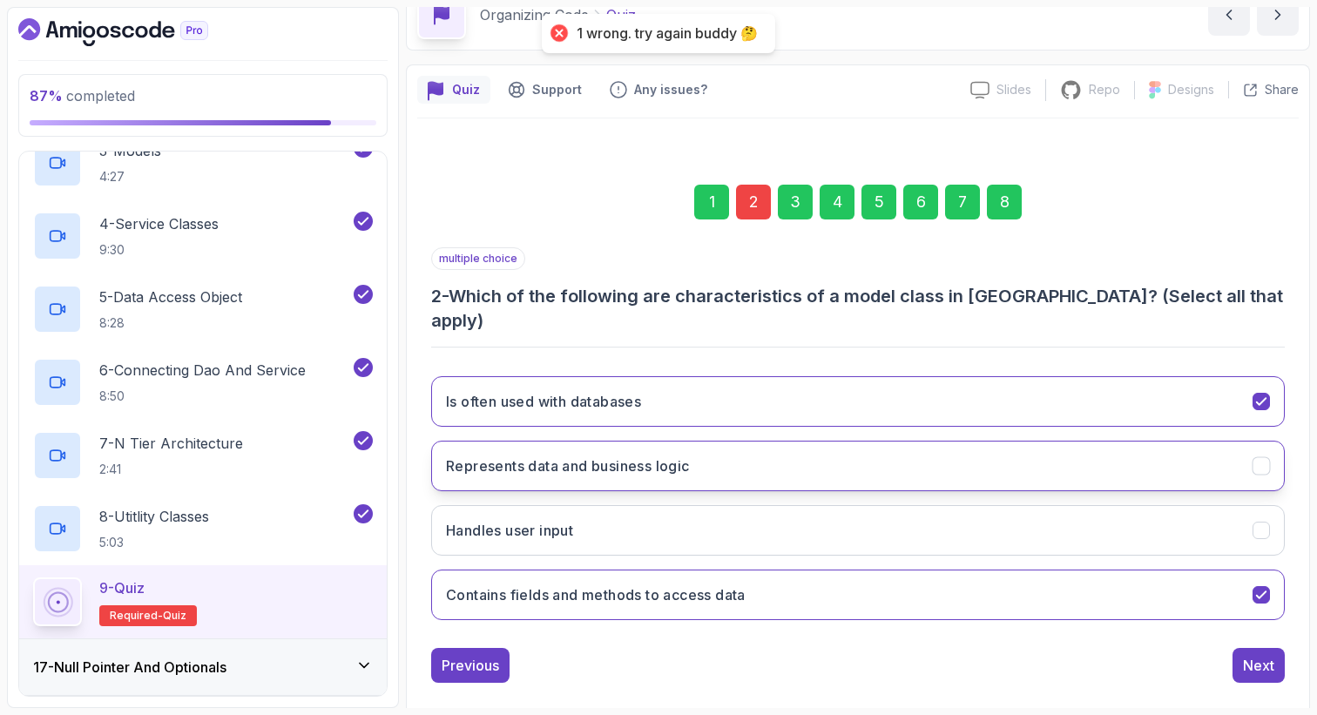
click at [654, 455] on h3 "Represents data and business logic" at bounding box center [568, 465] width 244 height 21
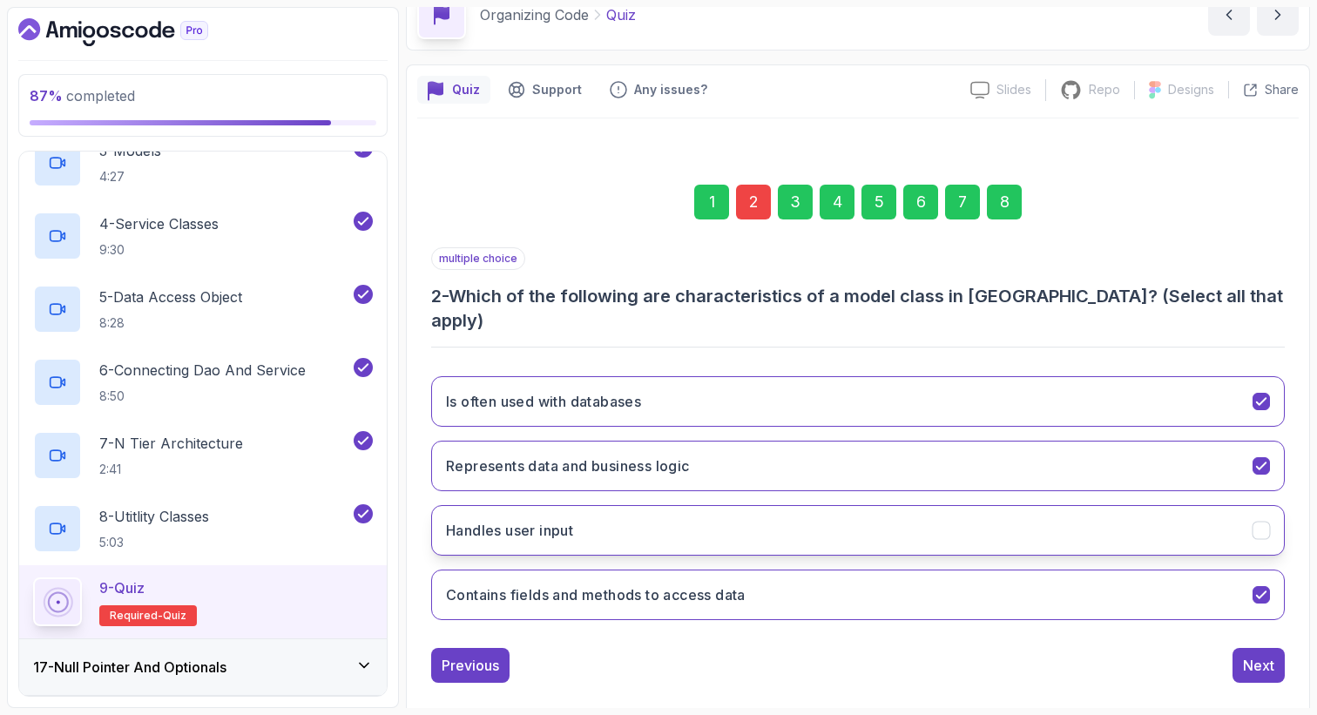
click at [643, 512] on button "Handles user input" at bounding box center [857, 530] width 853 height 51
click at [1006, 205] on div "8" at bounding box center [1004, 202] width 35 height 35
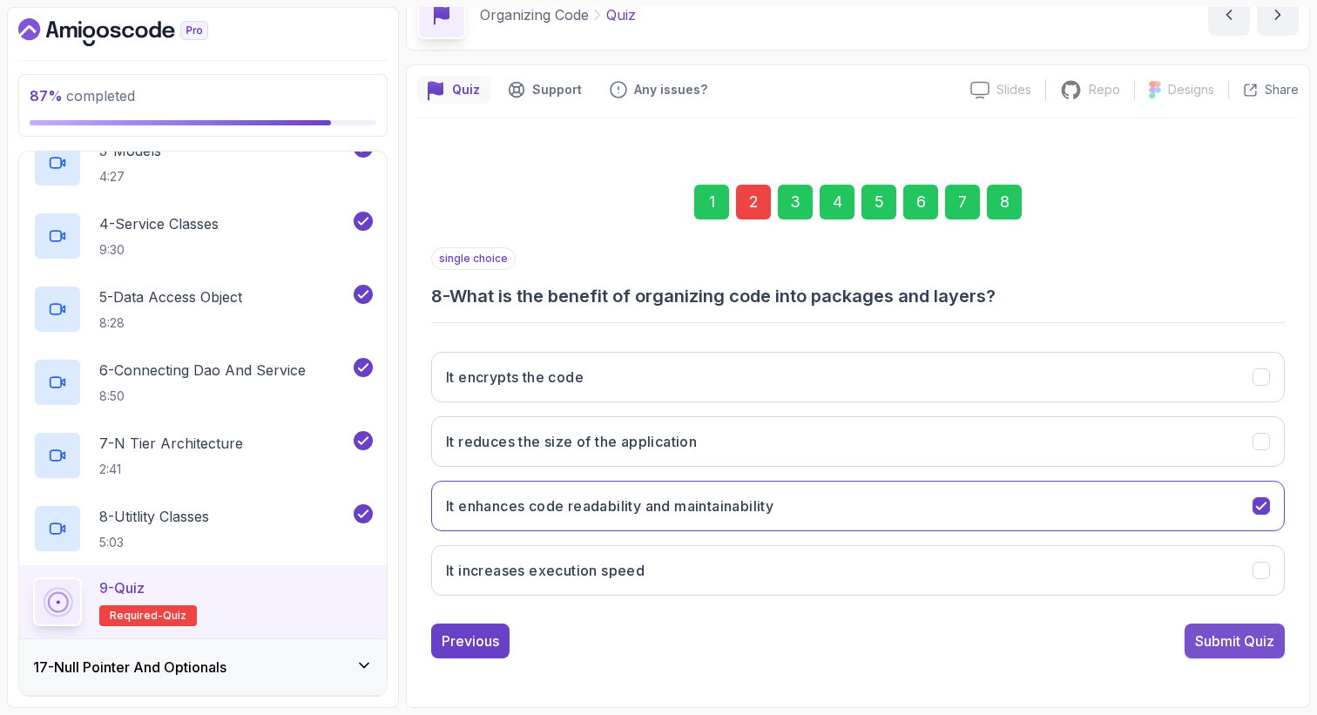
click at [1252, 641] on div "Submit Quiz" at bounding box center [1234, 641] width 79 height 21
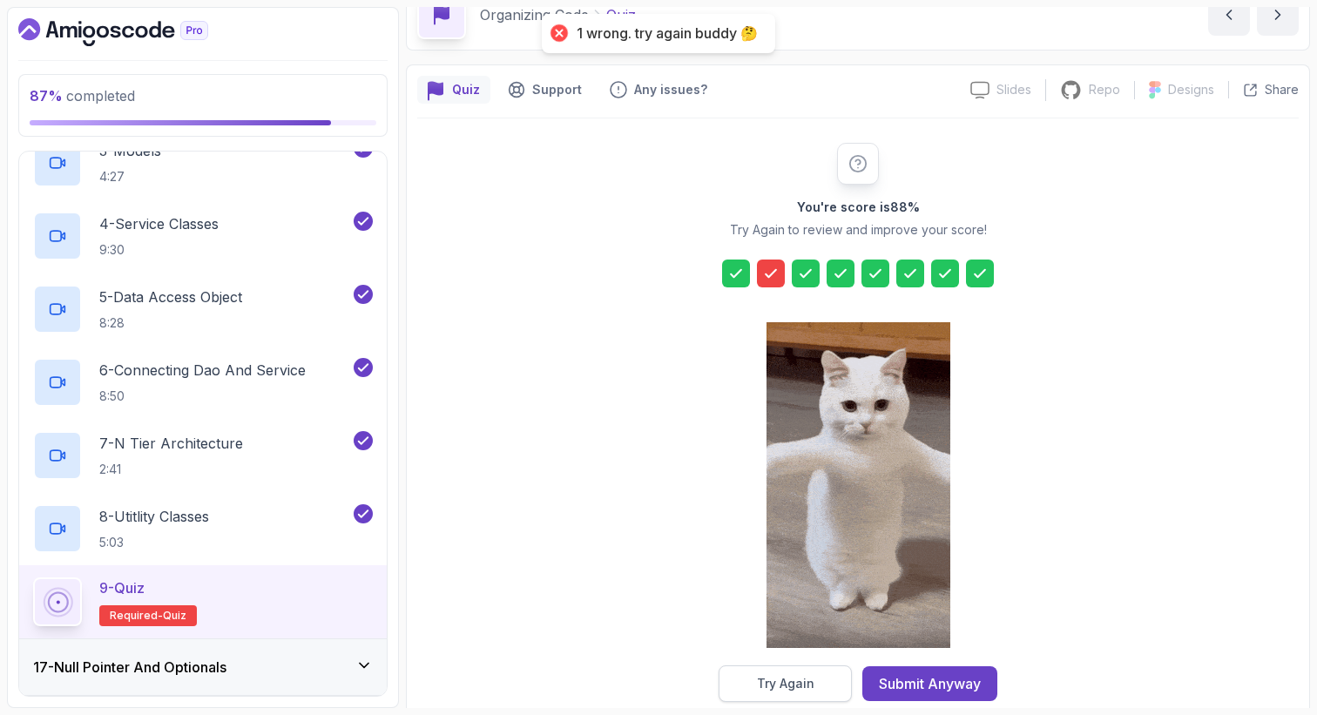
click at [761, 687] on div "Try Again" at bounding box center [785, 683] width 57 height 17
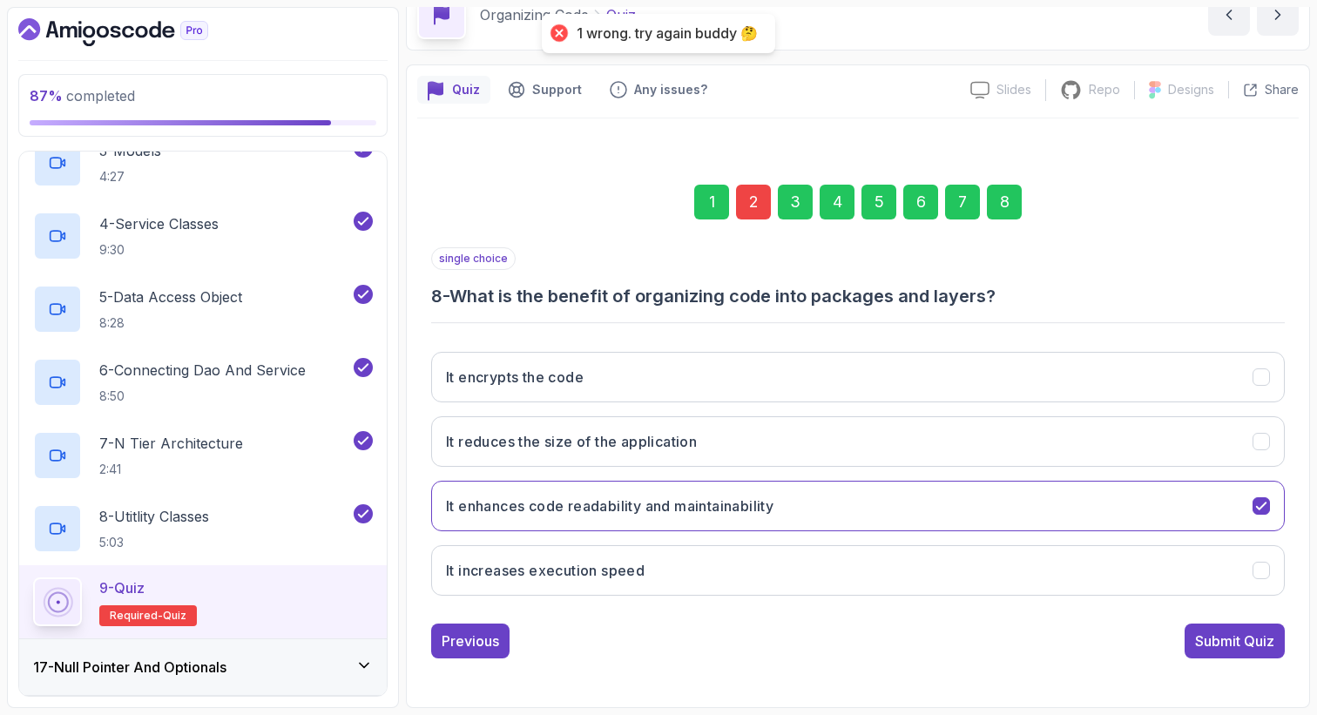
click at [745, 204] on div "2" at bounding box center [753, 202] width 35 height 35
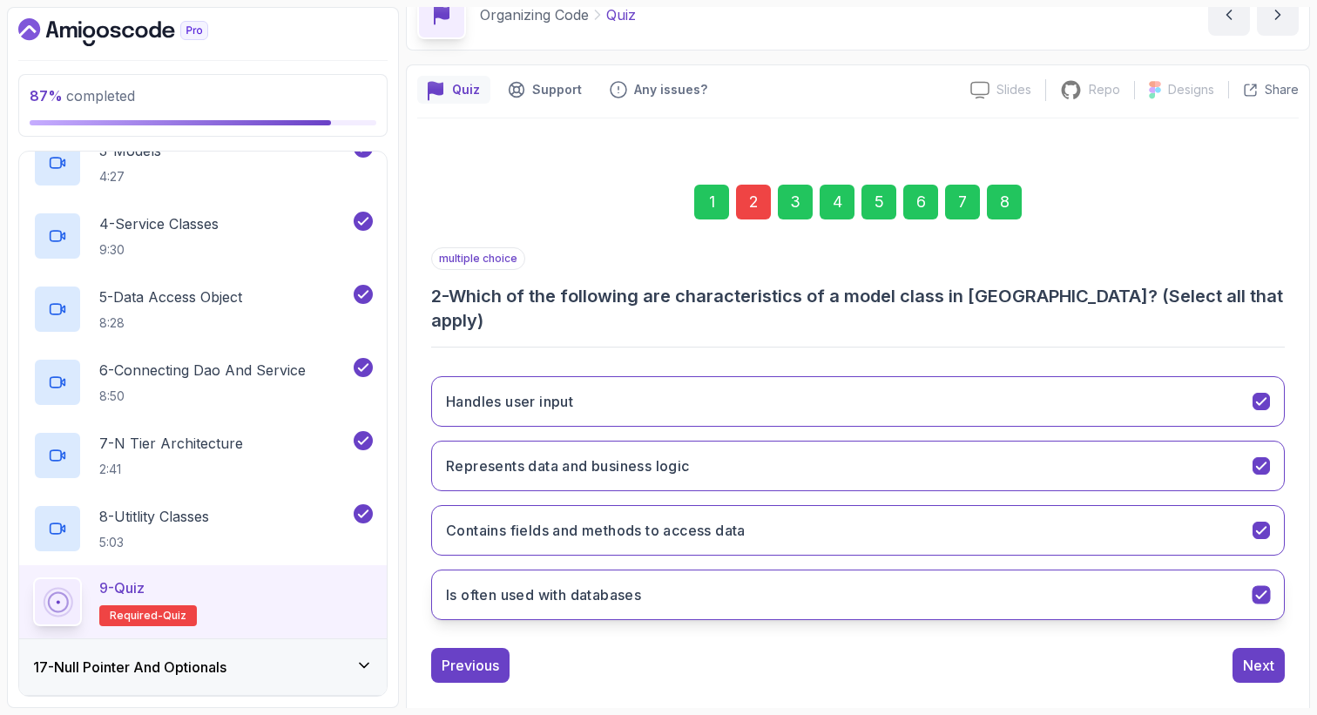
click at [607, 584] on h3 "Is often used with databases" at bounding box center [543, 594] width 195 height 21
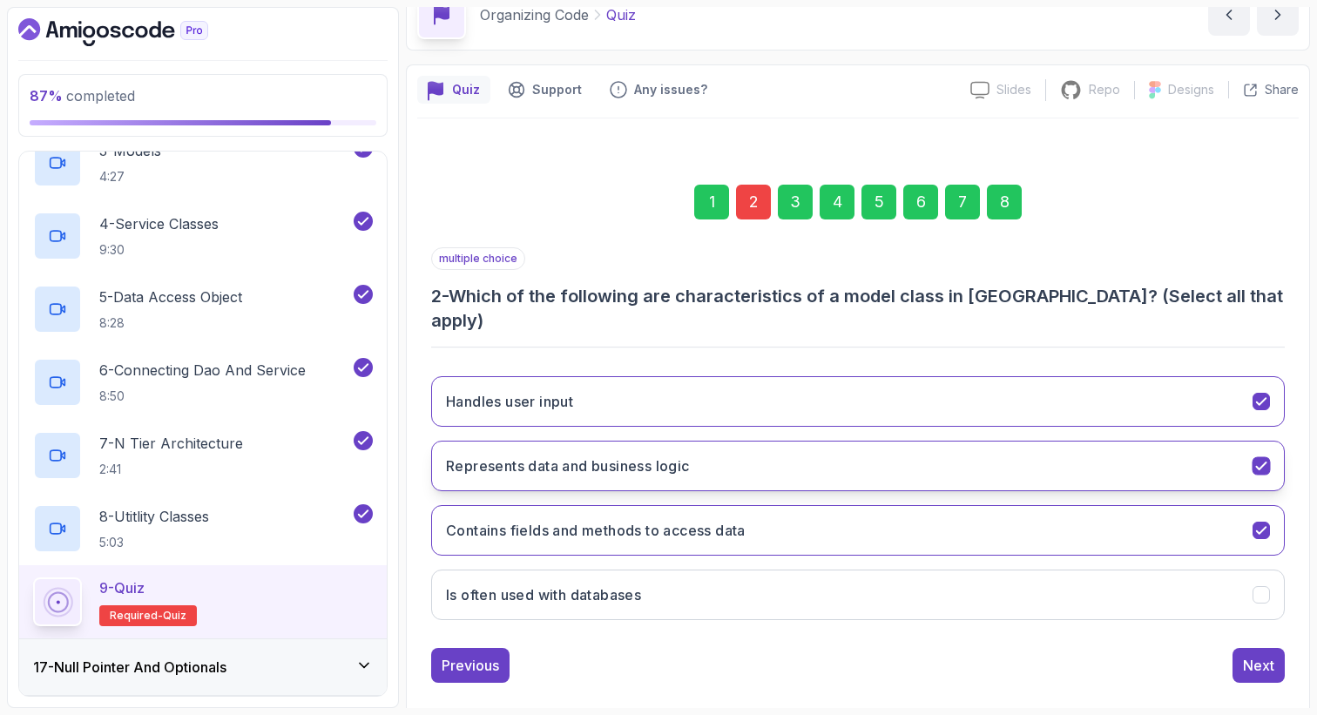
click at [628, 455] on h3 "Represents data and business logic" at bounding box center [568, 465] width 244 height 21
click at [1008, 200] on div "8" at bounding box center [1004, 202] width 35 height 35
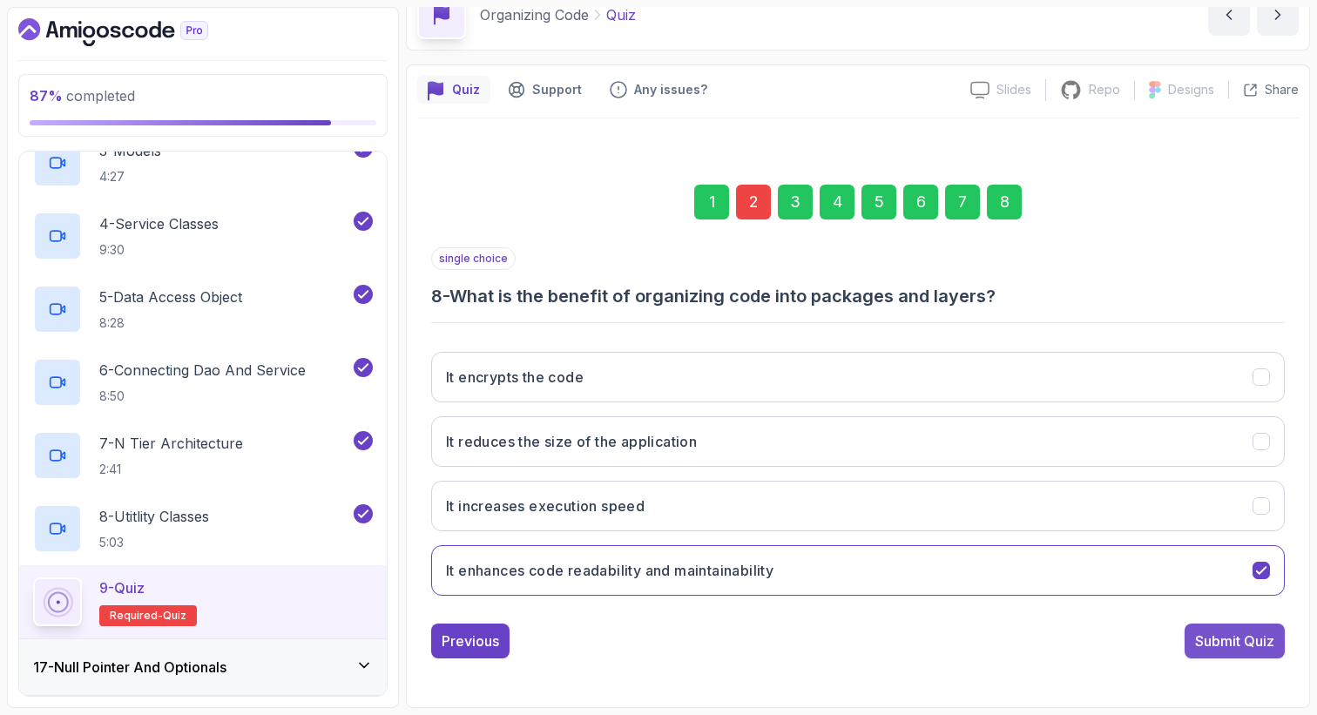
click at [1228, 650] on div "Submit Quiz" at bounding box center [1234, 641] width 79 height 21
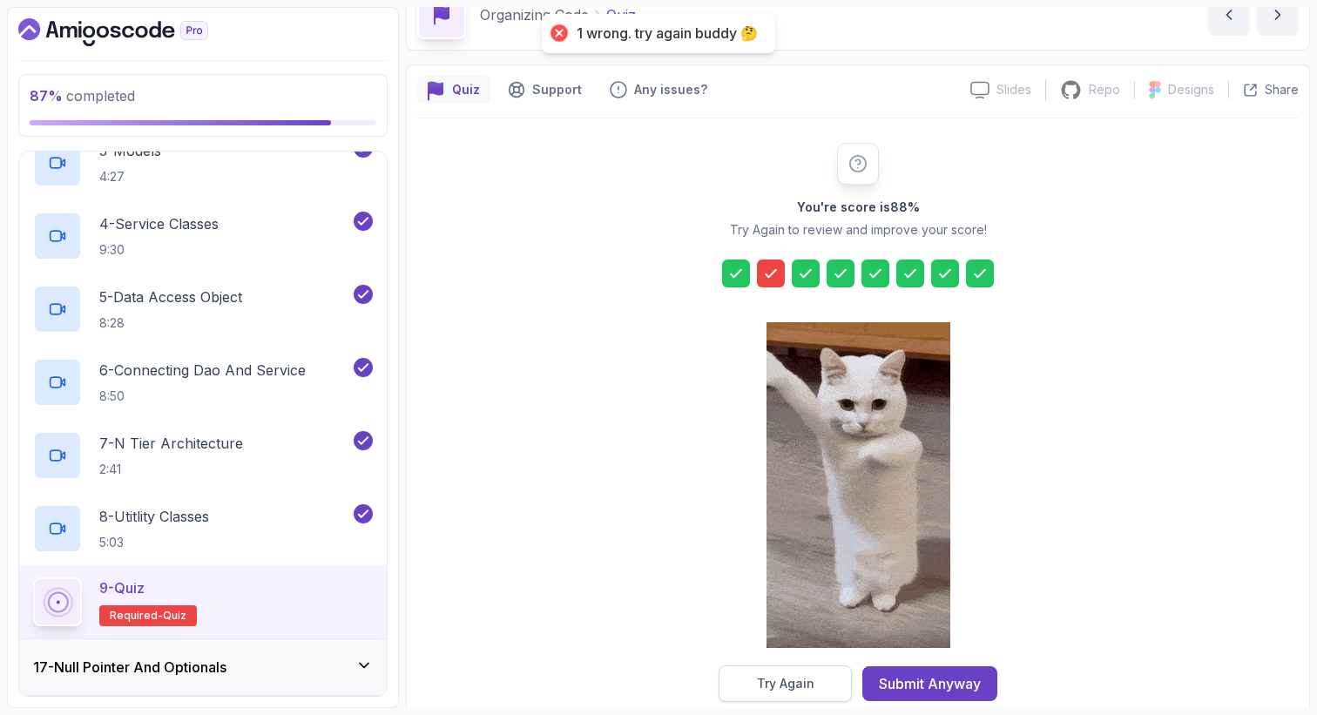
click at [742, 678] on button "Try Again" at bounding box center [784, 683] width 133 height 37
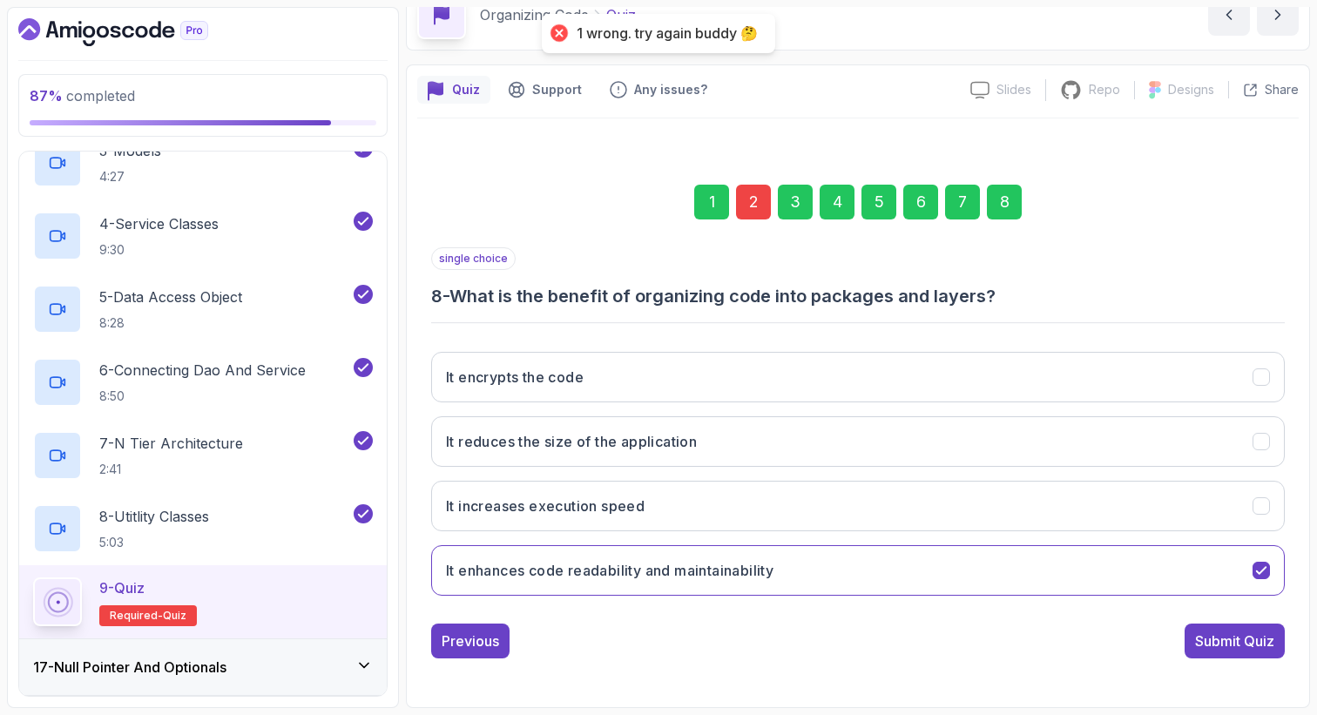
click at [756, 203] on div "2" at bounding box center [753, 202] width 35 height 35
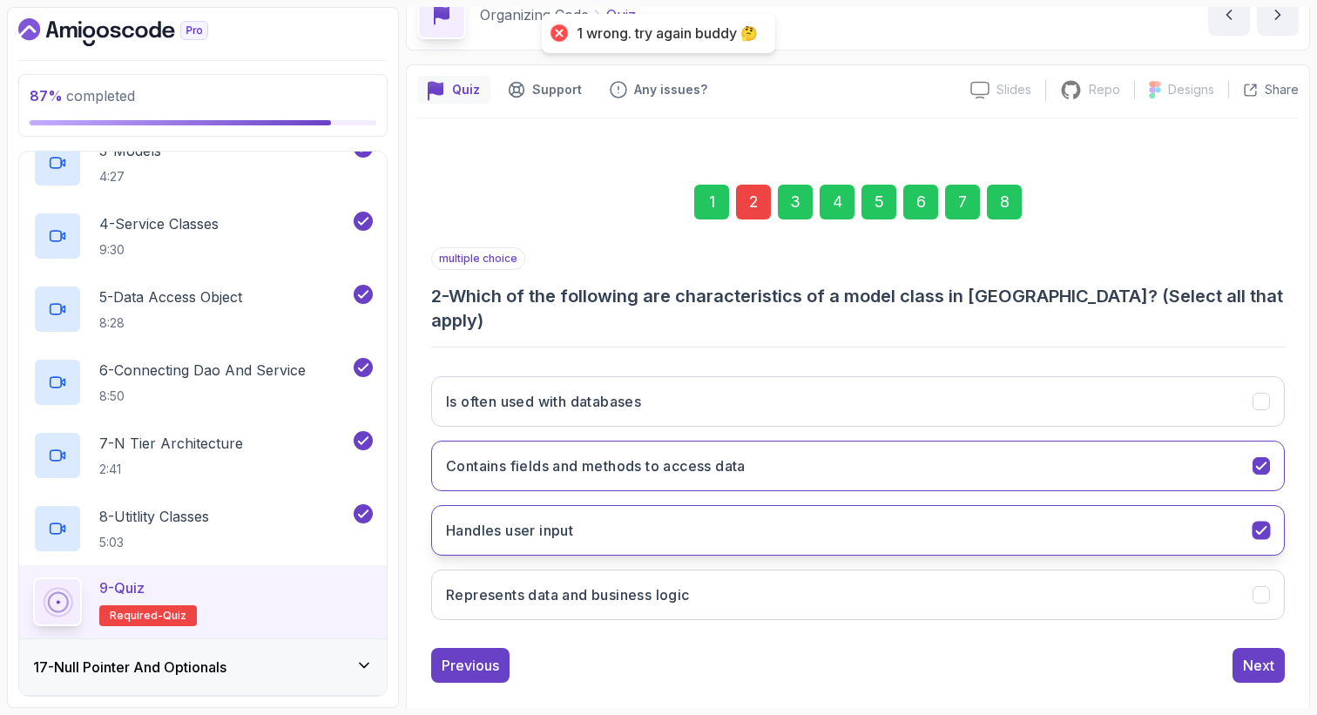
click at [636, 509] on button "Handles user input" at bounding box center [857, 530] width 853 height 51
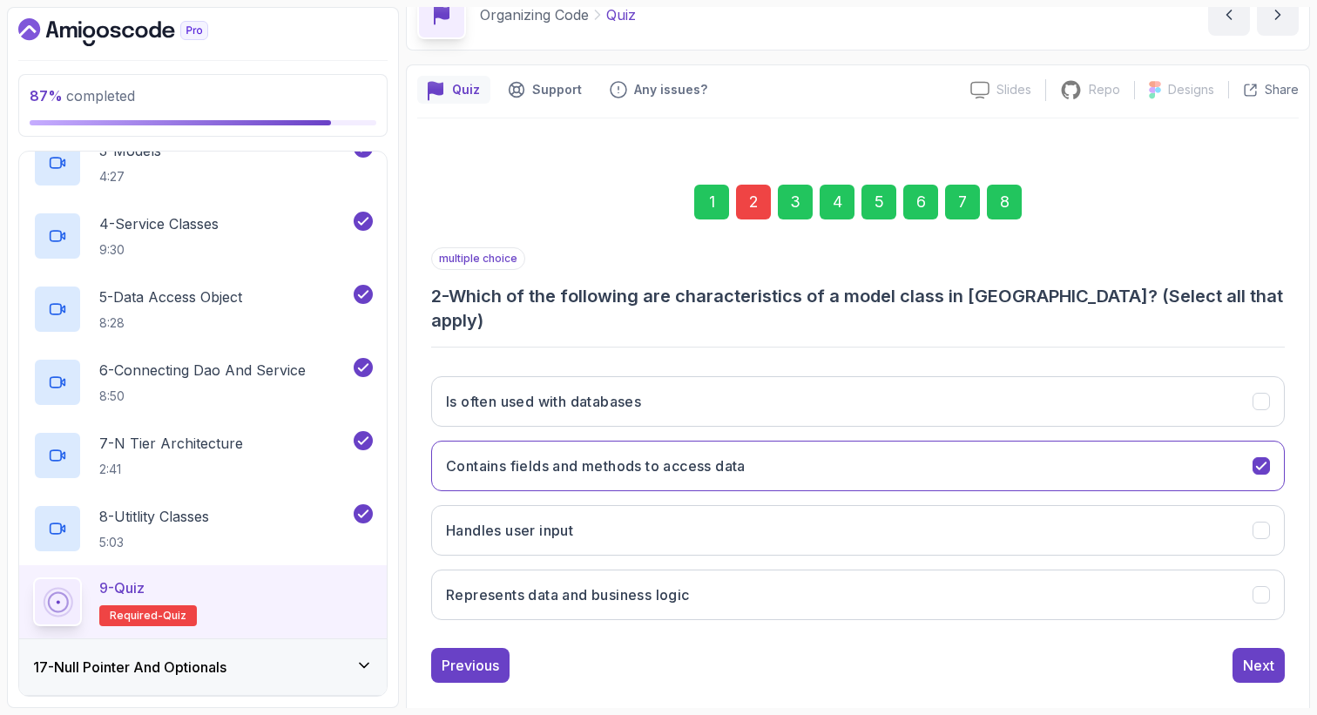
click at [1010, 200] on div "8" at bounding box center [1004, 202] width 35 height 35
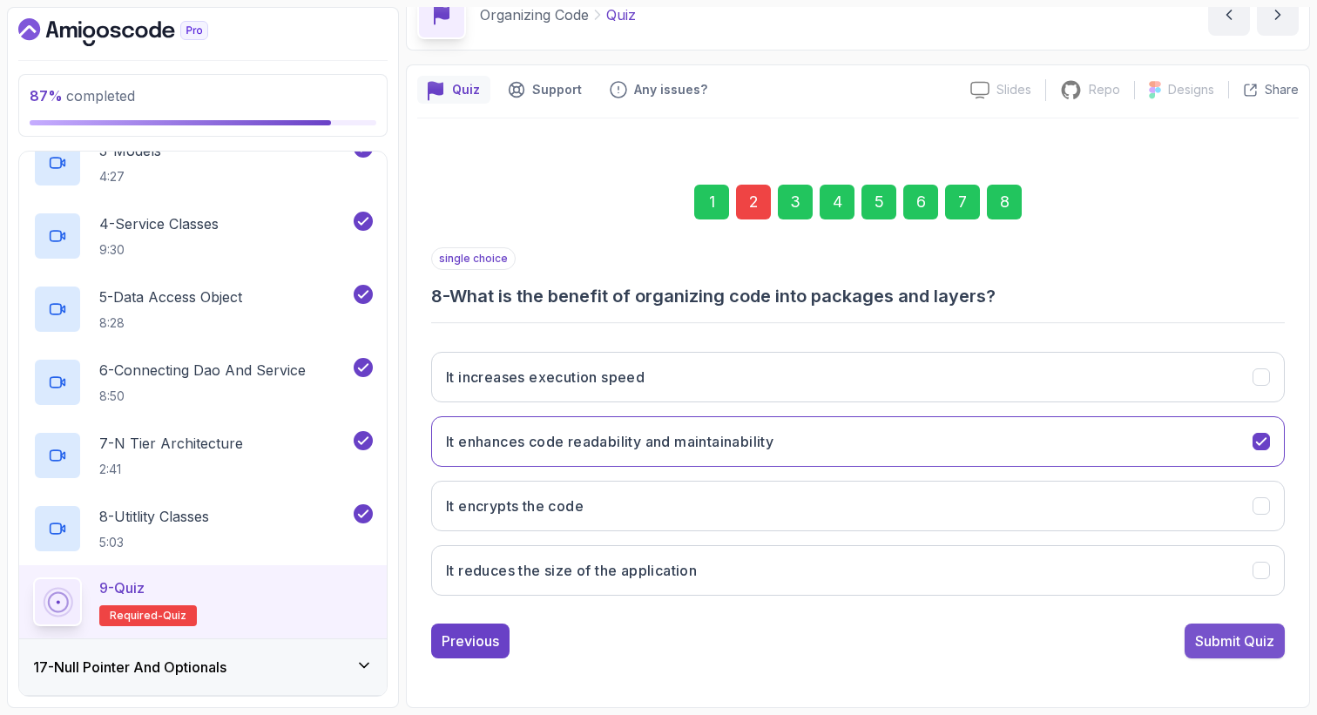
click at [1210, 641] on div "Submit Quiz" at bounding box center [1234, 641] width 79 height 21
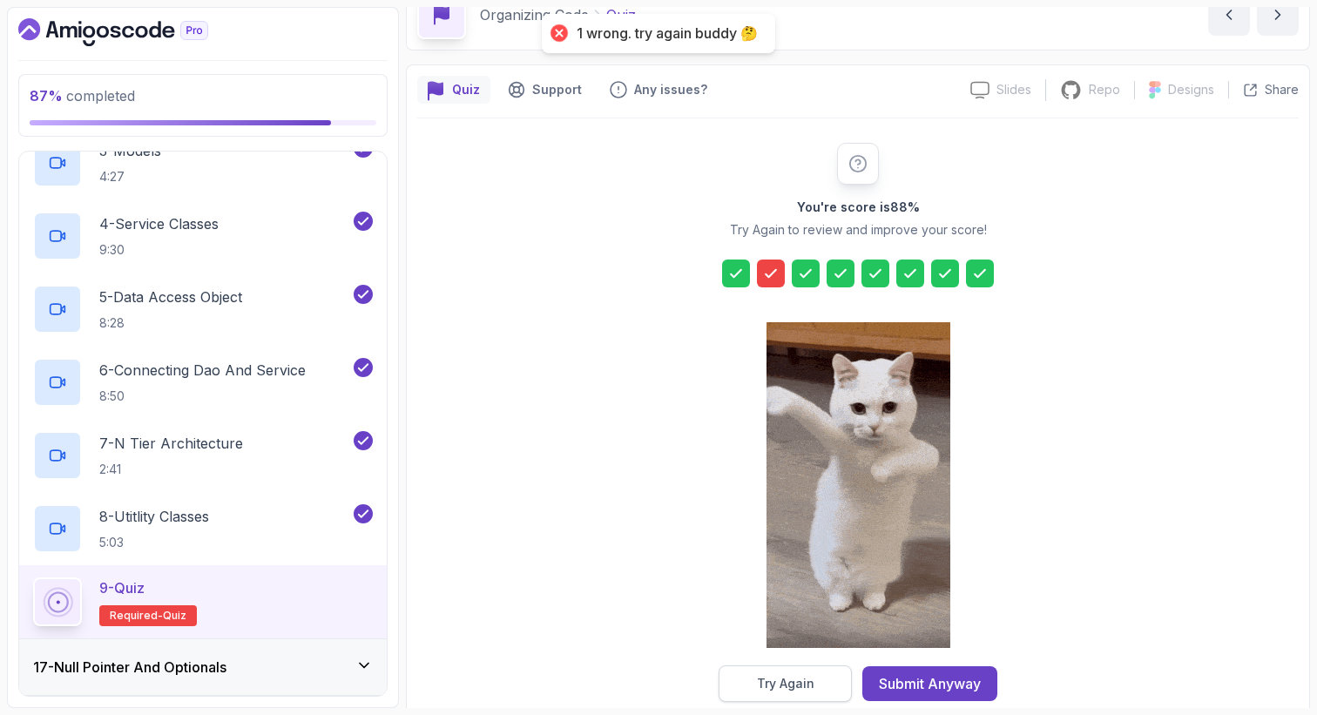
click at [792, 678] on div "Try Again" at bounding box center [785, 683] width 57 height 17
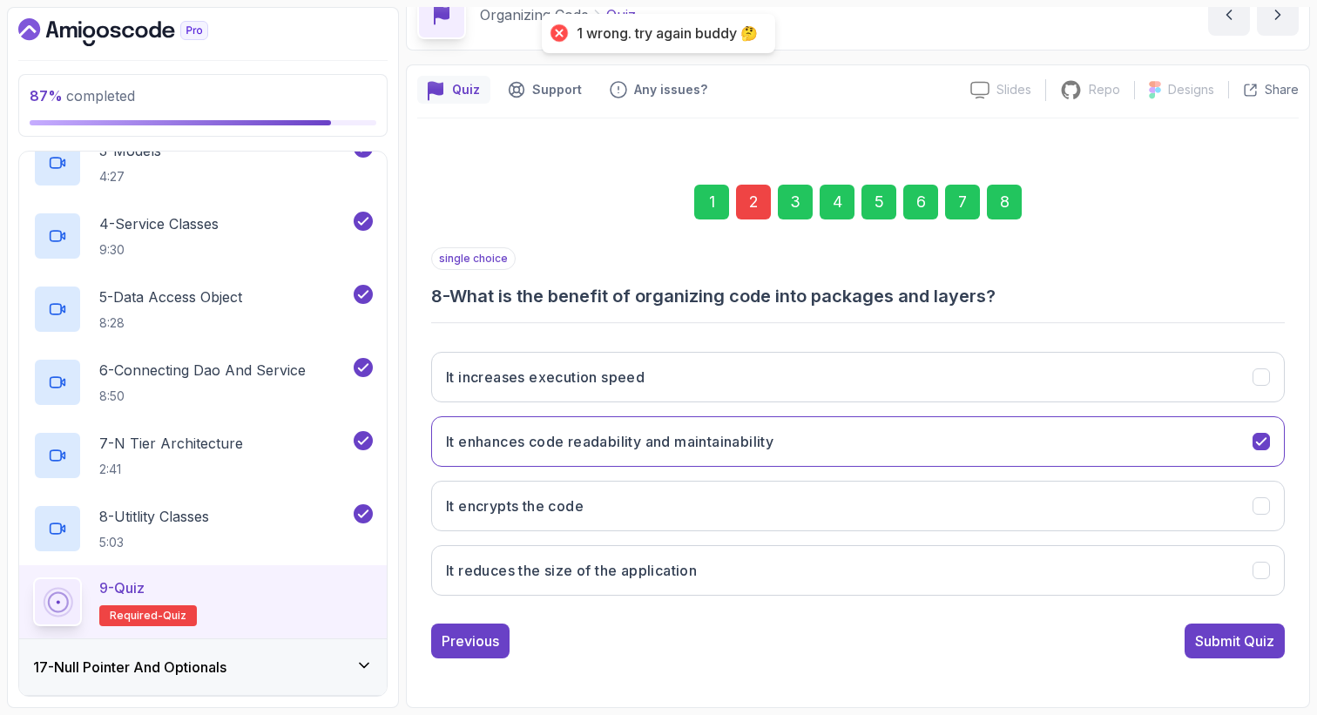
click at [751, 198] on div "2" at bounding box center [753, 202] width 35 height 35
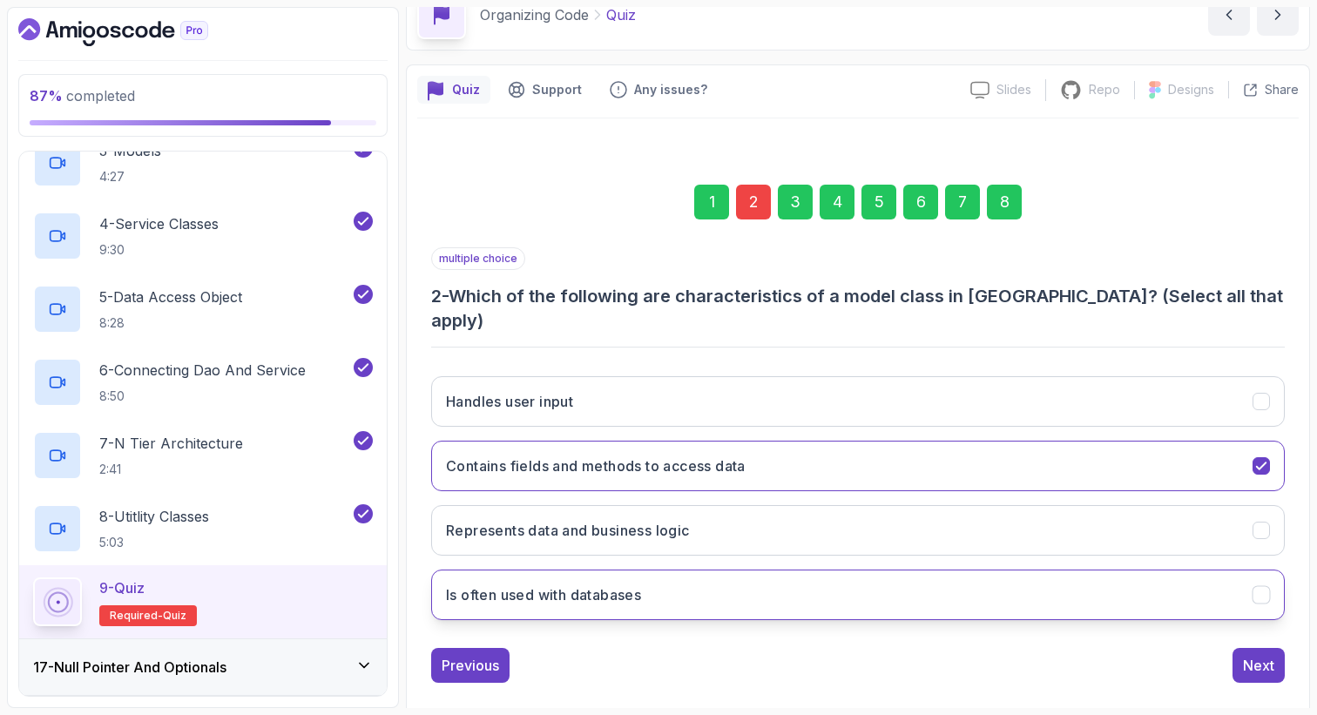
click at [587, 584] on h3 "Is often used with databases" at bounding box center [543, 594] width 195 height 21
click at [586, 462] on button "Contains fields and methods to access data" at bounding box center [857, 466] width 853 height 51
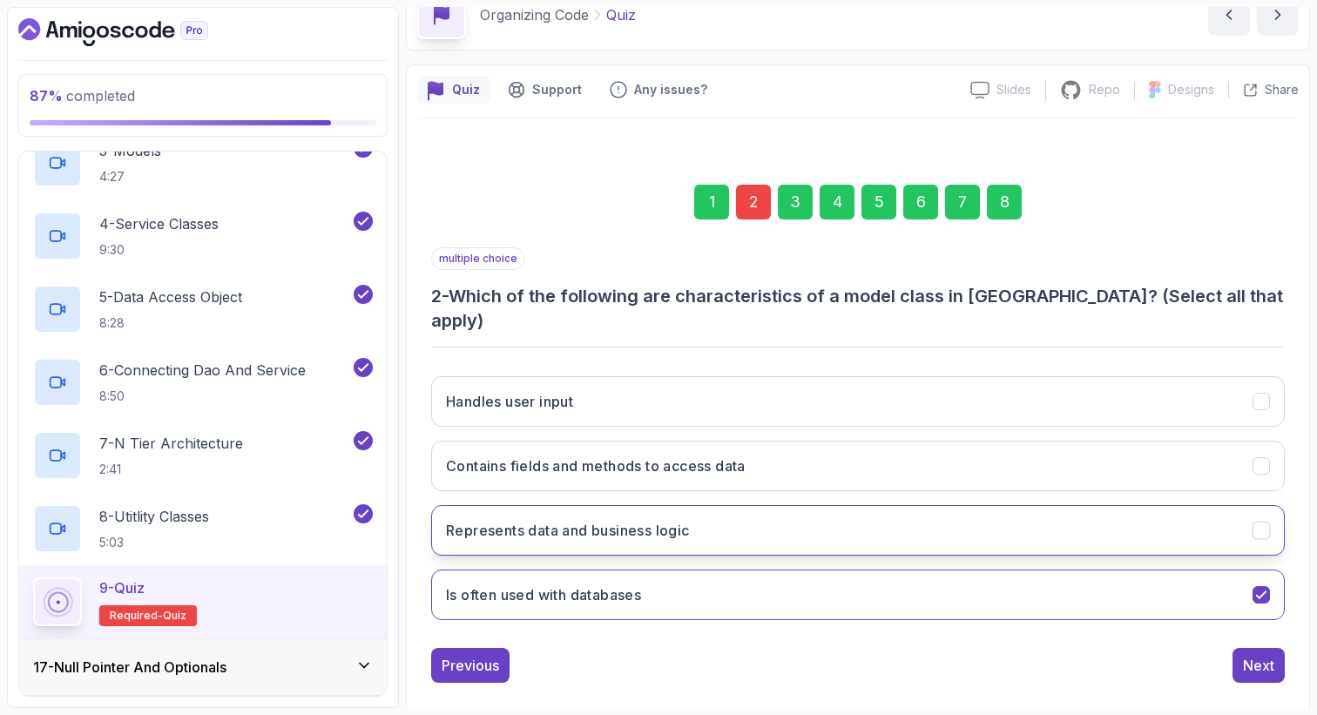
click at [614, 518] on button "Represents data and business logic" at bounding box center [857, 530] width 853 height 51
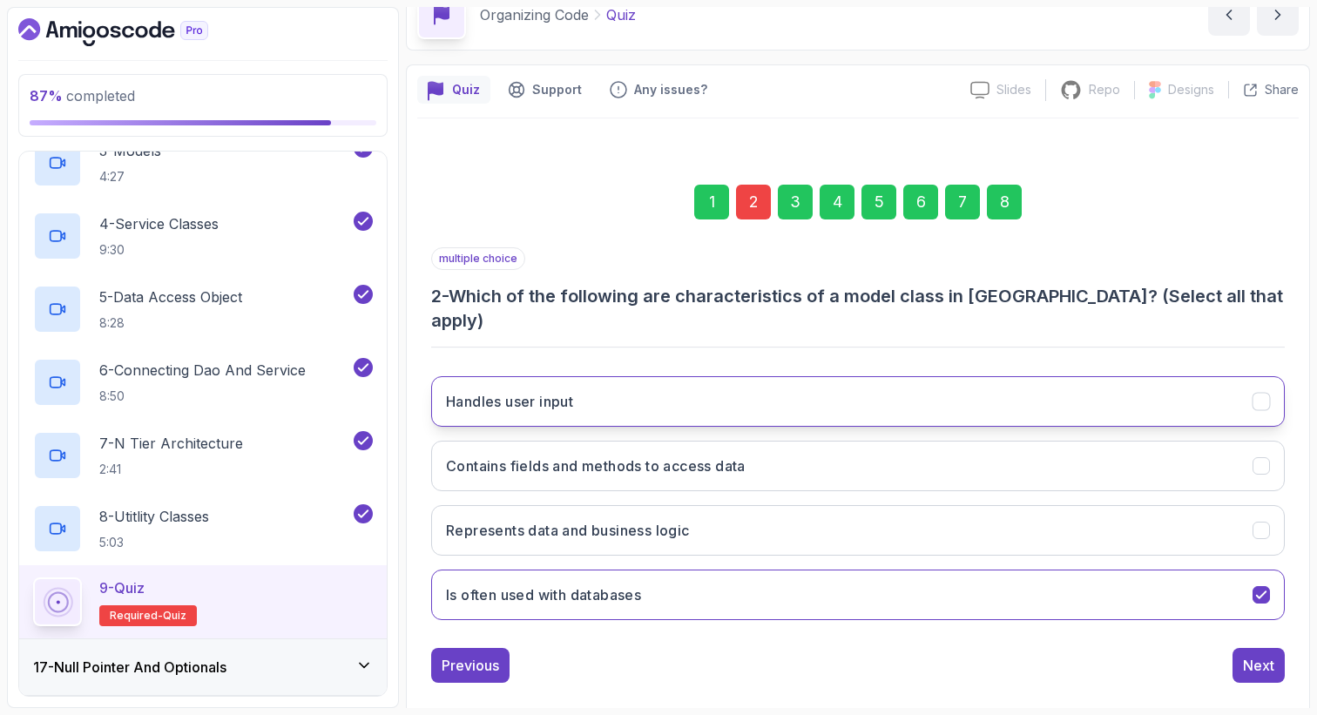
click at [596, 376] on button "Handles user input" at bounding box center [857, 401] width 853 height 51
click at [1013, 204] on div "8" at bounding box center [1004, 202] width 35 height 35
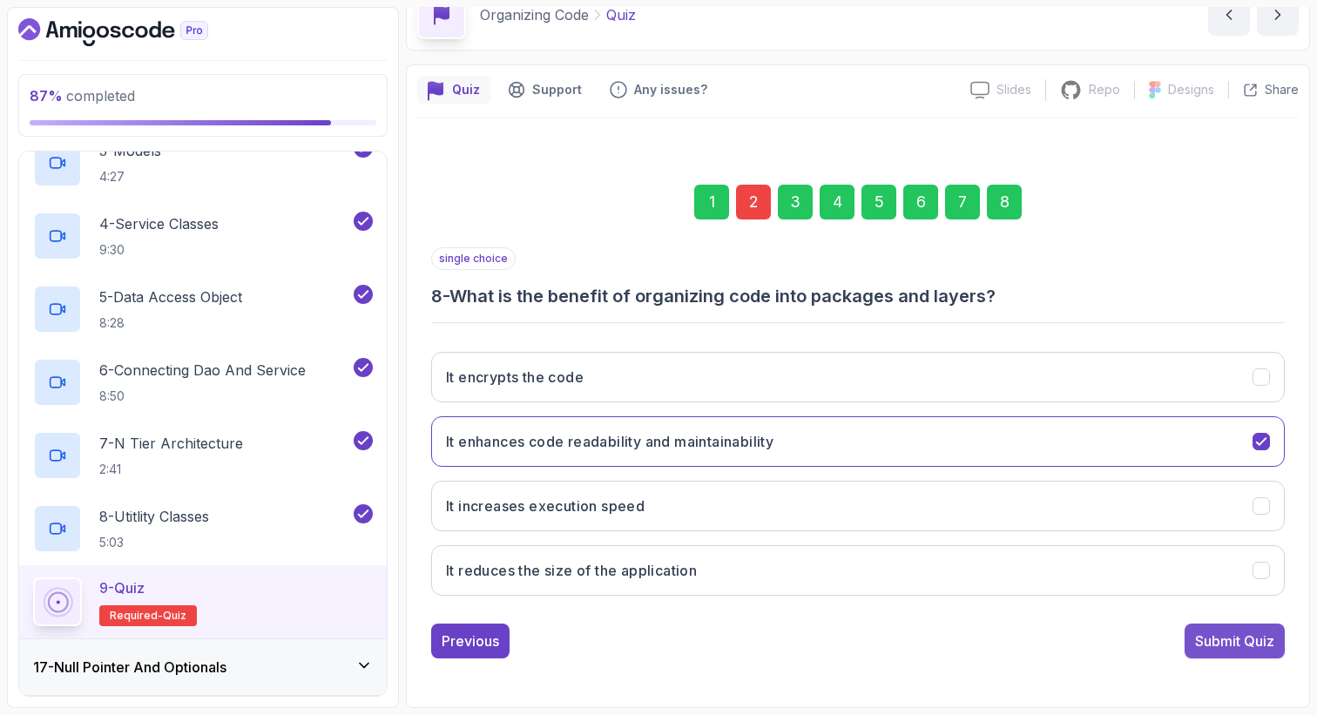
click at [1239, 631] on div "Submit Quiz" at bounding box center [1234, 641] width 79 height 21
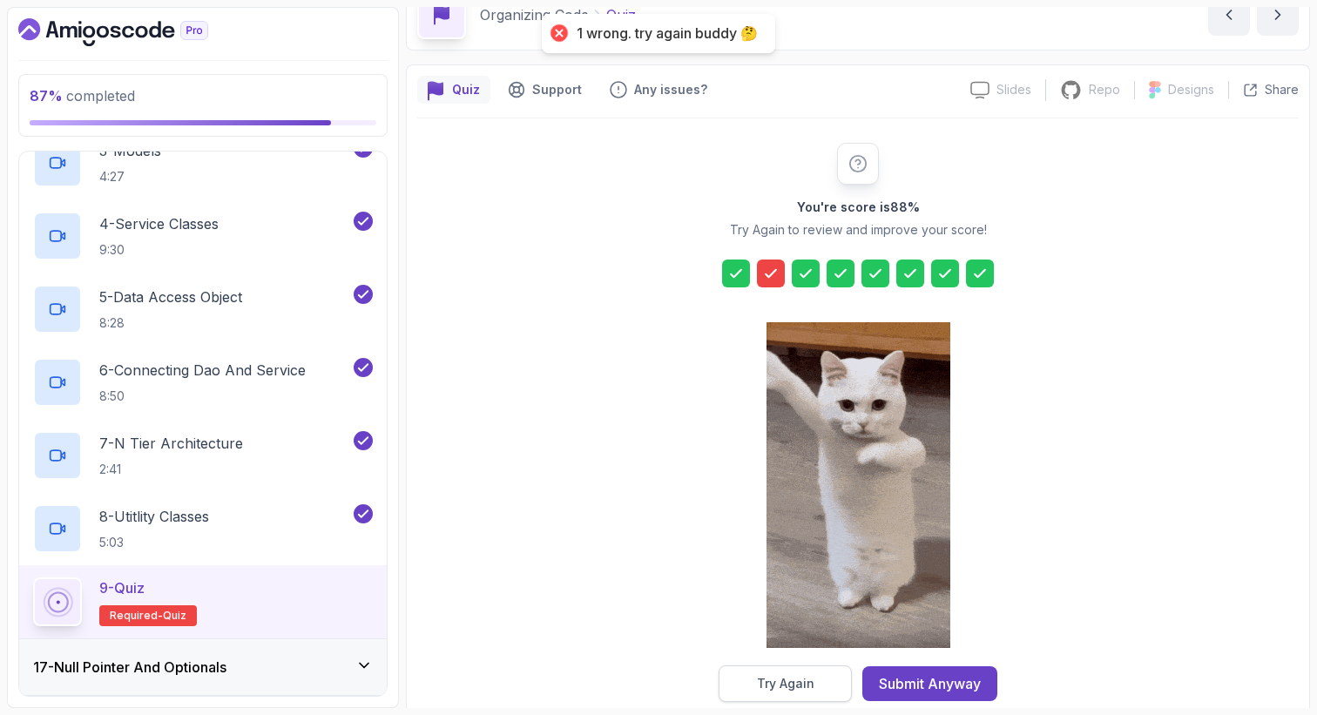
click at [782, 674] on button "Try Again" at bounding box center [784, 683] width 133 height 37
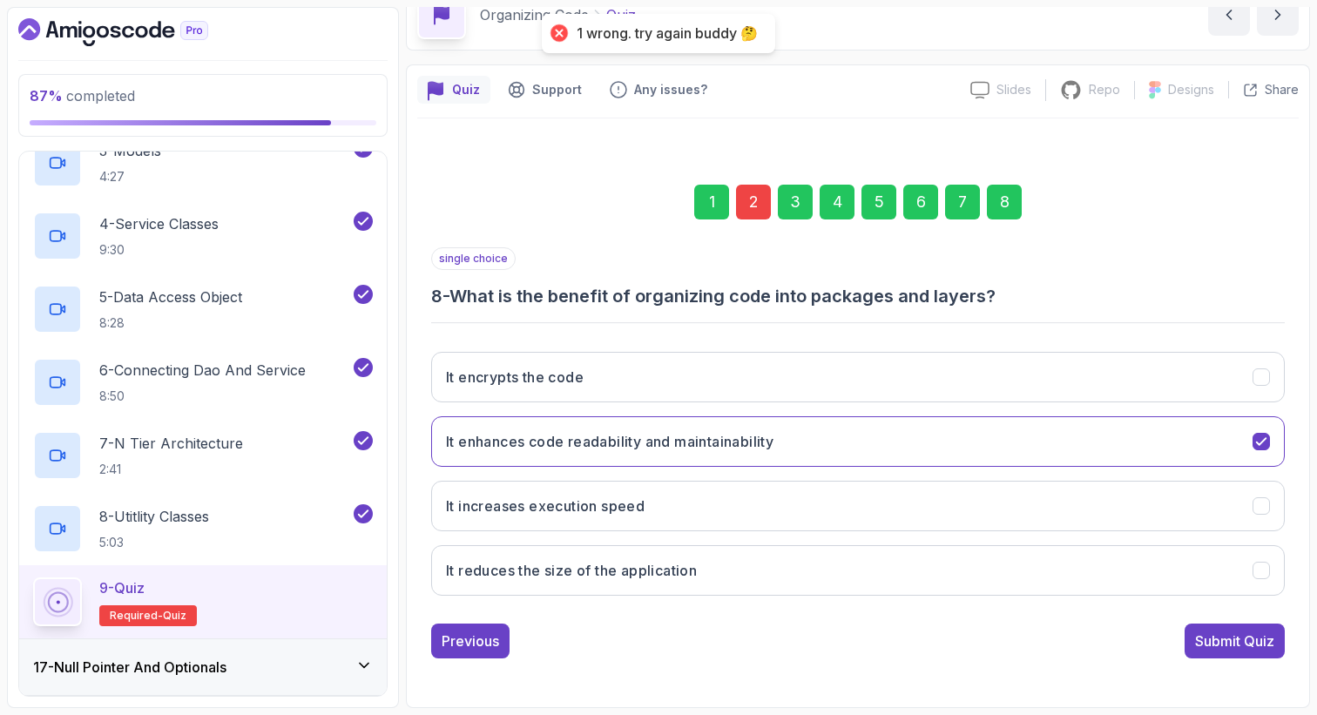
click at [759, 209] on div "2" at bounding box center [753, 202] width 35 height 35
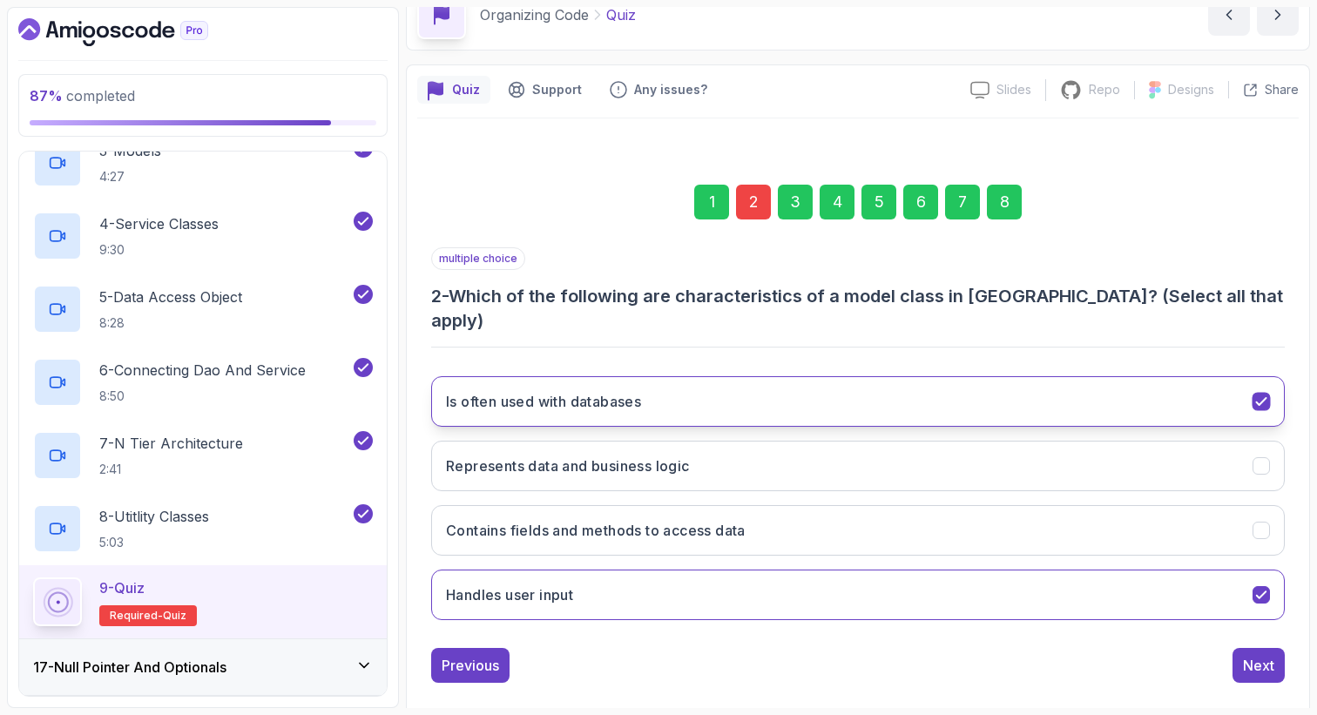
click at [658, 378] on button "Is often used with databases" at bounding box center [857, 401] width 853 height 51
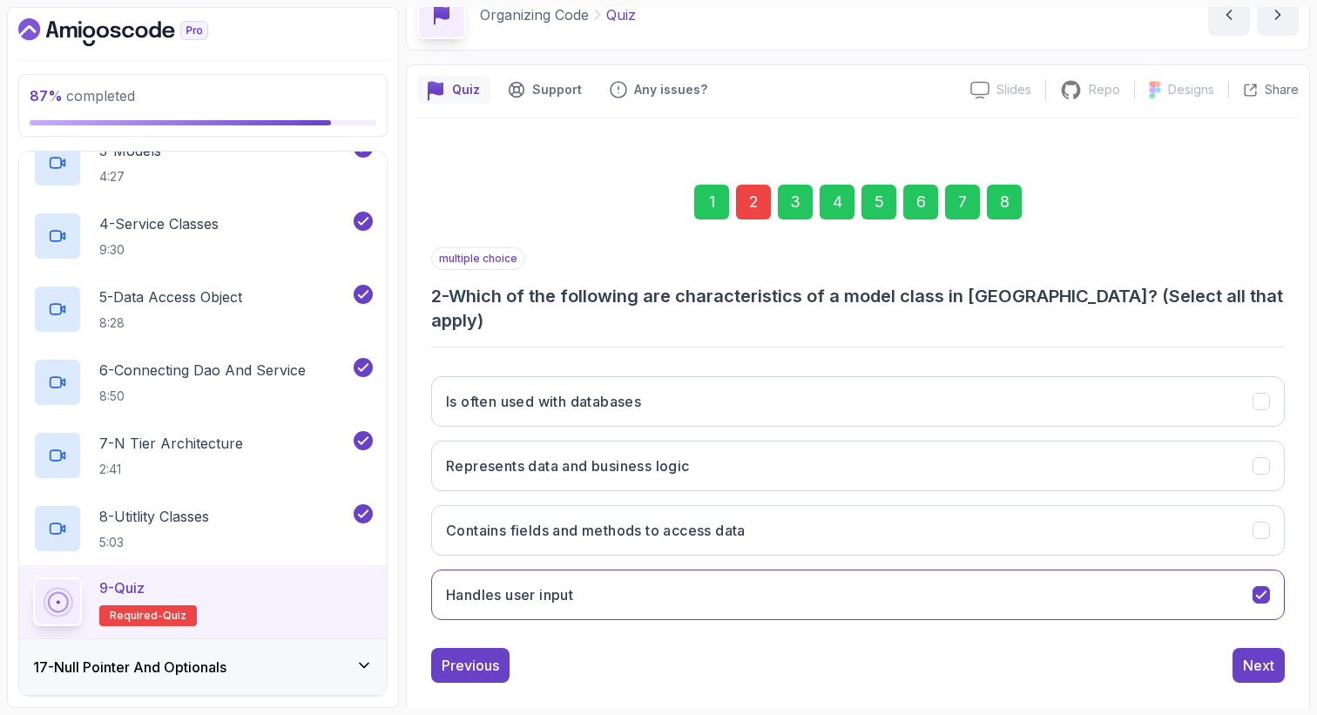
click at [1013, 204] on div "8" at bounding box center [1004, 202] width 35 height 35
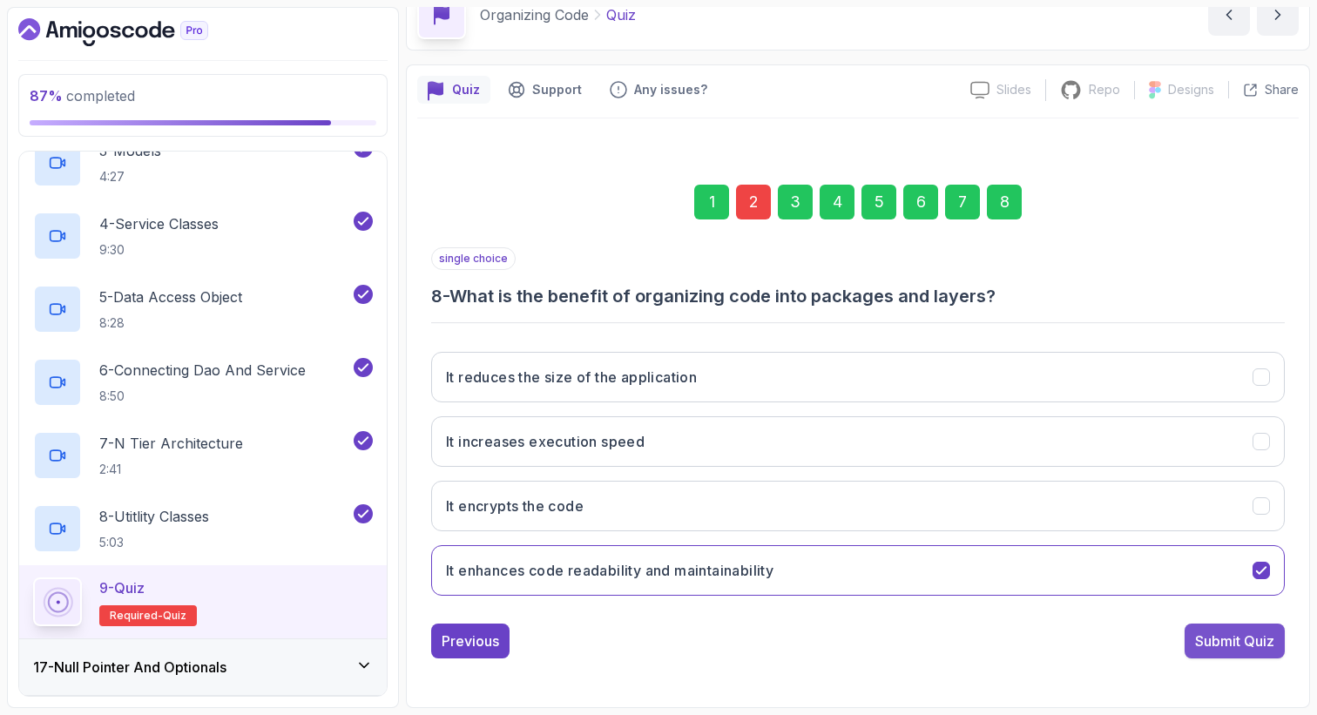
click at [1222, 633] on div "Submit Quiz" at bounding box center [1234, 641] width 79 height 21
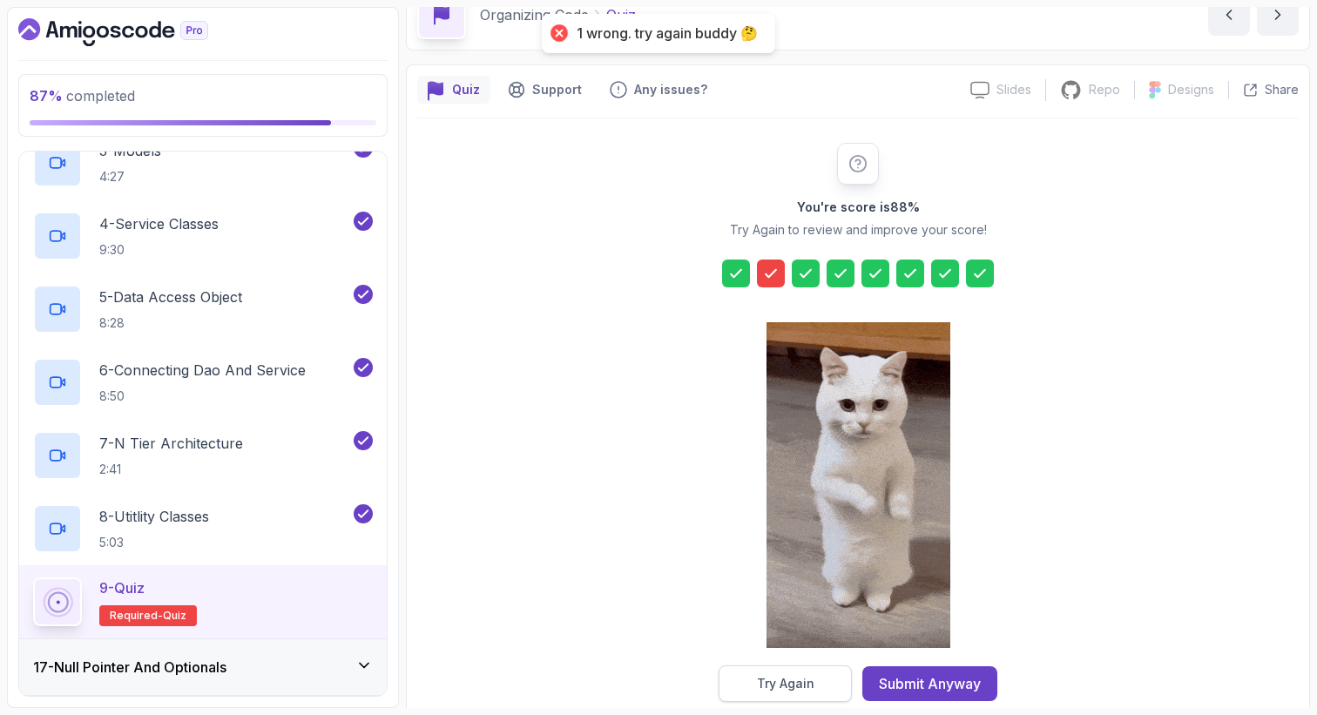
click at [786, 673] on button "Try Again" at bounding box center [784, 683] width 133 height 37
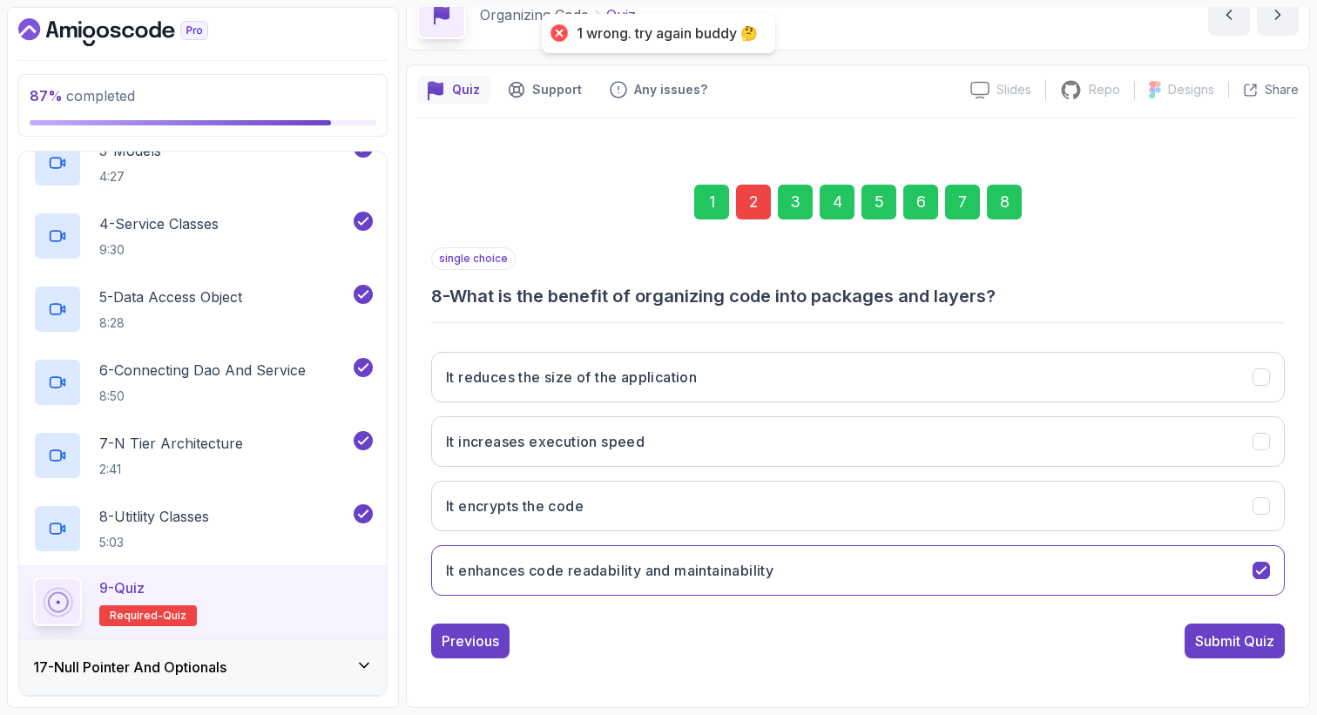
click at [752, 203] on div "2" at bounding box center [753, 202] width 35 height 35
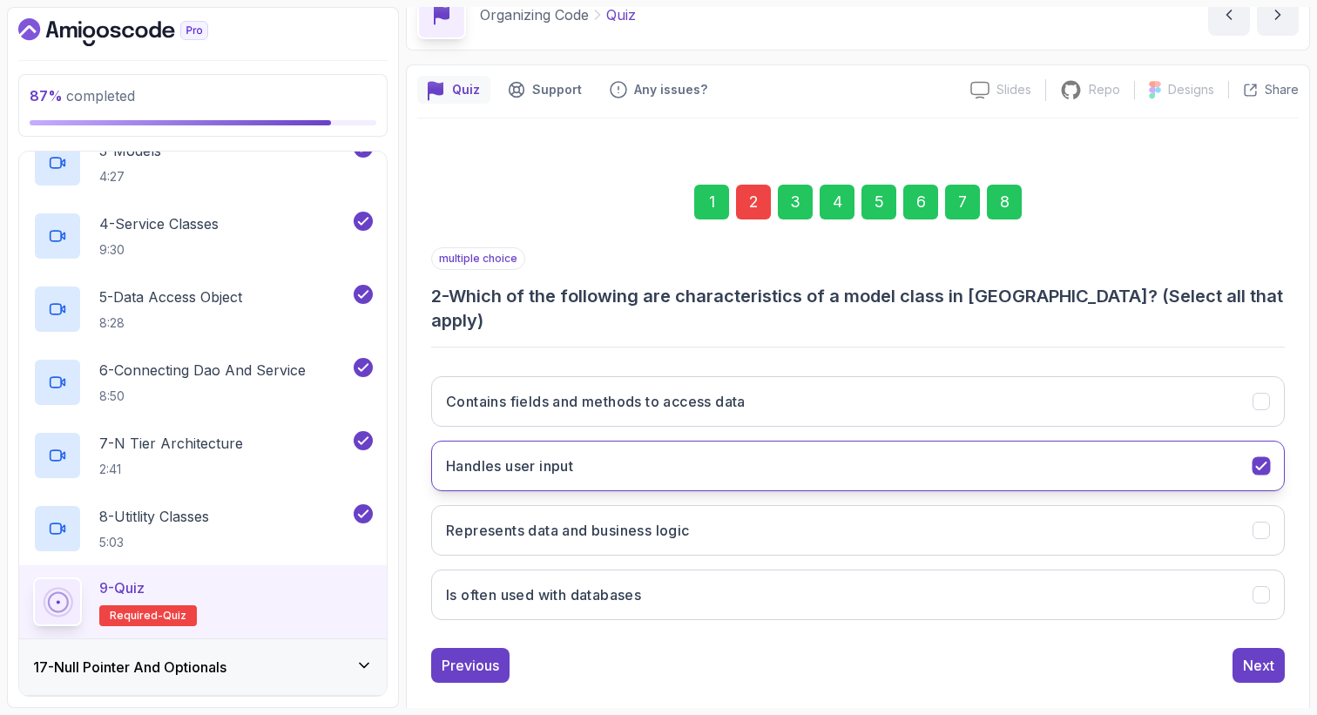
click at [590, 449] on button "Handles user input" at bounding box center [857, 466] width 853 height 51
click at [628, 441] on button "Handles user input" at bounding box center [857, 466] width 853 height 51
click at [614, 441] on button "Handles user input" at bounding box center [857, 466] width 853 height 51
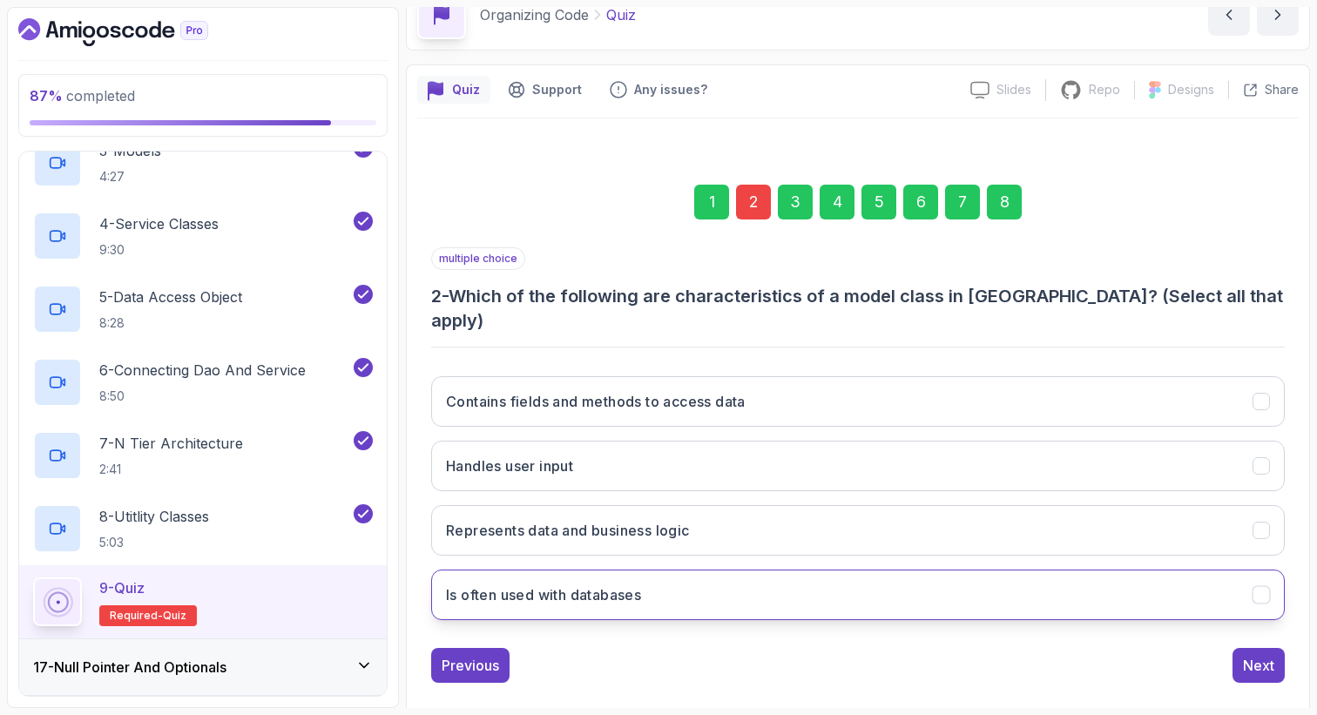
click at [594, 584] on h3 "Is often used with databases" at bounding box center [543, 594] width 195 height 21
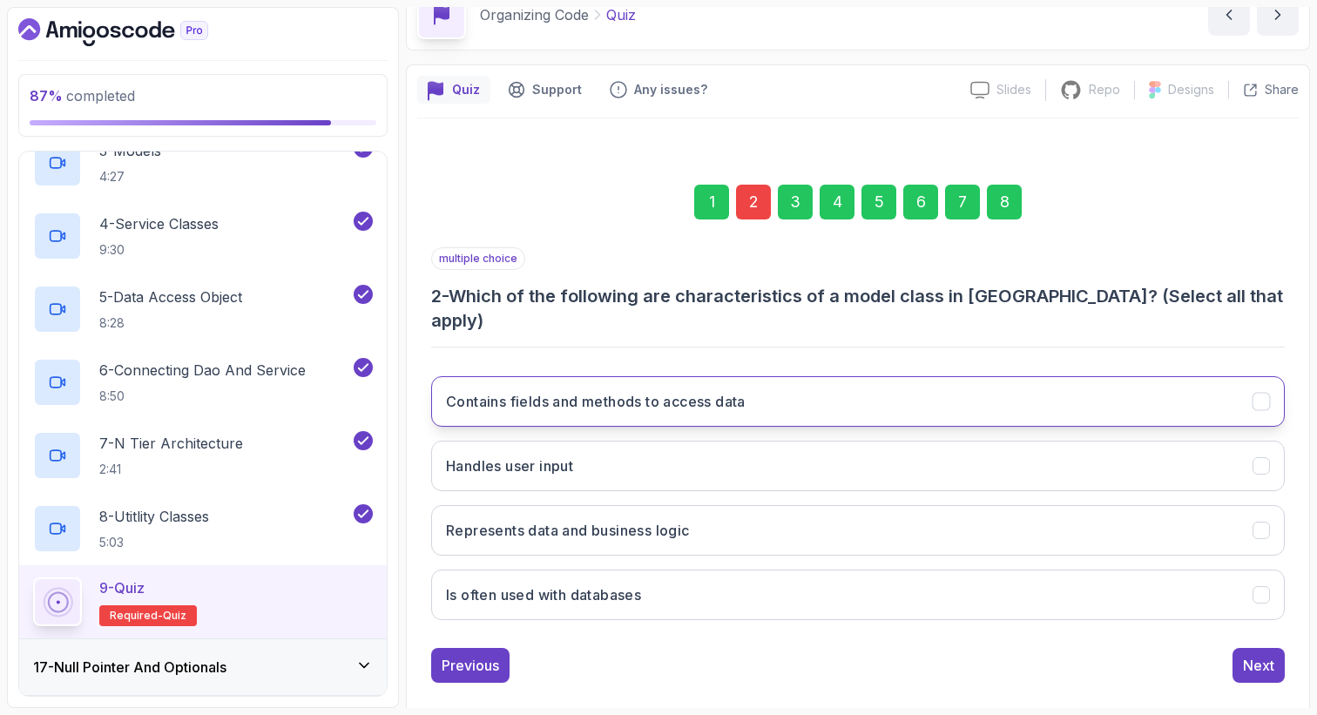
click at [680, 391] on h3 "Contains fields and methods to access data" at bounding box center [596, 401] width 300 height 21
click at [1006, 204] on div "8" at bounding box center [1004, 202] width 35 height 35
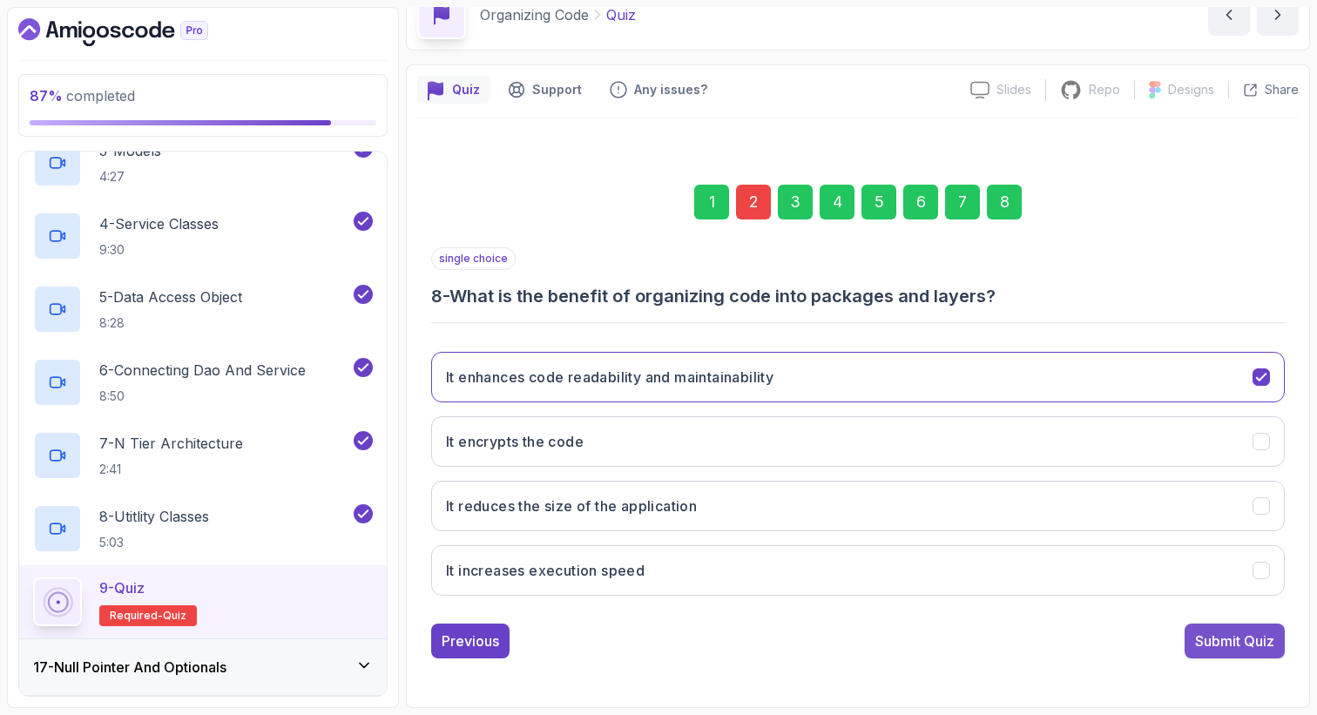
click at [1231, 647] on div "Submit Quiz" at bounding box center [1234, 641] width 79 height 21
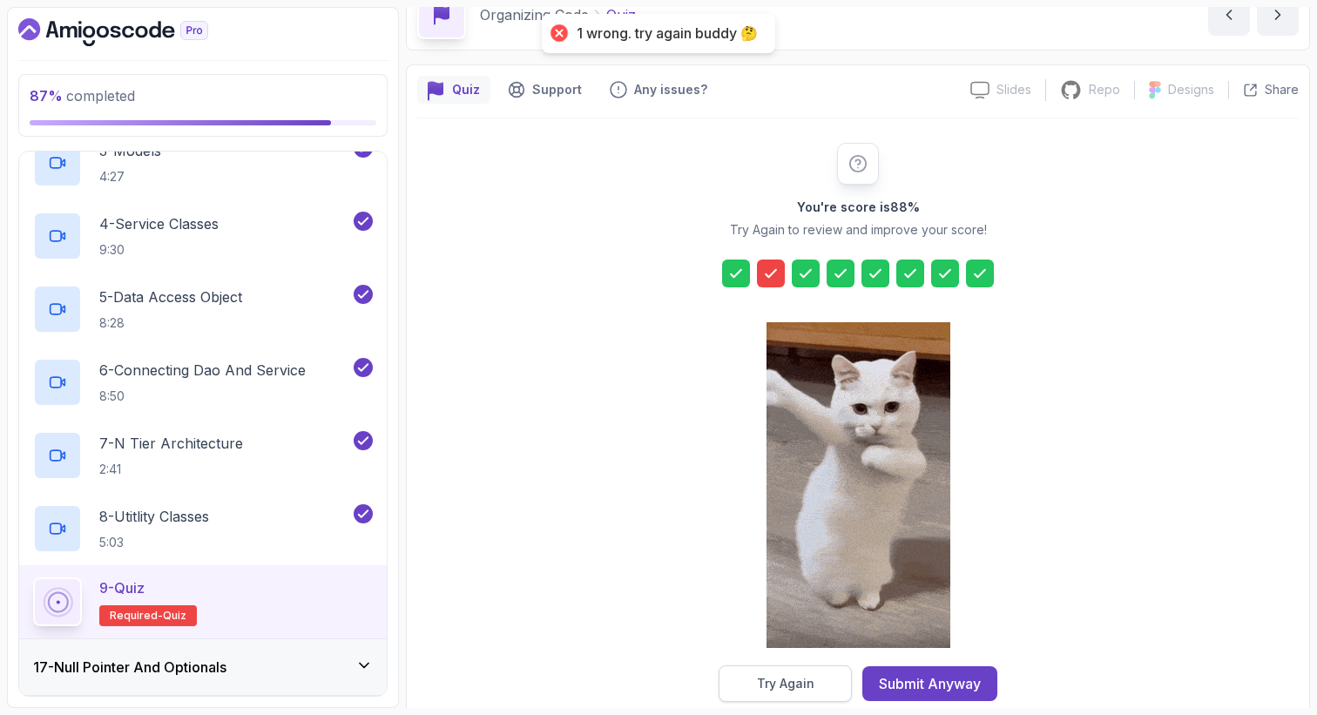
click at [796, 678] on div "Try Again" at bounding box center [785, 683] width 57 height 17
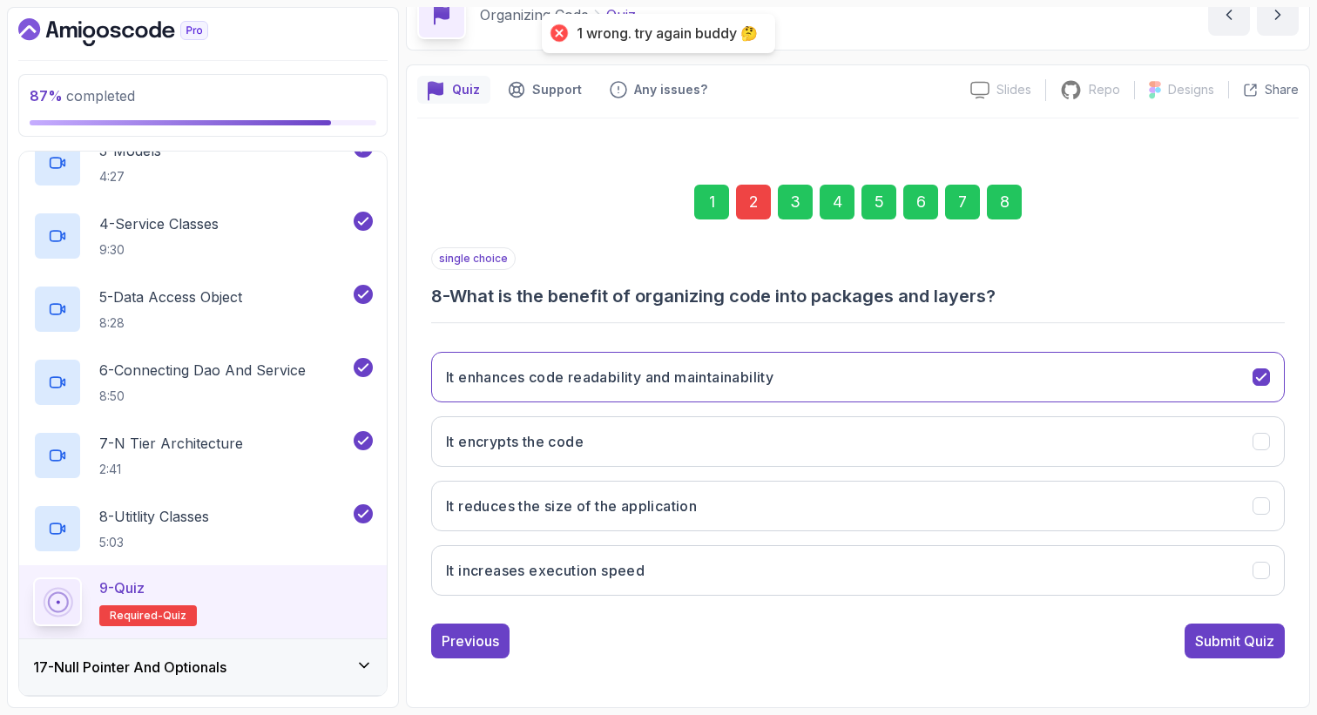
click at [752, 204] on div "2" at bounding box center [753, 202] width 35 height 35
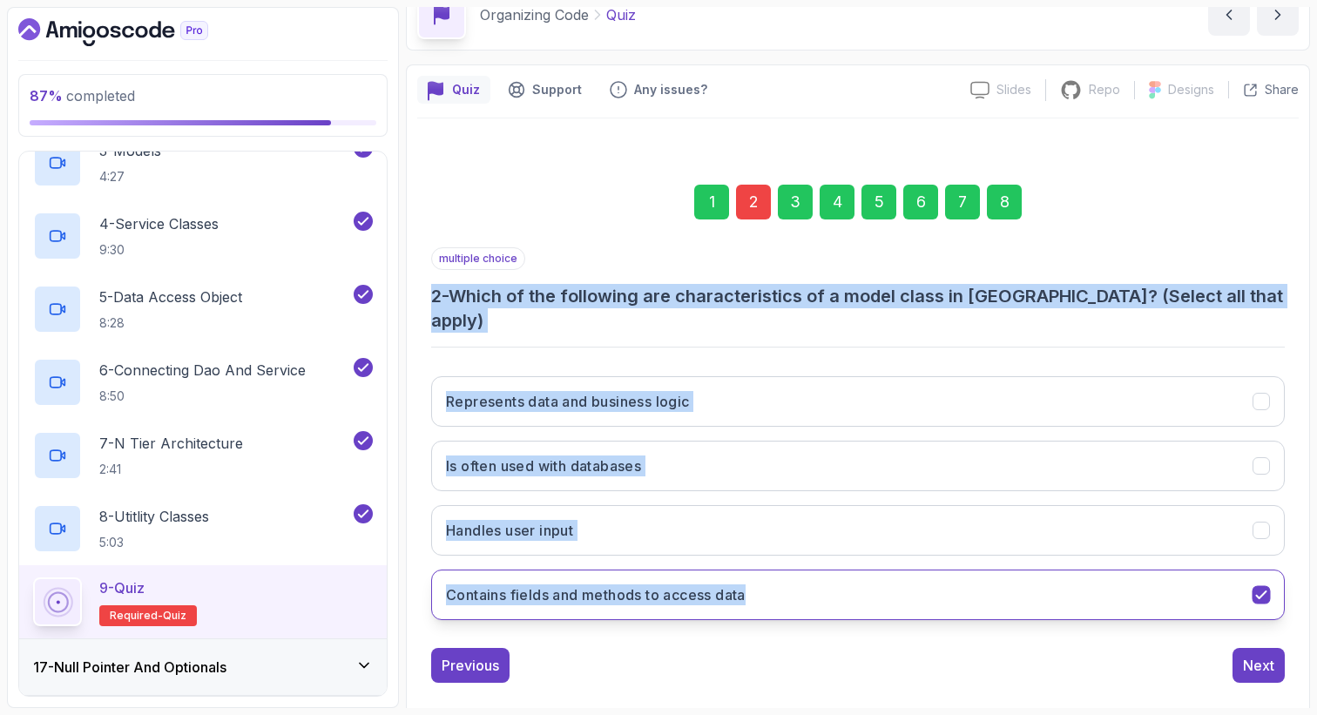
drag, startPoint x: 423, startPoint y: 293, endPoint x: 775, endPoint y: 587, distance: 458.7
click at [775, 587] on div "1 2 3 4 5 6 7 8 multiple choice 2 - Which of the following are characteristics …" at bounding box center [857, 420] width 881 height 554
copy div "2 - Which of the following are characteristics of a model class in [GEOGRAPHIC_…"
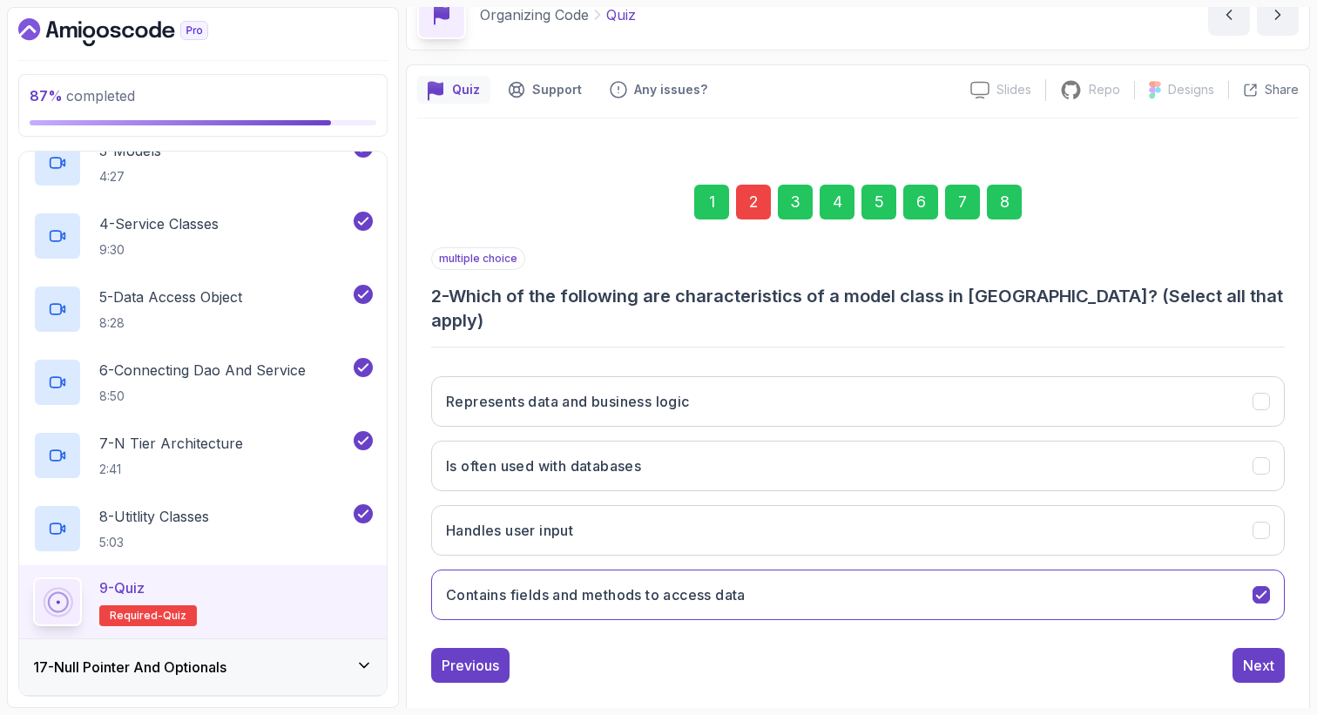
click at [601, 648] on div "Previous Next" at bounding box center [857, 665] width 853 height 35
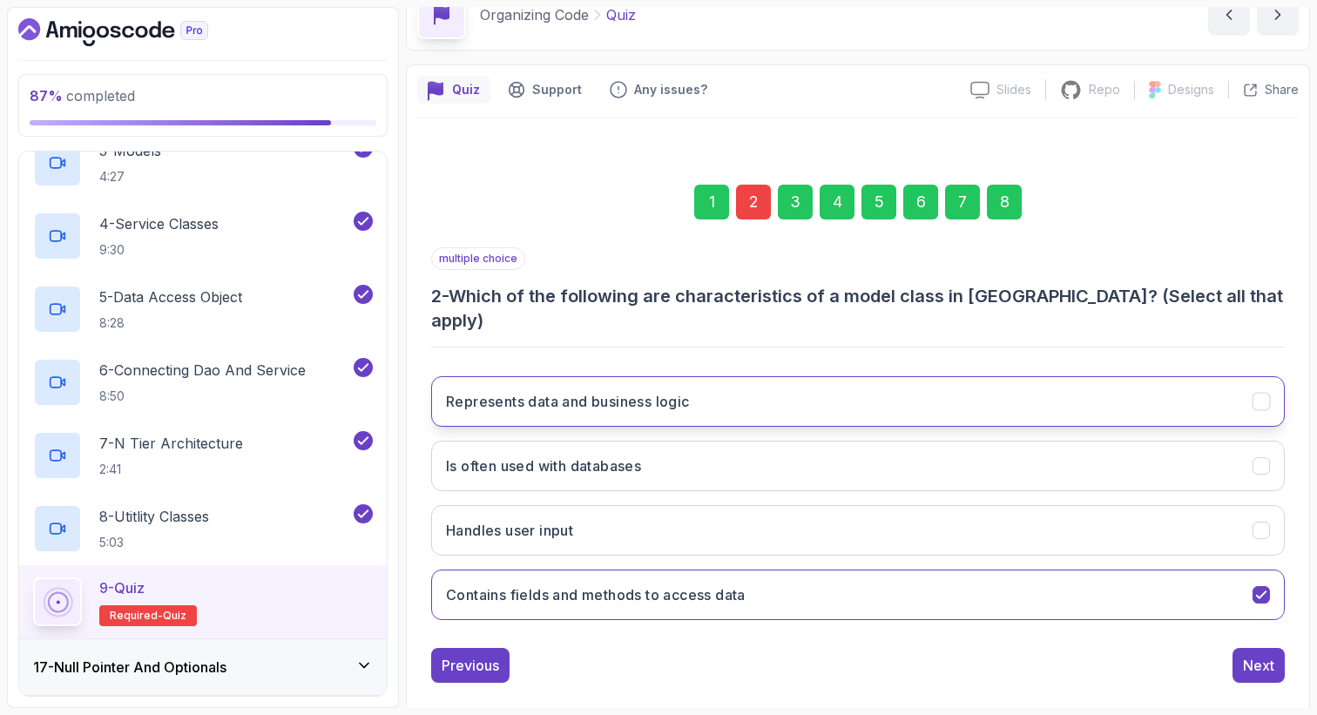
click at [616, 391] on h3 "Represents data and business logic" at bounding box center [568, 401] width 244 height 21
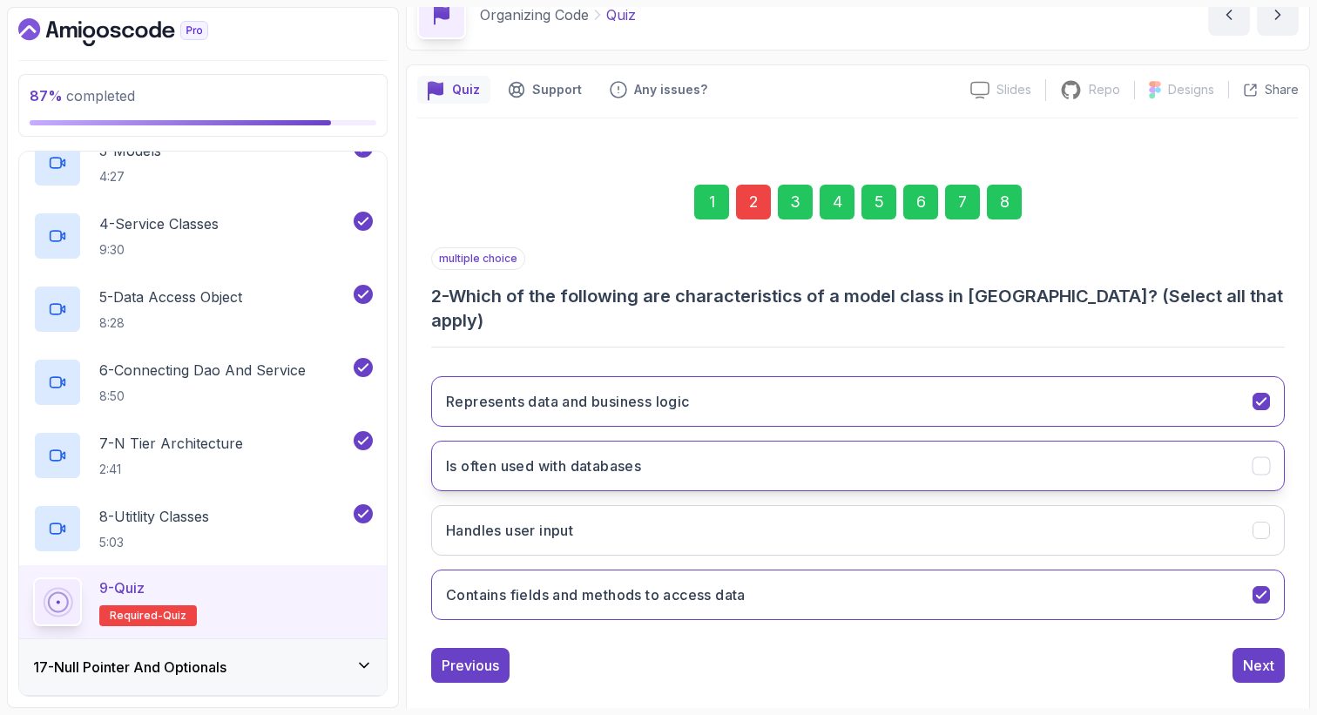
click at [583, 441] on button "Is often used with databases" at bounding box center [857, 466] width 853 height 51
click at [595, 506] on button "Handles user input" at bounding box center [857, 530] width 853 height 51
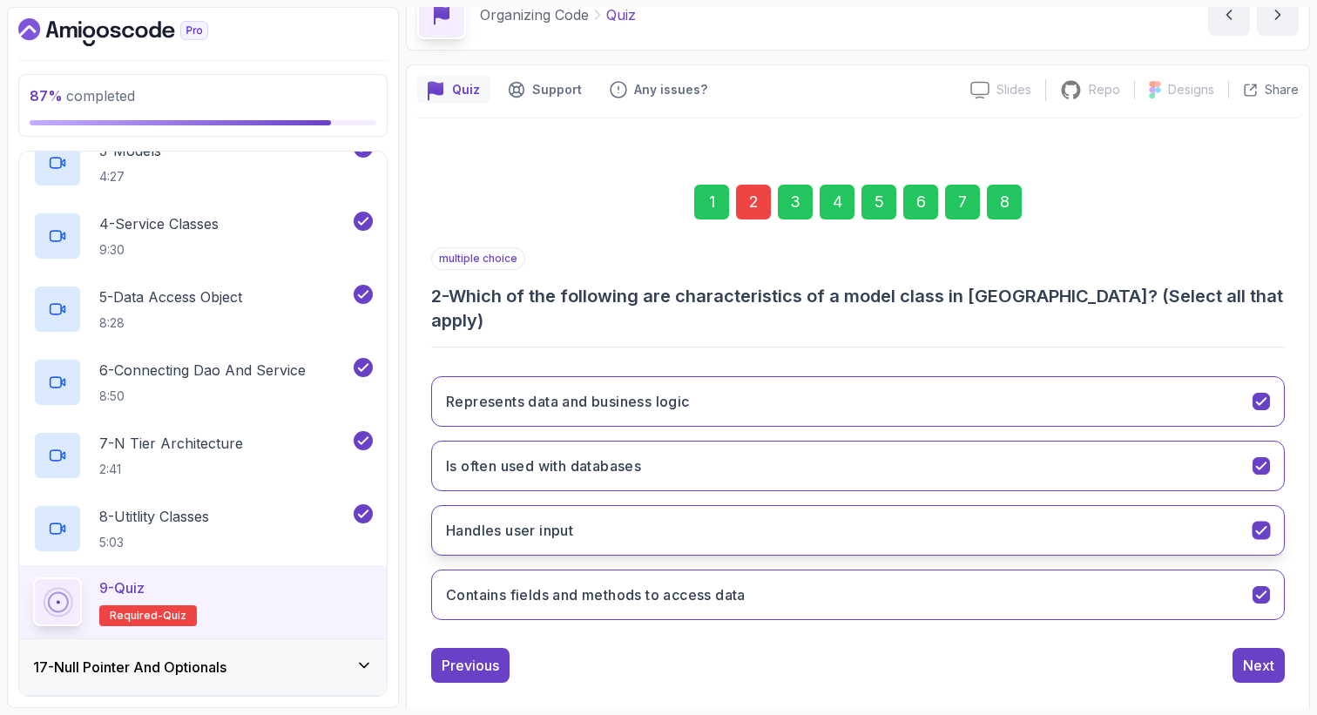
click at [596, 514] on button "Handles user input" at bounding box center [857, 530] width 853 height 51
click at [1013, 191] on div "8" at bounding box center [1004, 202] width 35 height 35
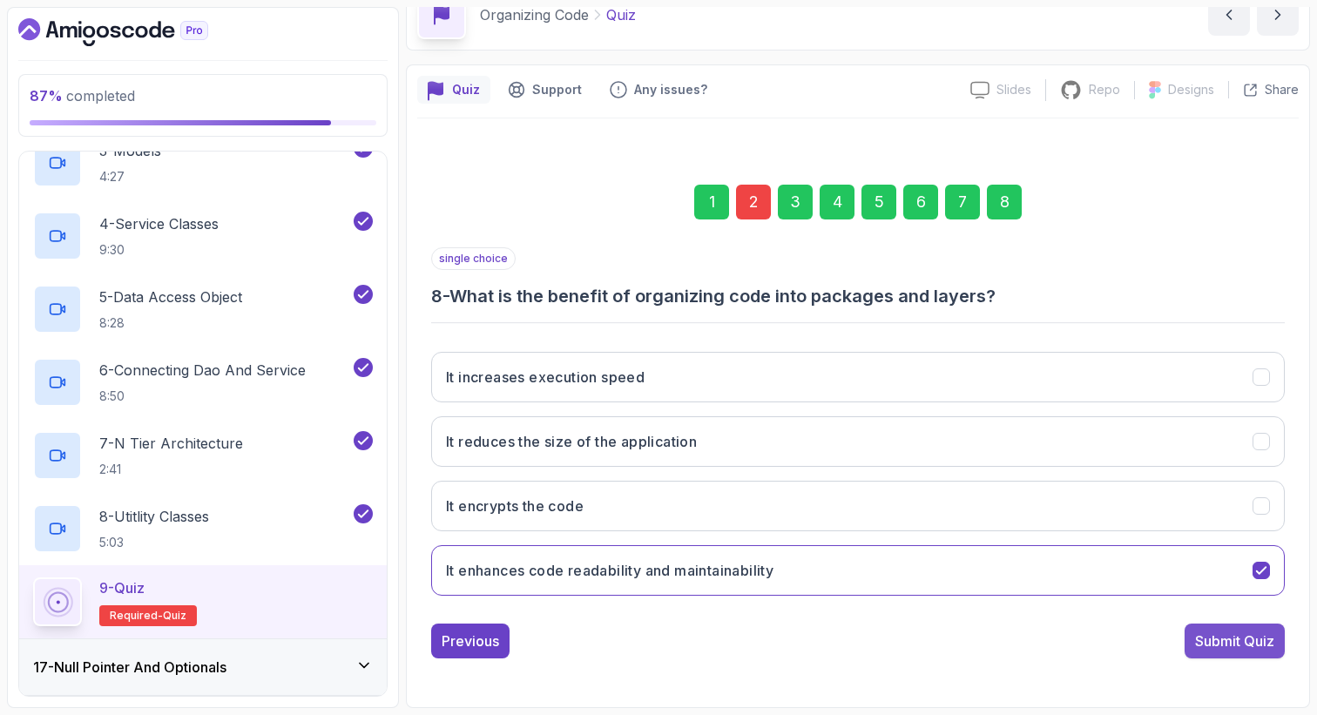
click at [1273, 651] on div "Submit Quiz" at bounding box center [1234, 641] width 79 height 21
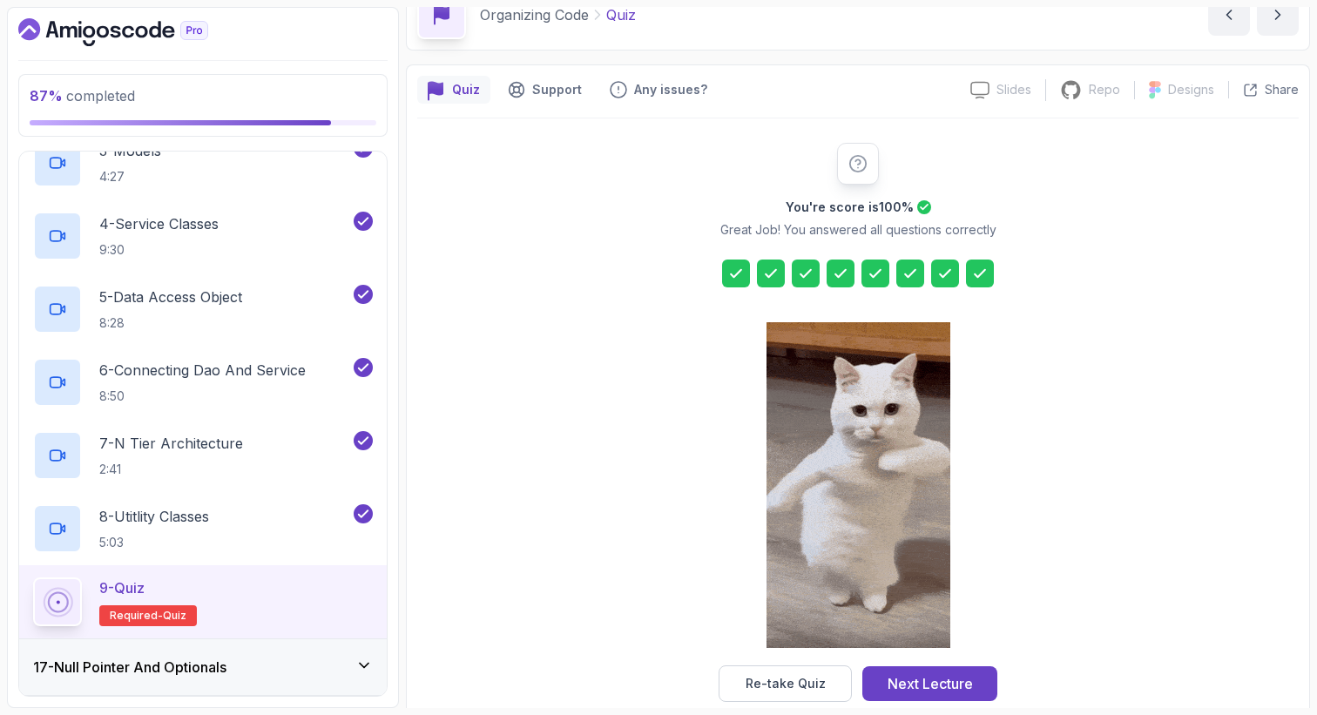
click at [771, 273] on icon at bounding box center [770, 273] width 17 height 17
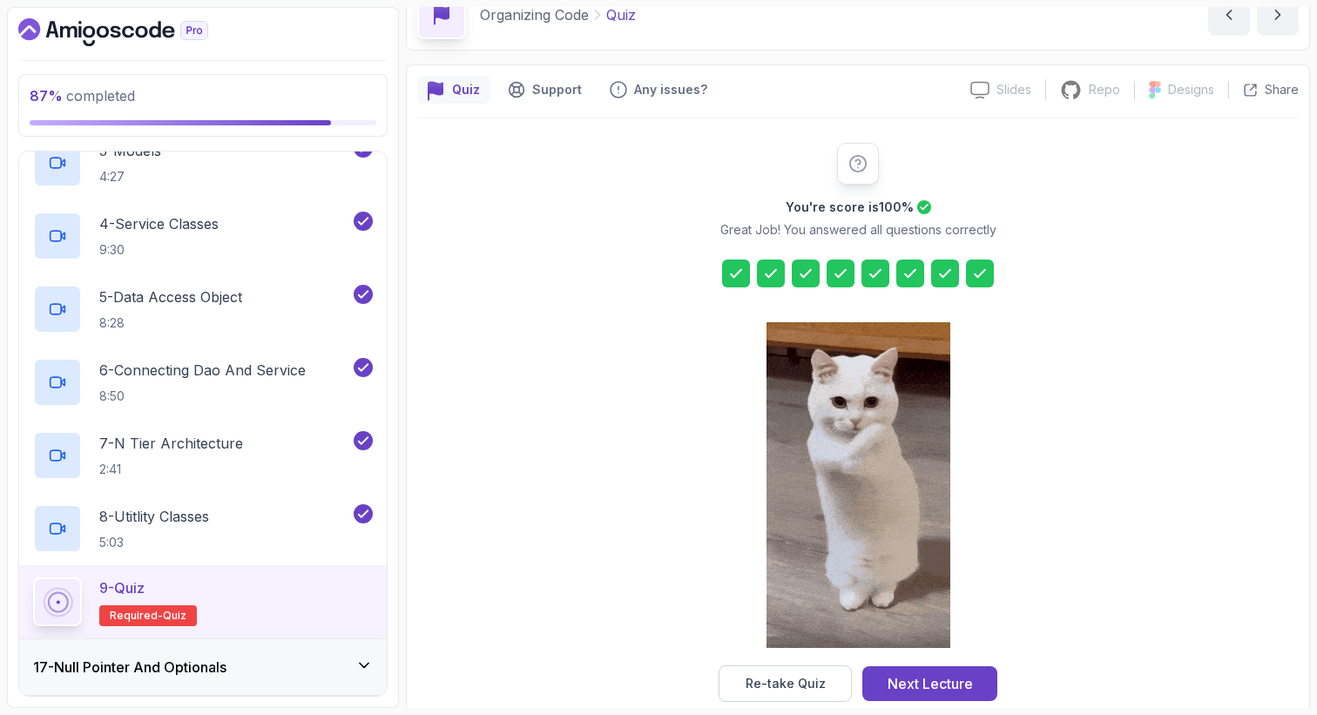
click at [771, 273] on icon at bounding box center [770, 273] width 17 height 17
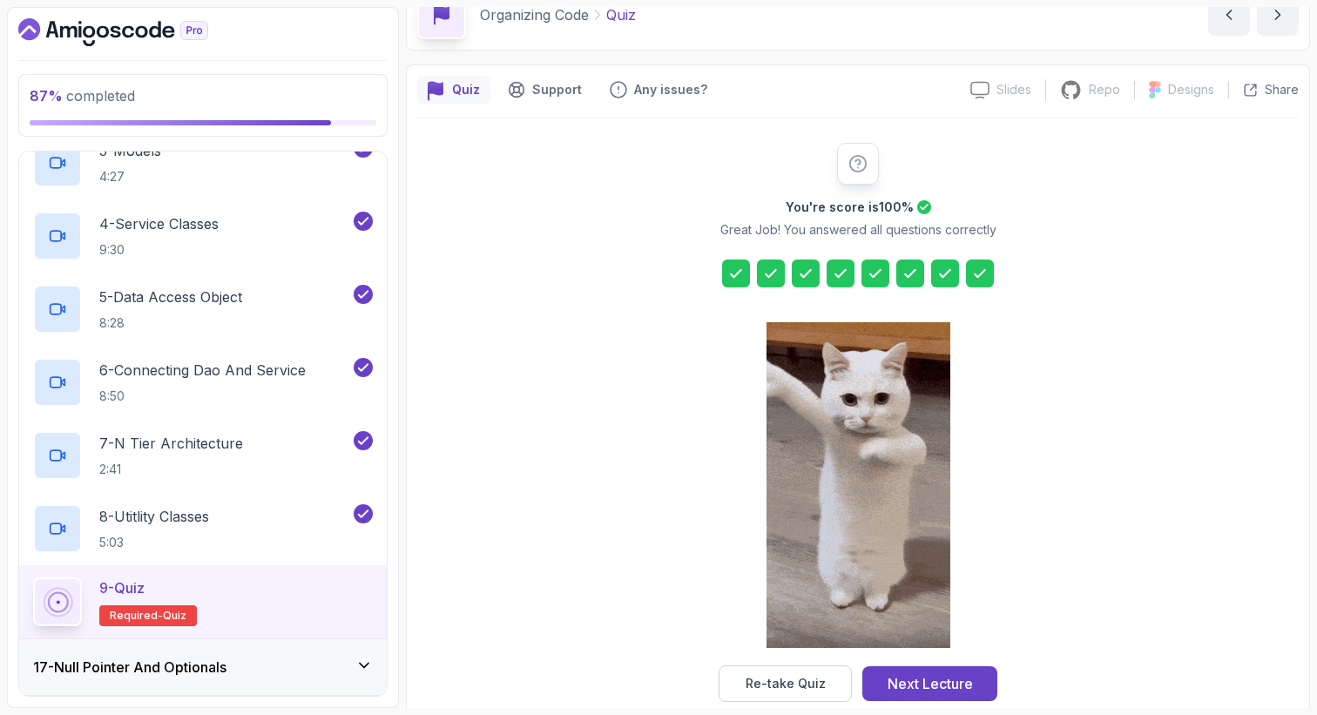
click at [771, 273] on icon at bounding box center [770, 273] width 17 height 17
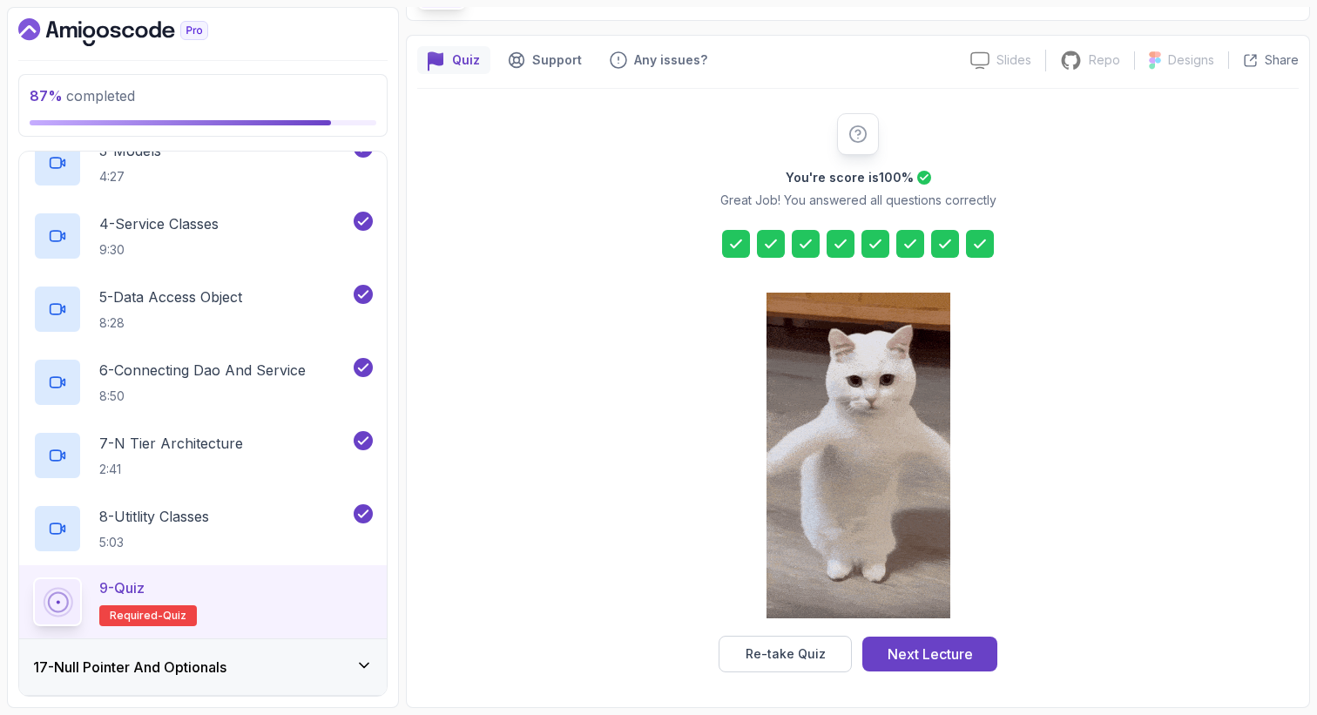
scroll to position [120, 0]
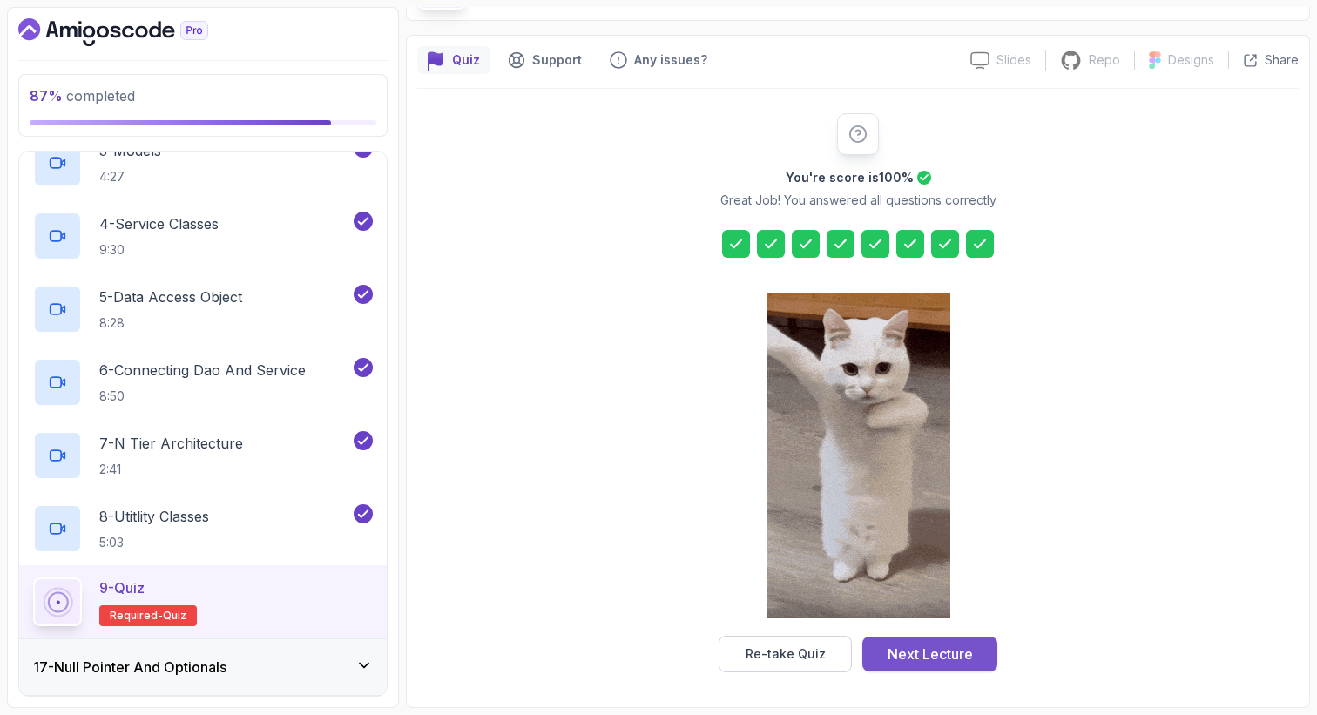
click at [943, 652] on div "Next Lecture" at bounding box center [929, 654] width 85 height 21
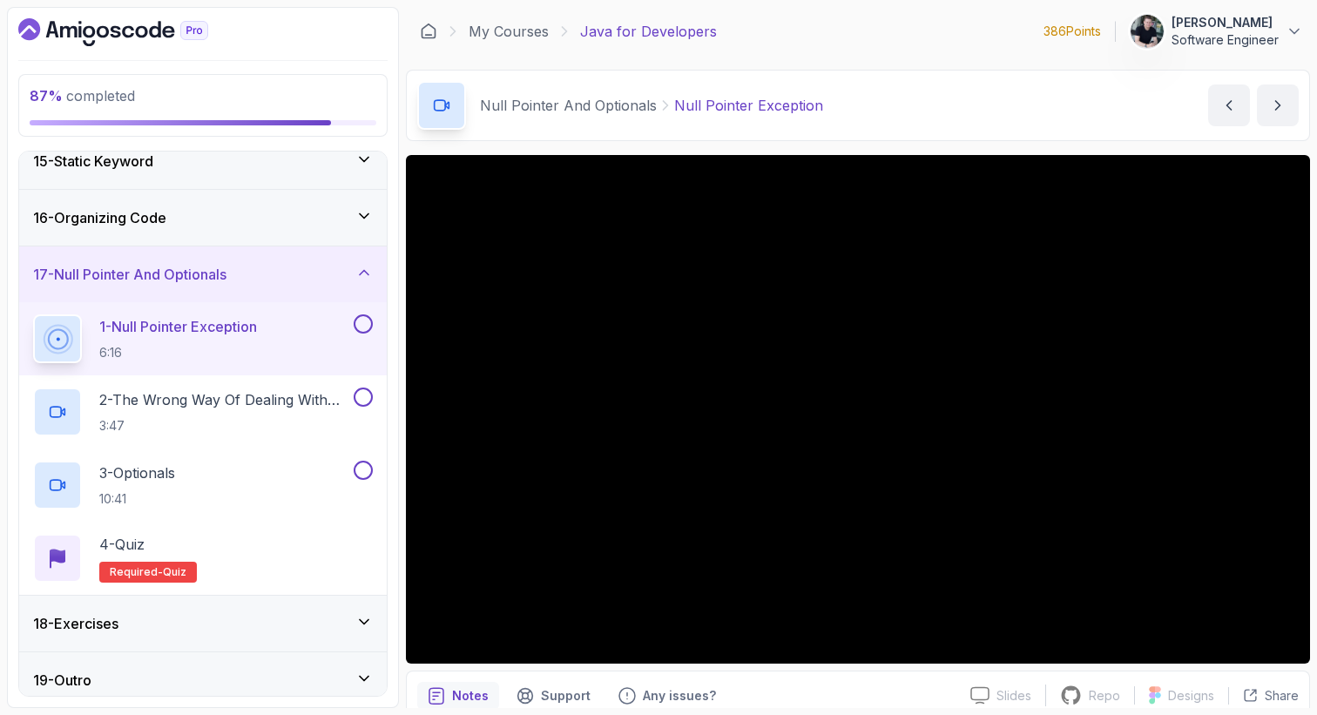
scroll to position [819, 0]
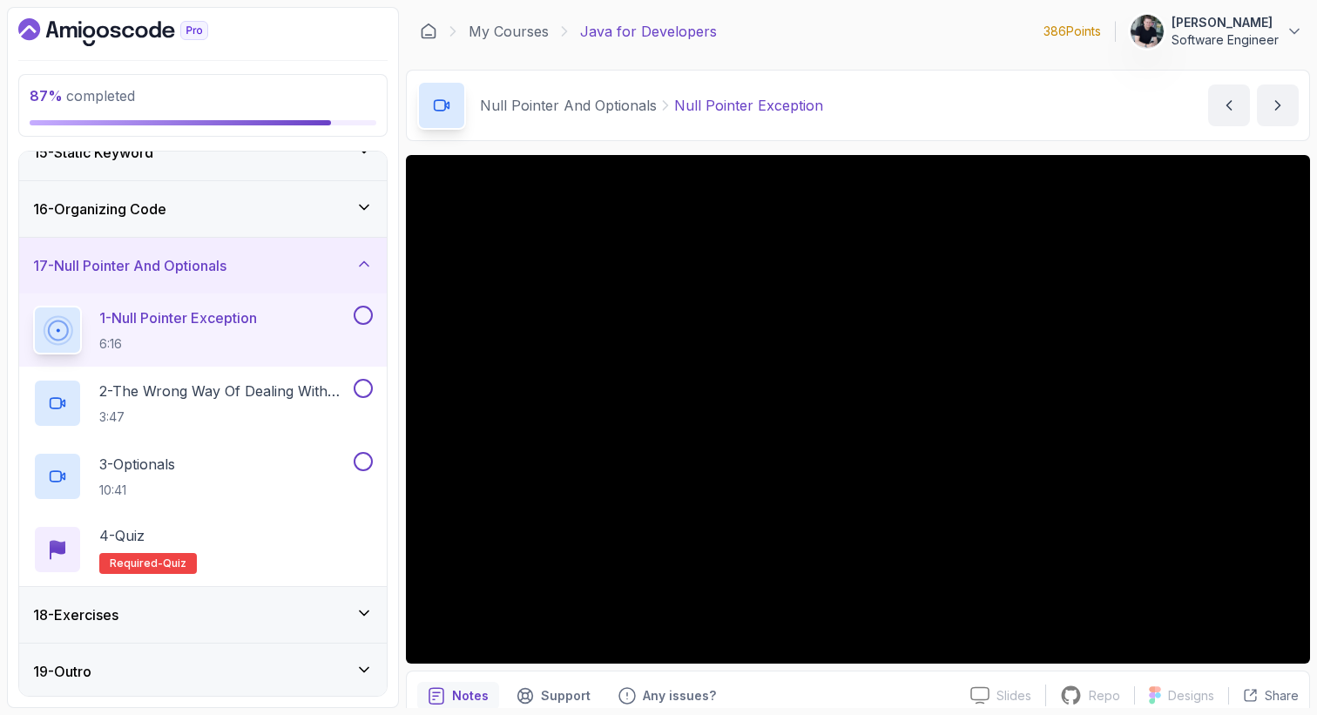
click at [130, 31] on icon "Dashboard" at bounding box center [113, 32] width 190 height 28
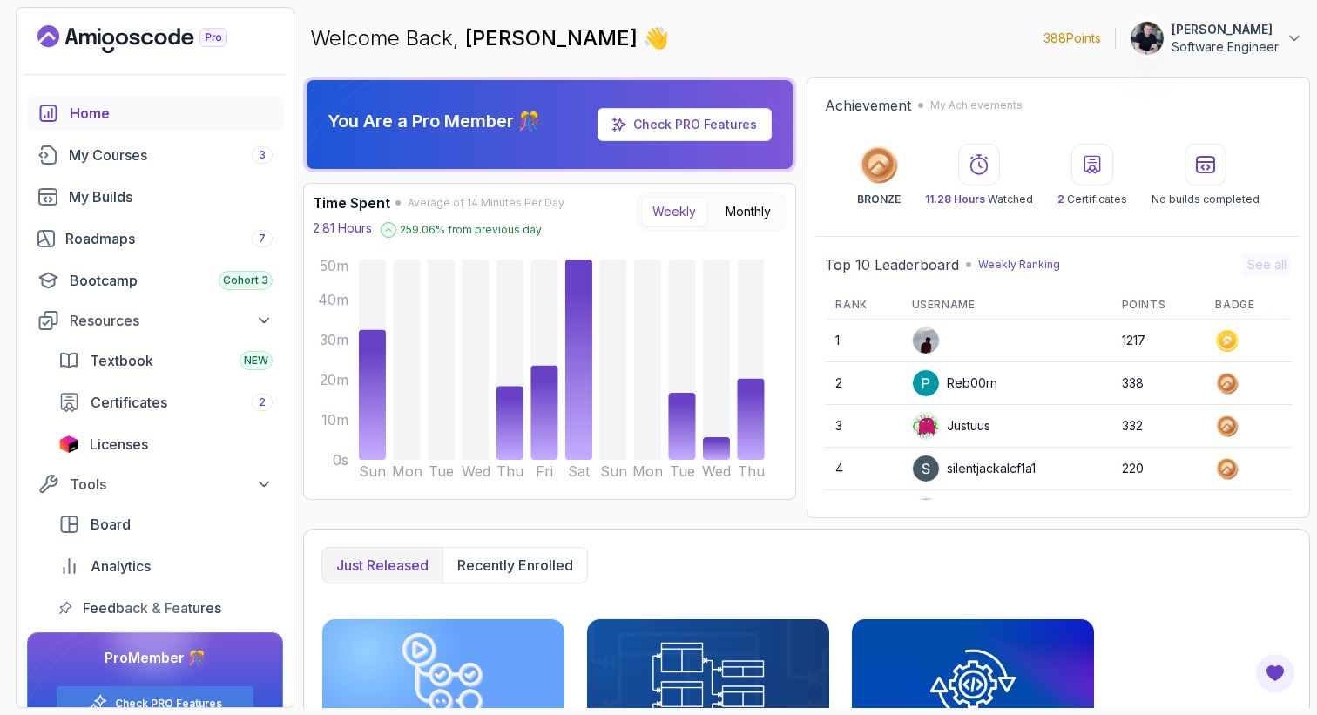
click at [1081, 39] on p "388 Points" at bounding box center [1071, 38] width 57 height 17
drag, startPoint x: 1039, startPoint y: 194, endPoint x: 967, endPoint y: 147, distance: 86.2
click at [967, 147] on div "BRONZE 11.28 Hours Watched 2 Certificates No builds completed" at bounding box center [1058, 175] width 467 height 63
click at [967, 147] on div at bounding box center [979, 165] width 42 height 42
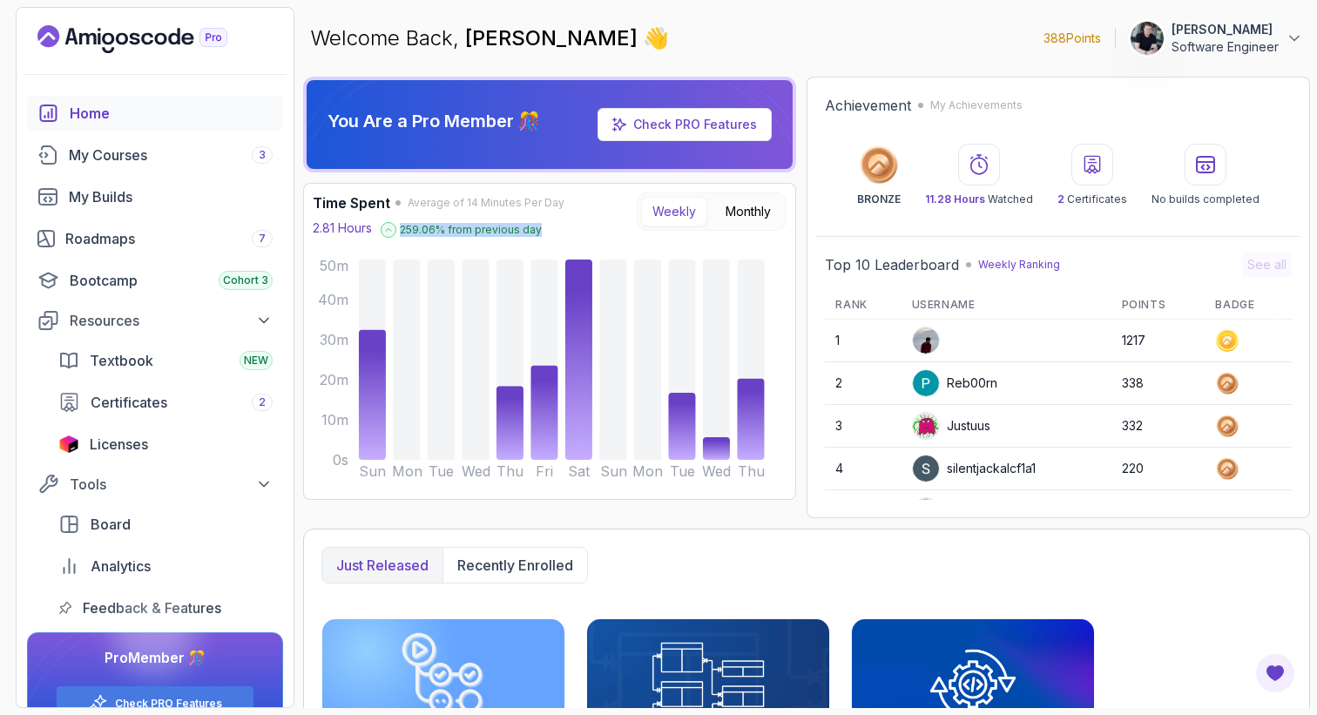
drag, startPoint x: 543, startPoint y: 232, endPoint x: 395, endPoint y: 228, distance: 148.1
click at [395, 228] on div "2.81 Hours 259.06 % from previous day" at bounding box center [439, 228] width 252 height 19
click at [444, 233] on p "259.06 % from previous day" at bounding box center [471, 230] width 142 height 14
click at [727, 211] on button "Monthly" at bounding box center [748, 212] width 68 height 30
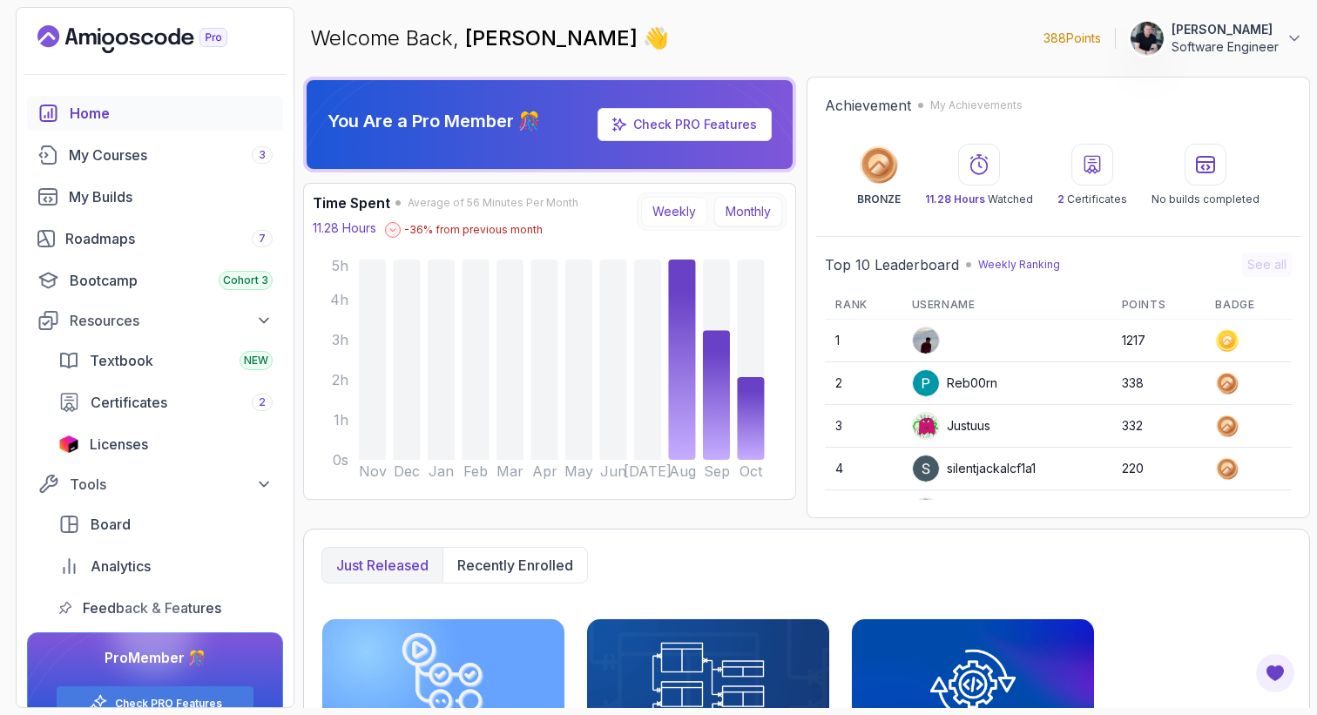
click at [685, 202] on button "Weekly" at bounding box center [674, 212] width 66 height 30
click at [681, 202] on button "Weekly" at bounding box center [674, 212] width 66 height 30
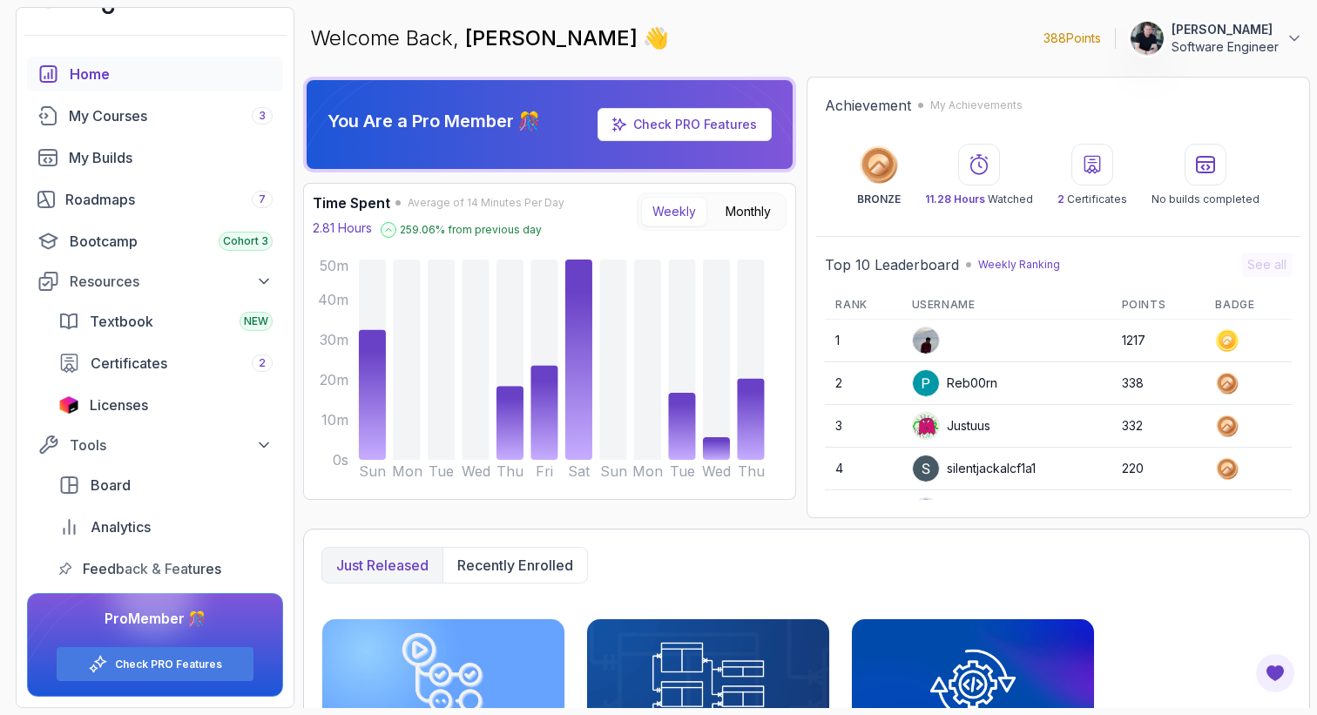
click at [1068, 33] on p "388 Points" at bounding box center [1071, 38] width 57 height 17
click at [524, 550] on button "Recently enrolled" at bounding box center [514, 565] width 145 height 35
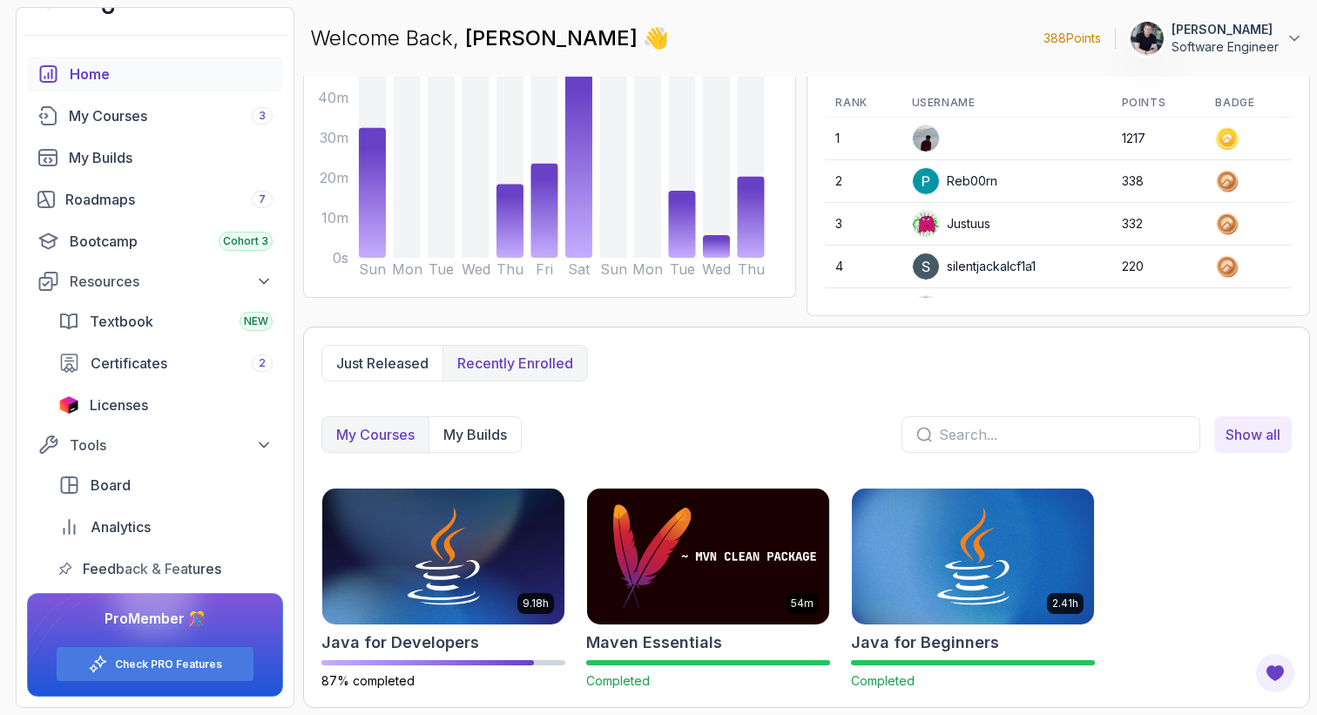
click at [399, 427] on p "My Courses" at bounding box center [375, 434] width 78 height 21
click at [493, 368] on p "Recently enrolled" at bounding box center [515, 363] width 116 height 21
click at [411, 371] on p "Just released" at bounding box center [382, 363] width 92 height 21
